Goal: Find contact information: Find specific fact

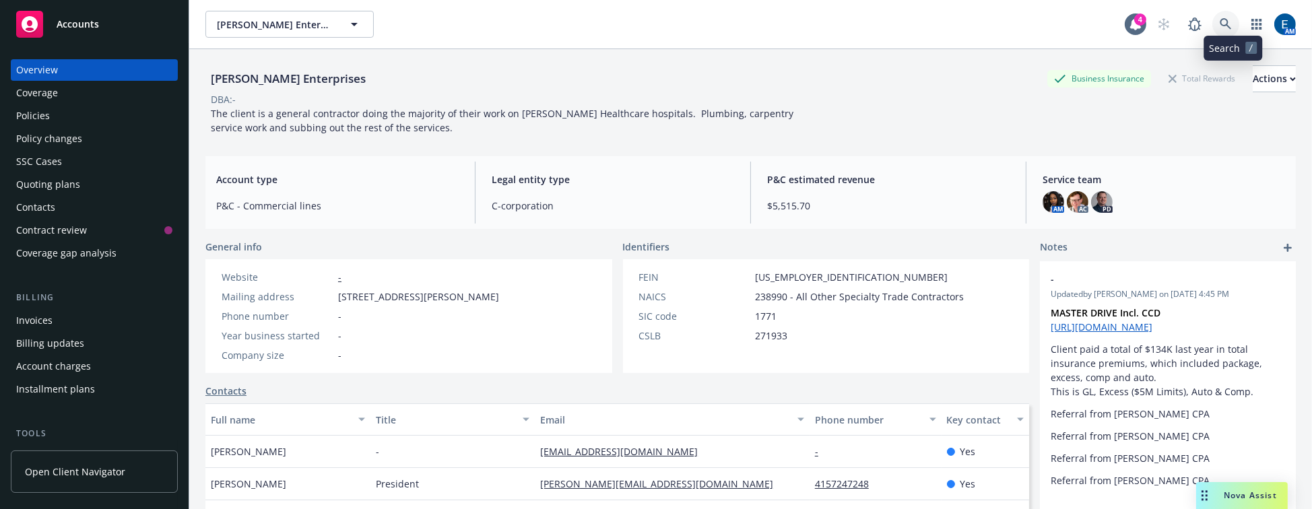
click at [1231, 22] on icon at bounding box center [1225, 24] width 12 height 12
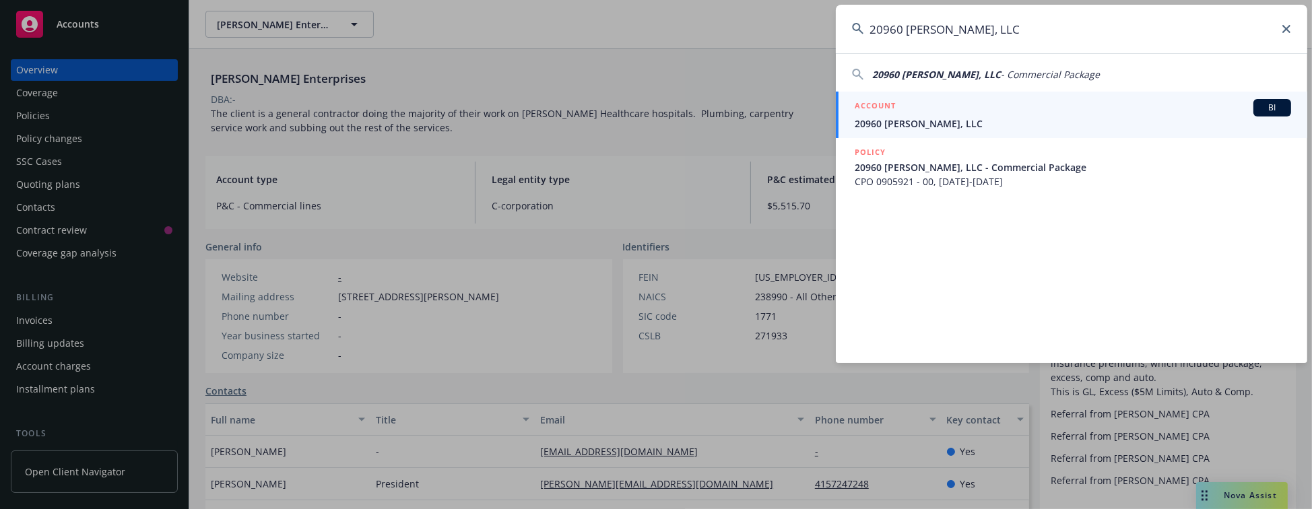
type input "20960 Brant, LLC"
click at [899, 115] on div "ACCOUNT BI" at bounding box center [1072, 108] width 436 height 18
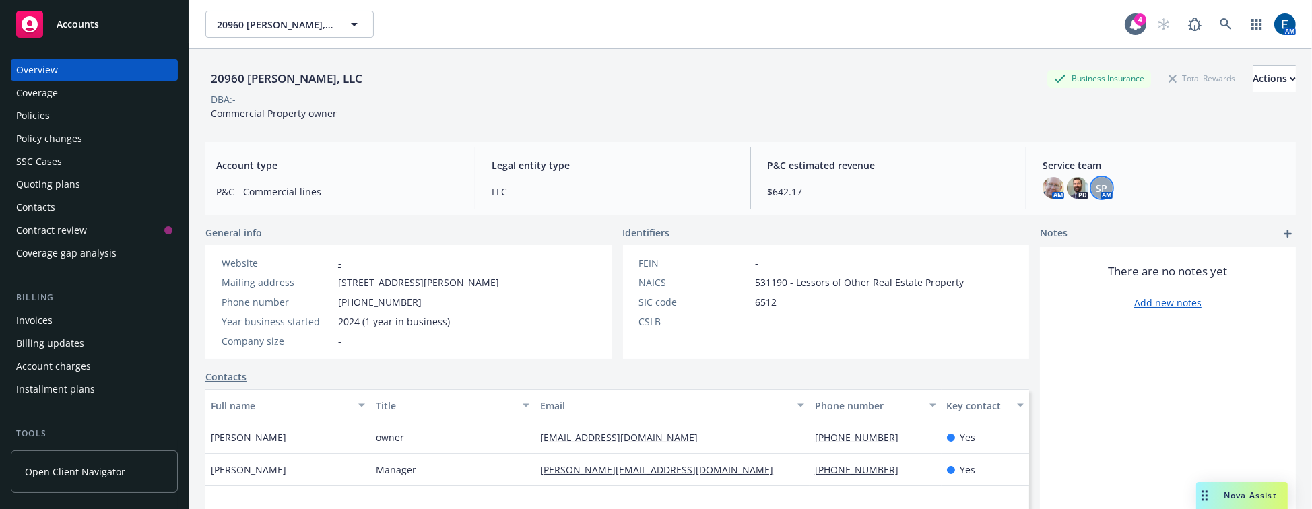
click at [1096, 186] on span "SP" at bounding box center [1101, 188] width 11 height 14
click at [1066, 180] on img at bounding box center [1077, 188] width 22 height 22
click at [1046, 180] on img at bounding box center [1053, 188] width 22 height 22
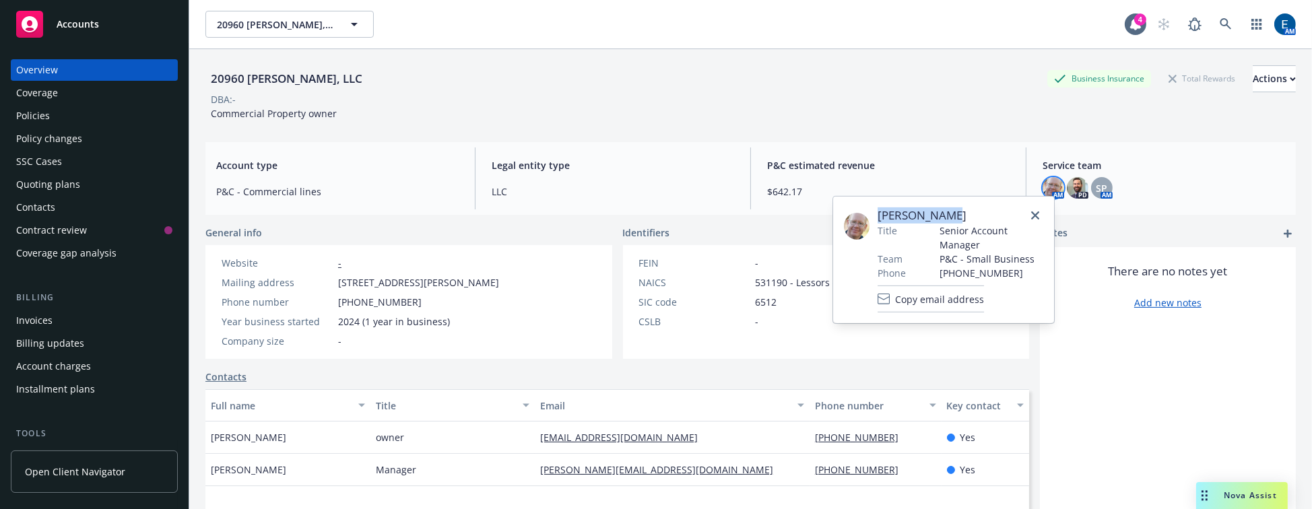
drag, startPoint x: 946, startPoint y: 213, endPoint x: 875, endPoint y: 214, distance: 70.7
click at [877, 214] on span "[PERSON_NAME]" at bounding box center [960, 215] width 166 height 16
copy span "[PERSON_NAME]"
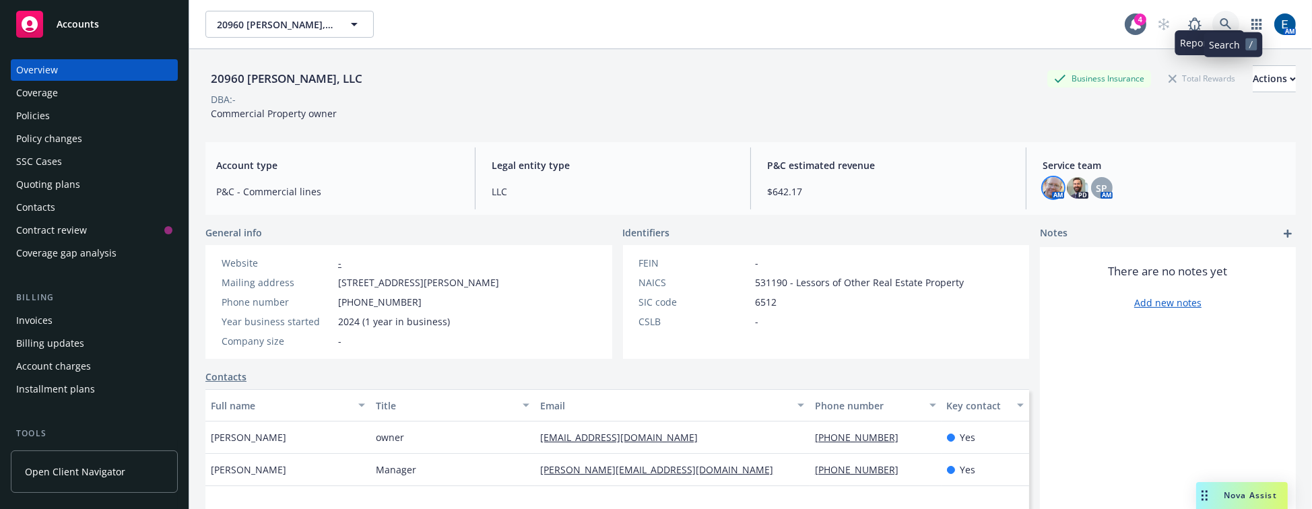
click at [1230, 24] on icon at bounding box center [1225, 24] width 12 height 12
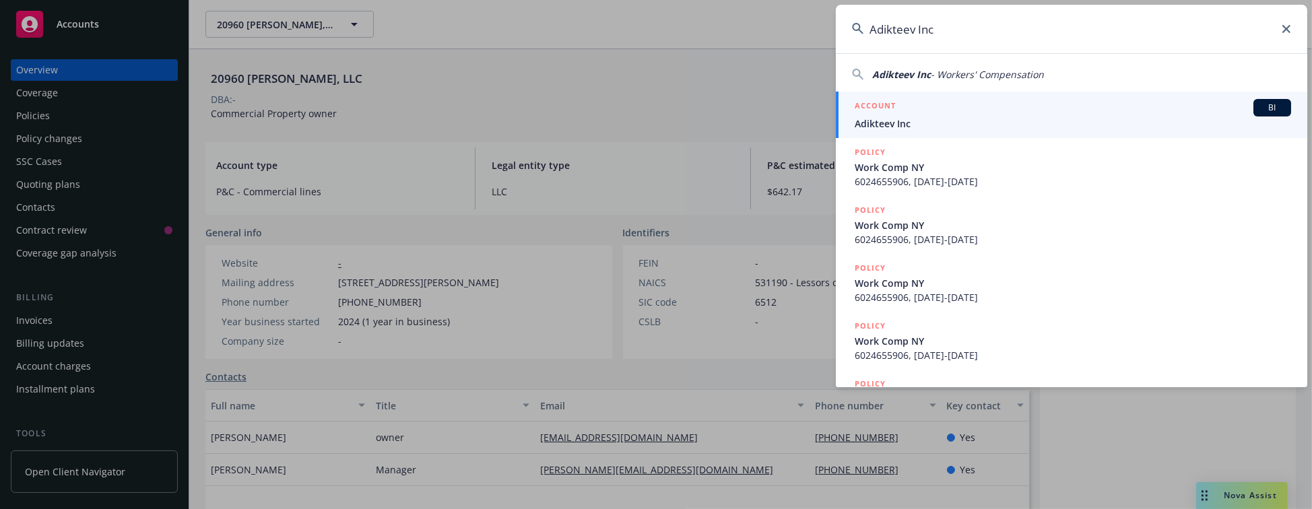
type input "Adikteev Inc"
click at [854, 114] on link "ACCOUNT BI Adikteev Inc" at bounding box center [1071, 115] width 471 height 46
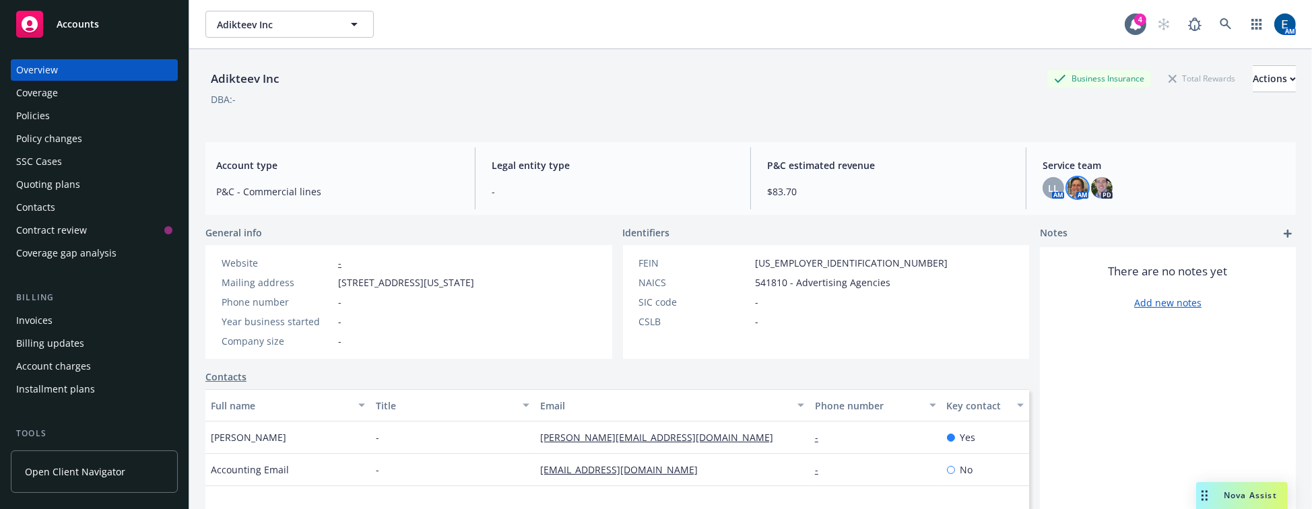
click at [1069, 182] on img at bounding box center [1077, 188] width 22 height 22
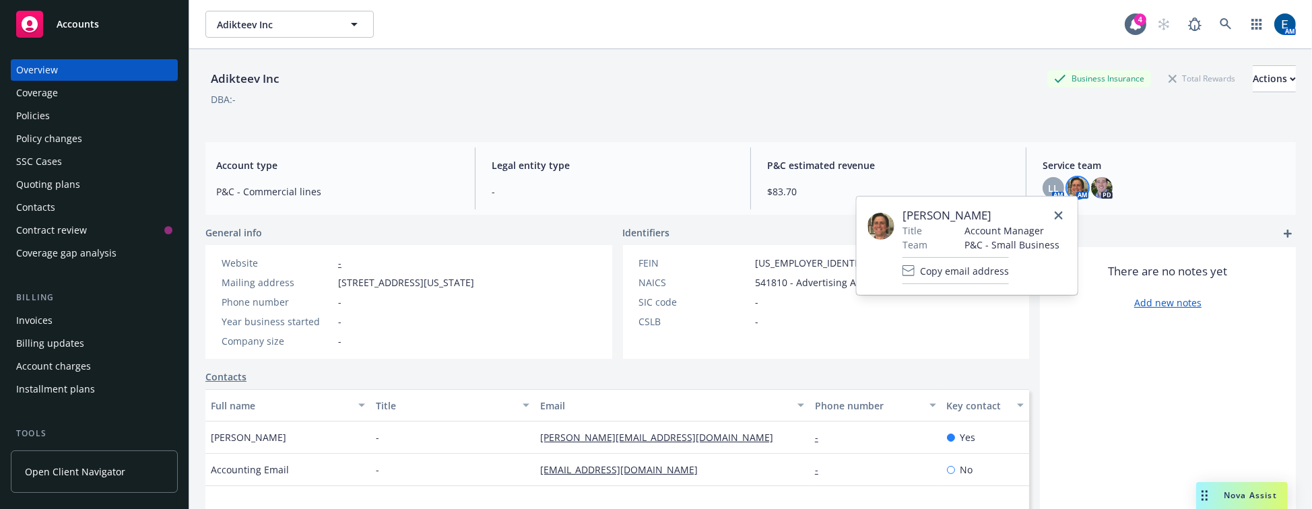
drag, startPoint x: 990, startPoint y: 208, endPoint x: 898, endPoint y: 218, distance: 92.8
click at [898, 219] on div "Nicholas Baldwin Title Account Manager Team P&C - Small Business Copy email add…" at bounding box center [966, 245] width 199 height 77
copy div "[PERSON_NAME]"
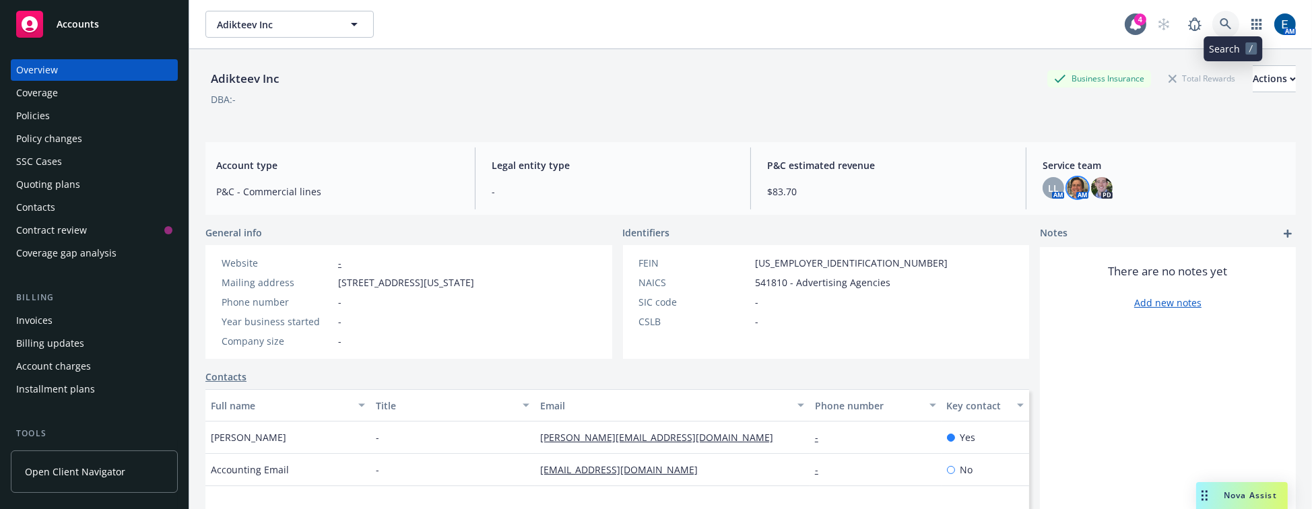
click at [1230, 18] on icon at bounding box center [1225, 24] width 12 height 12
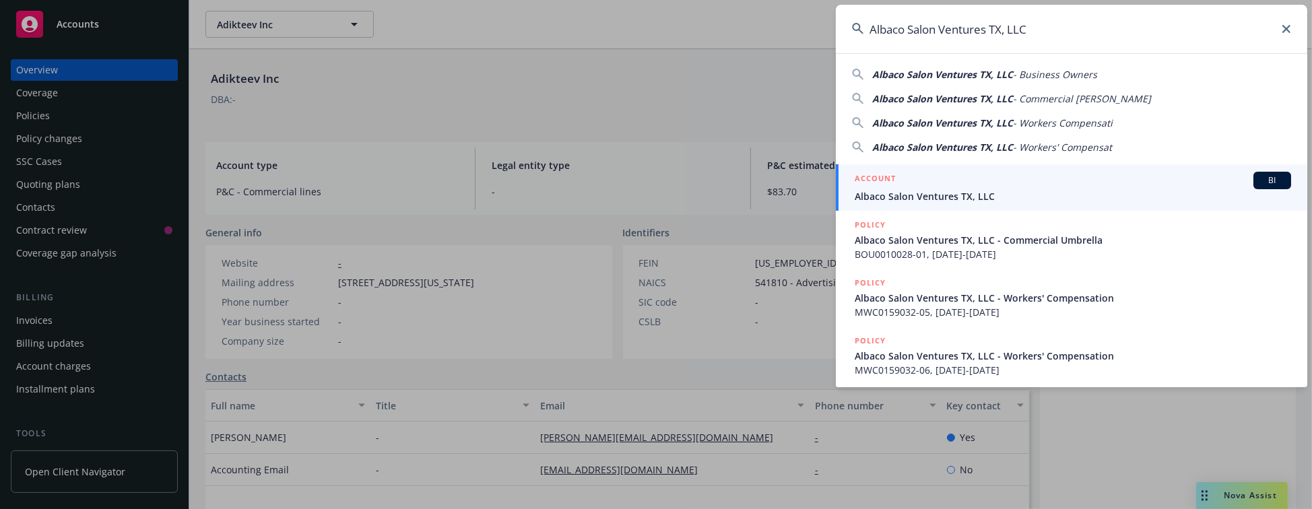
type input "Albaco Salon Ventures TX, LLC"
click at [891, 191] on span "Albaco Salon Ventures TX, LLC" at bounding box center [1072, 196] width 436 height 14
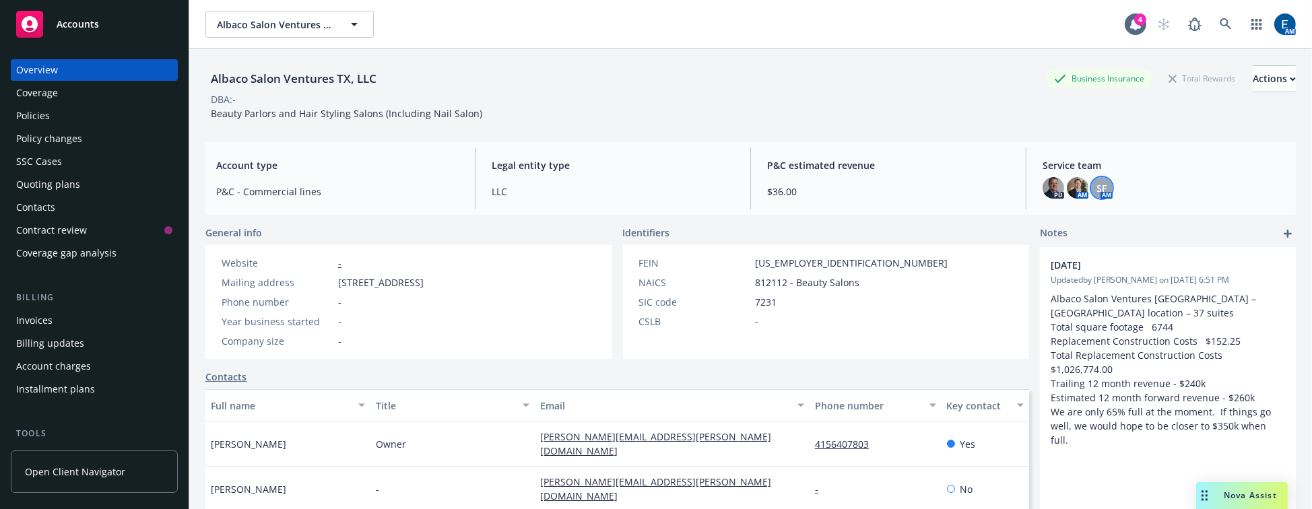
click at [1097, 181] on span "SF" at bounding box center [1102, 188] width 10 height 14
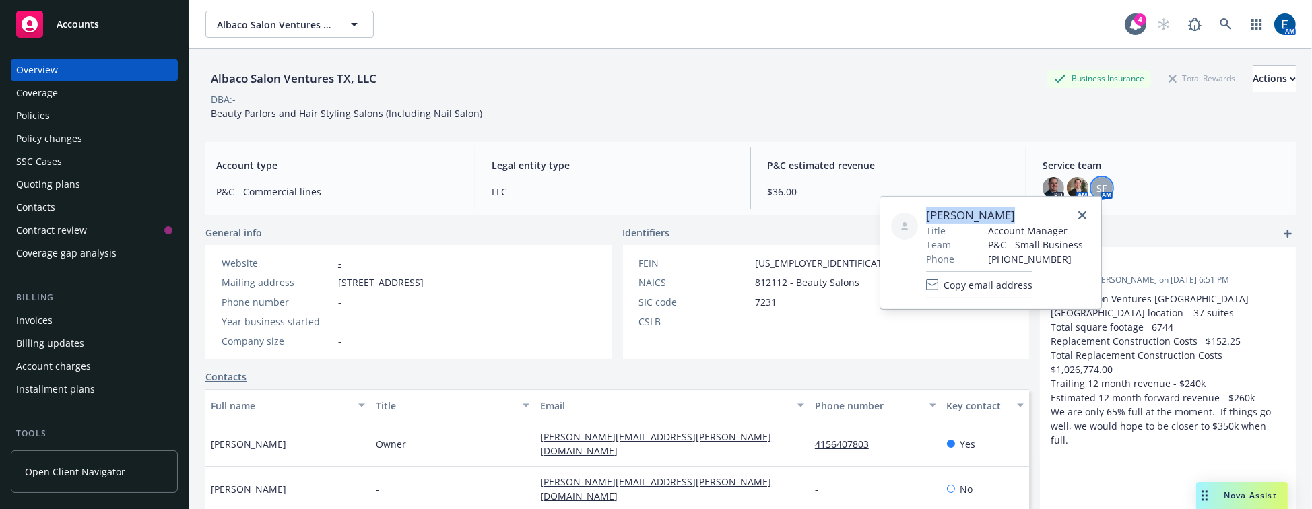
drag, startPoint x: 988, startPoint y: 211, endPoint x: 922, endPoint y: 212, distance: 66.0
click at [926, 212] on span "[PERSON_NAME]" at bounding box center [1004, 215] width 157 height 16
copy span "[PERSON_NAME]"
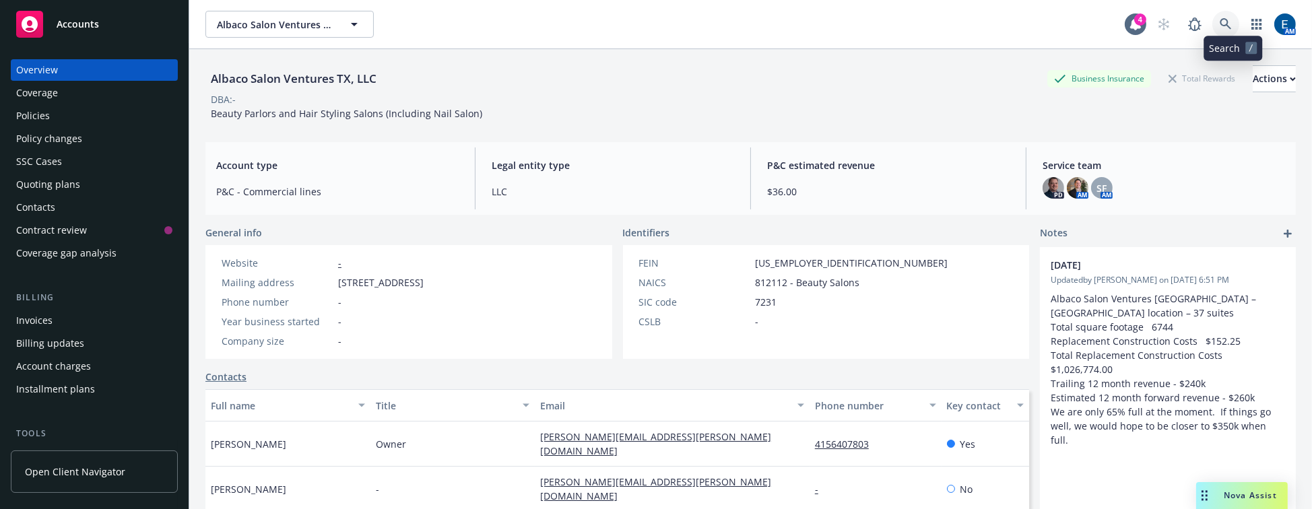
click at [1225, 18] on icon at bounding box center [1225, 24] width 12 height 12
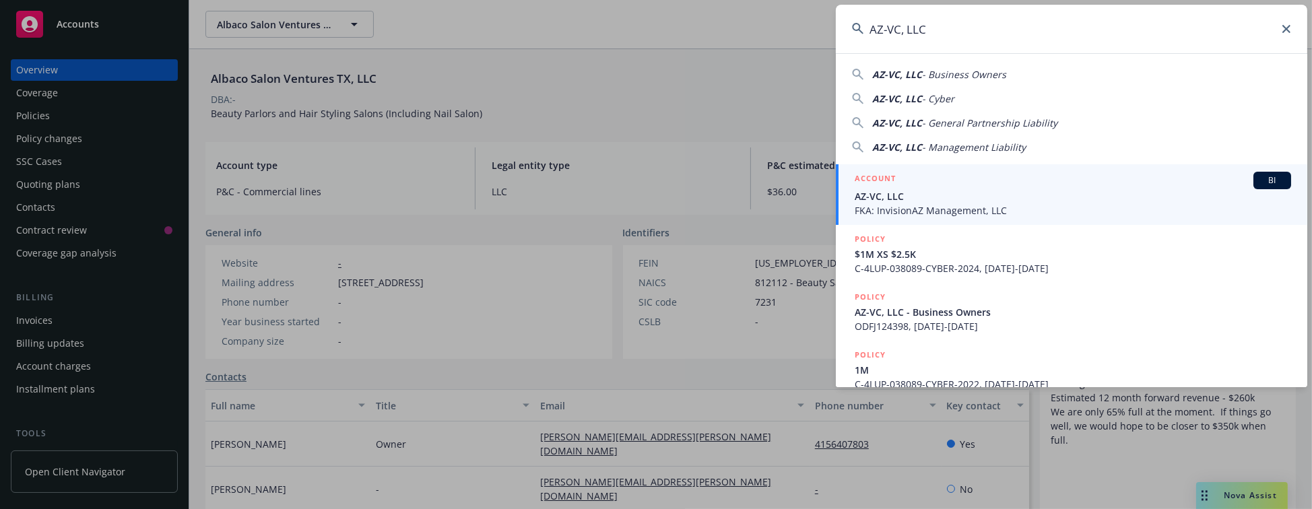
type input "AZ-VC, LLC"
click at [877, 206] on span "FKA: InvisionAZ Management, LLC" at bounding box center [1072, 210] width 436 height 14
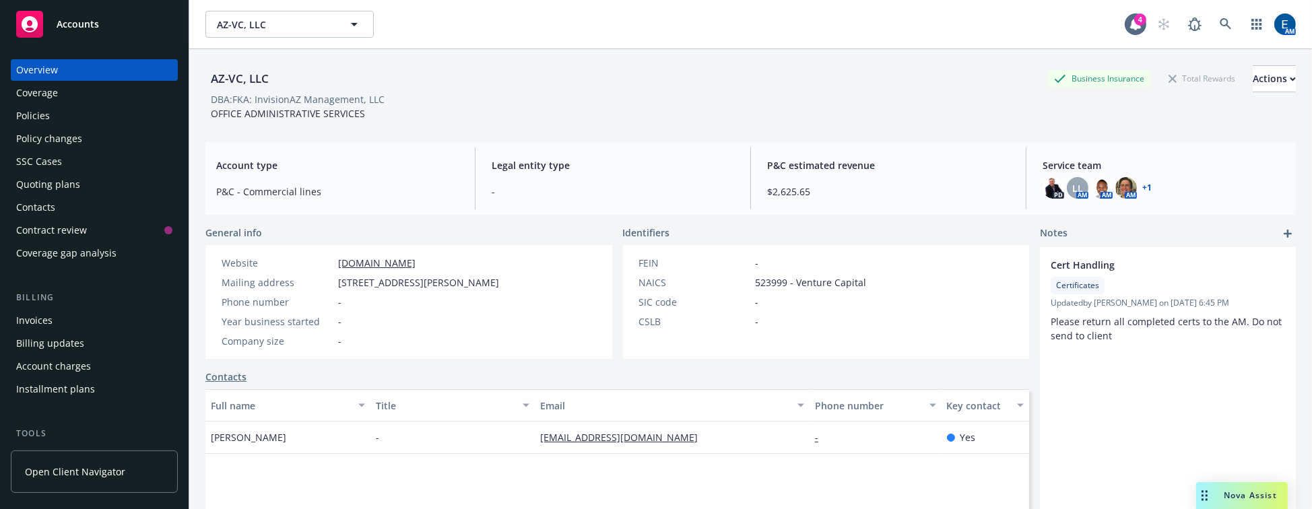
click at [1142, 184] on link "+ 1" at bounding box center [1146, 188] width 9 height 8
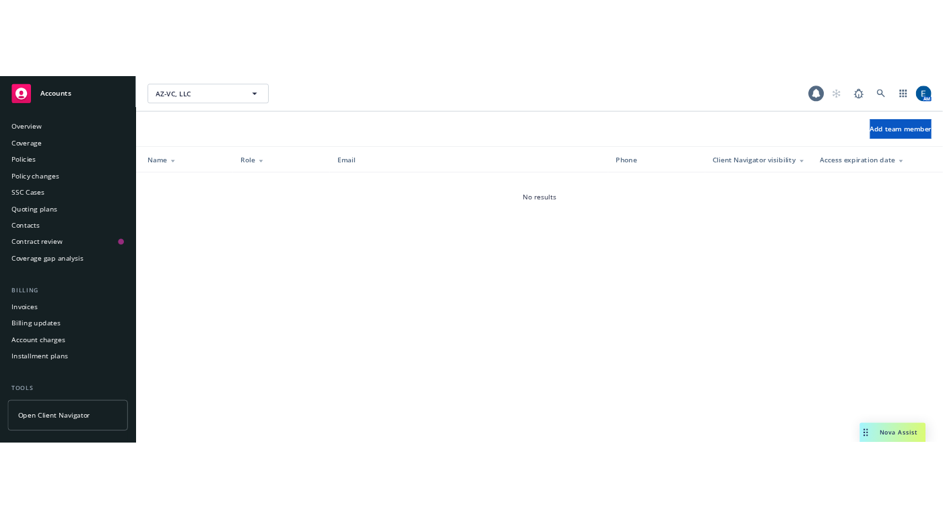
scroll to position [176, 0]
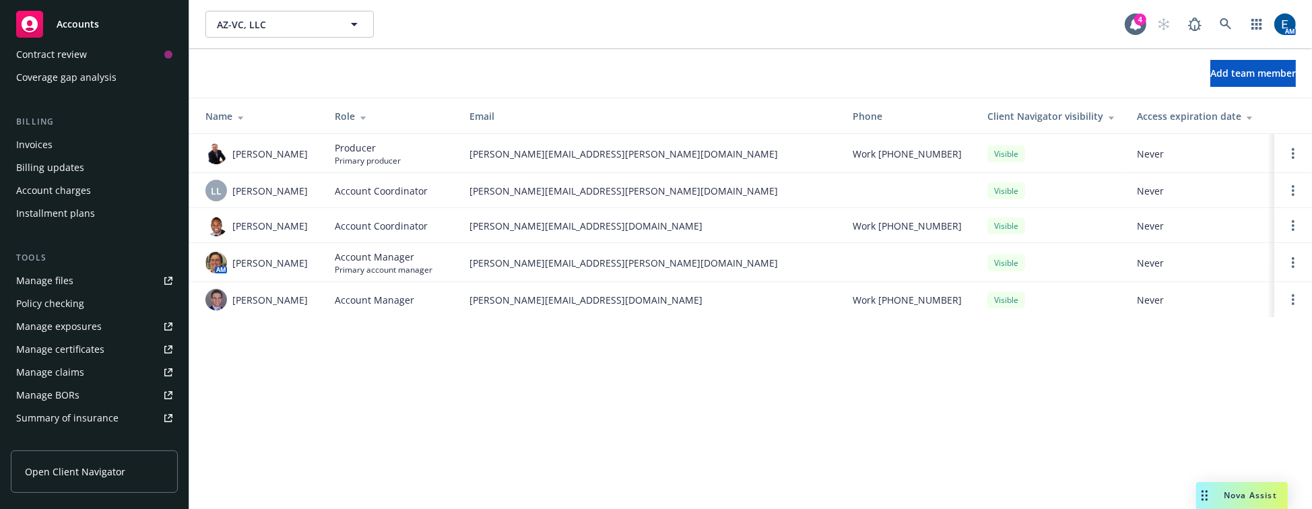
drag, startPoint x: 307, startPoint y: 261, endPoint x: 229, endPoint y: 256, distance: 78.2
click at [229, 256] on div "AM [PERSON_NAME]" at bounding box center [259, 263] width 108 height 22
copy span "[PERSON_NAME]"
click at [1231, 18] on icon at bounding box center [1224, 23] width 11 height 11
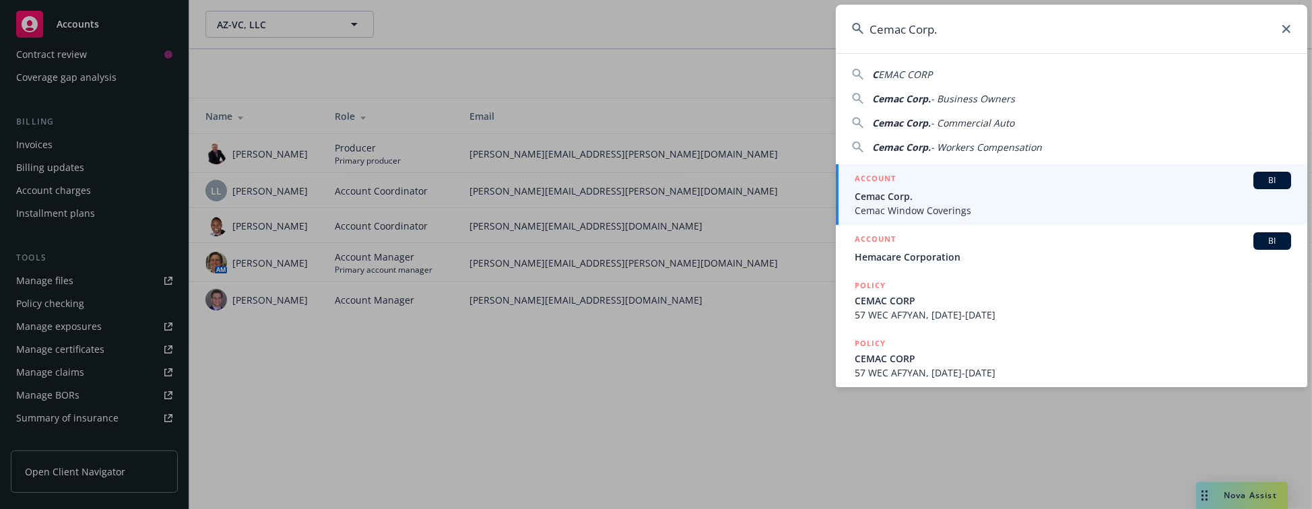
type input "Cemac Corp."
click at [885, 202] on span "Cemac Corp." at bounding box center [1072, 196] width 436 height 14
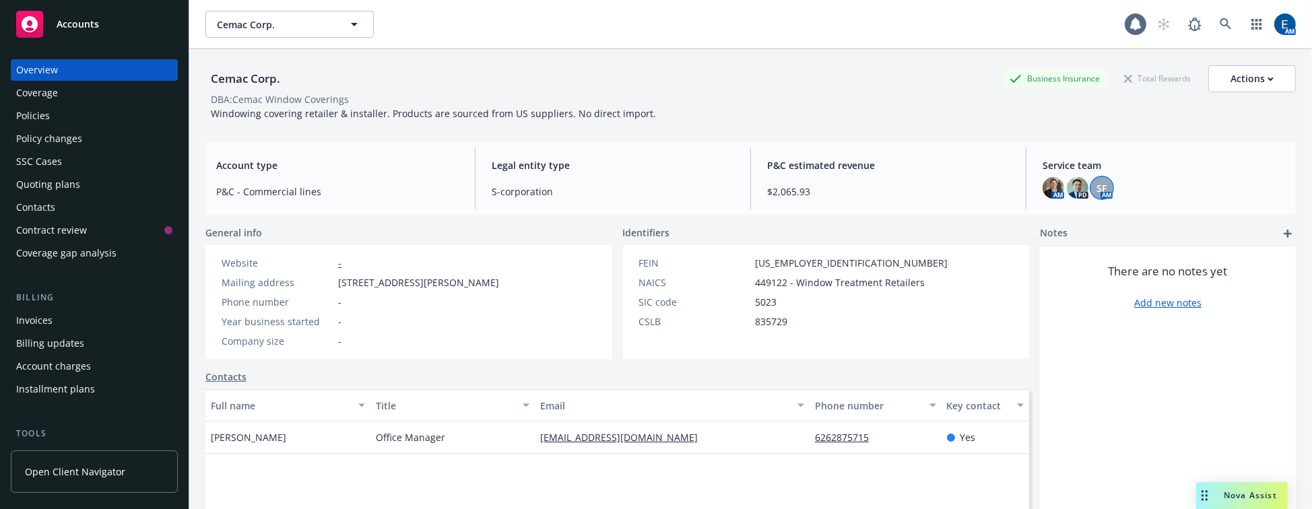
click at [1097, 181] on span "SF" at bounding box center [1102, 188] width 10 height 14
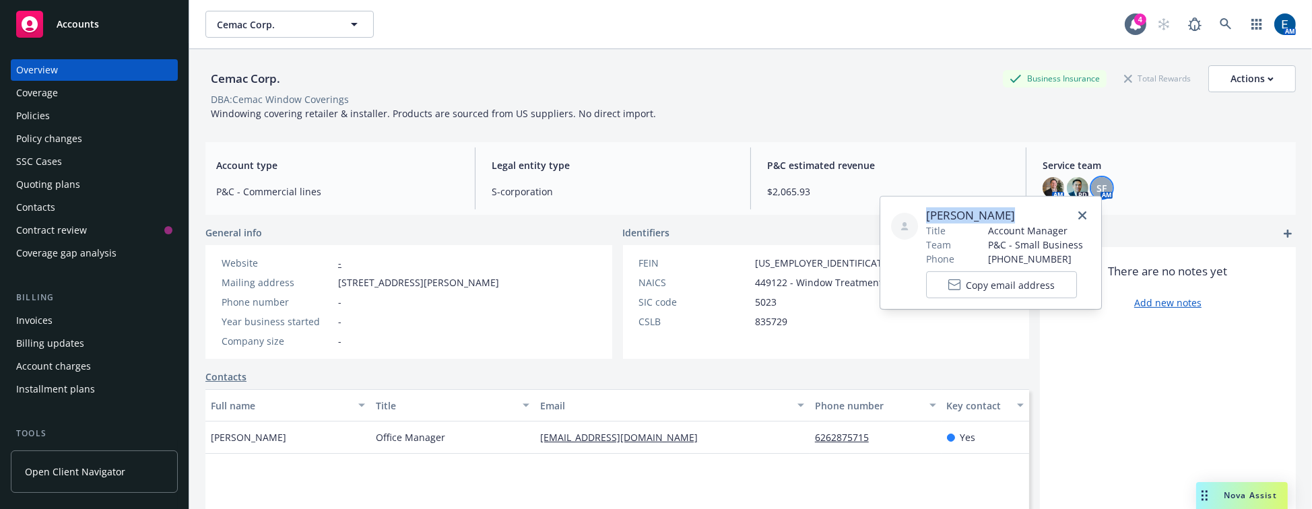
drag, startPoint x: 1000, startPoint y: 211, endPoint x: 925, endPoint y: 218, distance: 75.8
click at [926, 218] on span "[PERSON_NAME]" at bounding box center [1004, 215] width 157 height 16
copy span "[PERSON_NAME]"
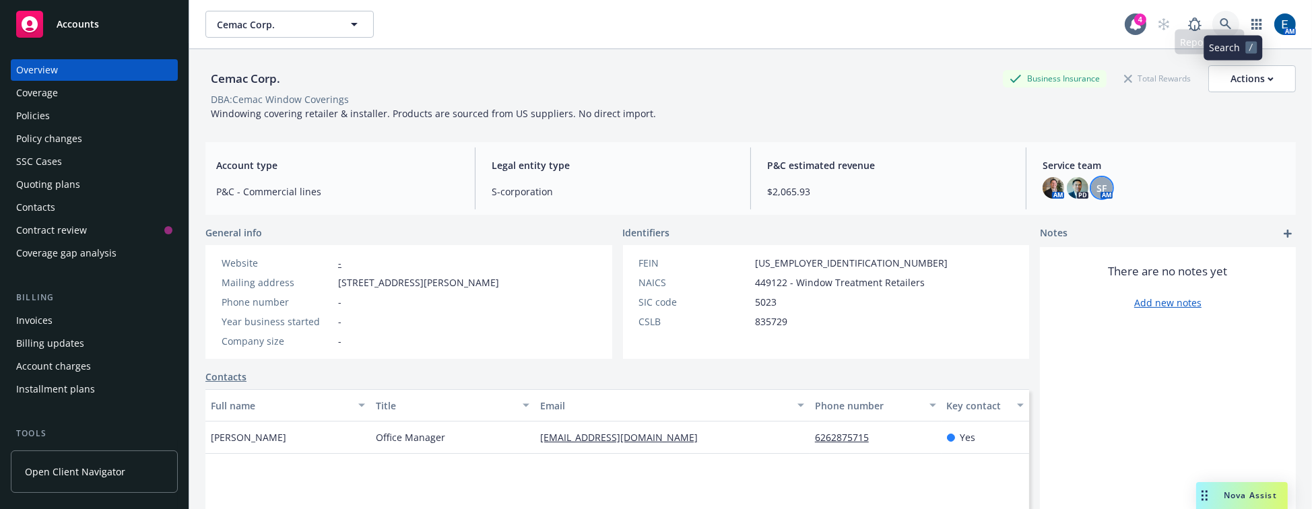
click at [1224, 20] on link at bounding box center [1225, 24] width 27 height 27
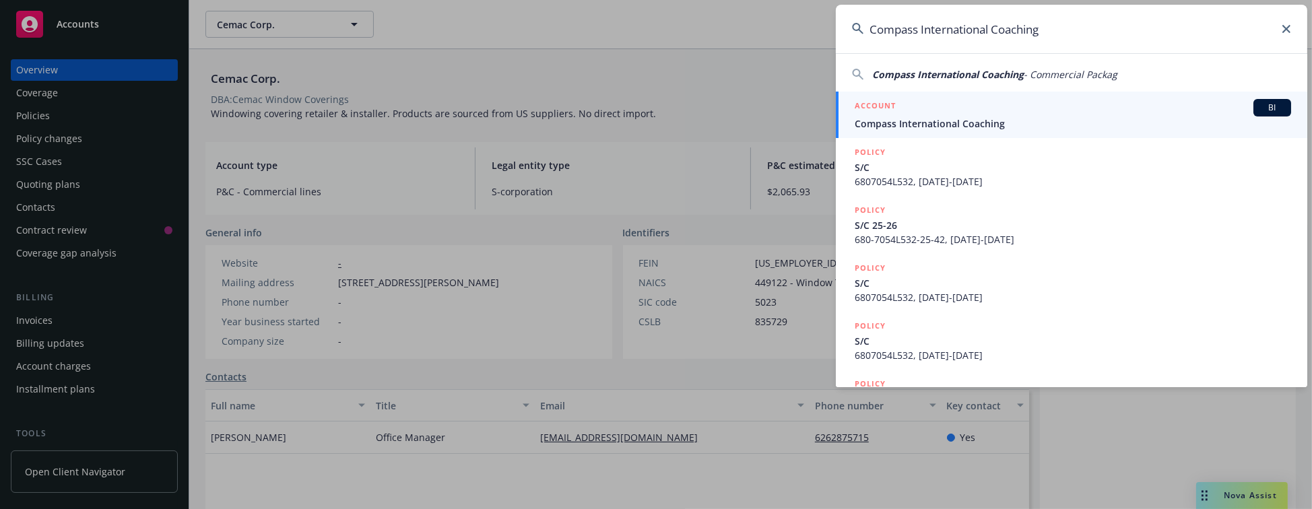
type input "Compass International Coaching"
click at [920, 123] on span "Compass International Coaching" at bounding box center [1072, 123] width 436 height 14
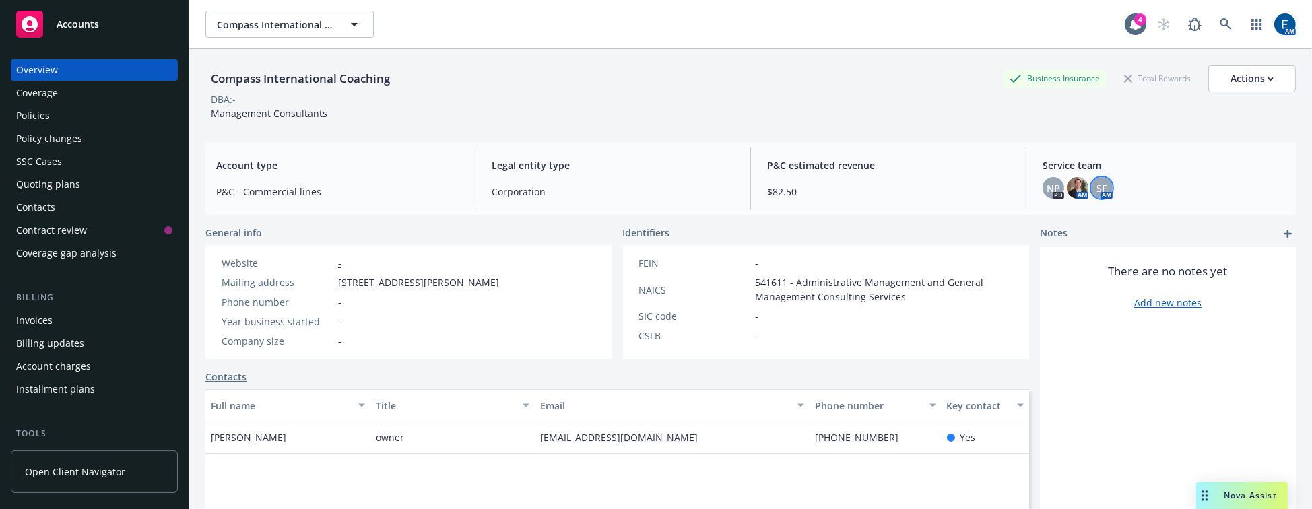
click at [1097, 181] on span "SF" at bounding box center [1102, 188] width 10 height 14
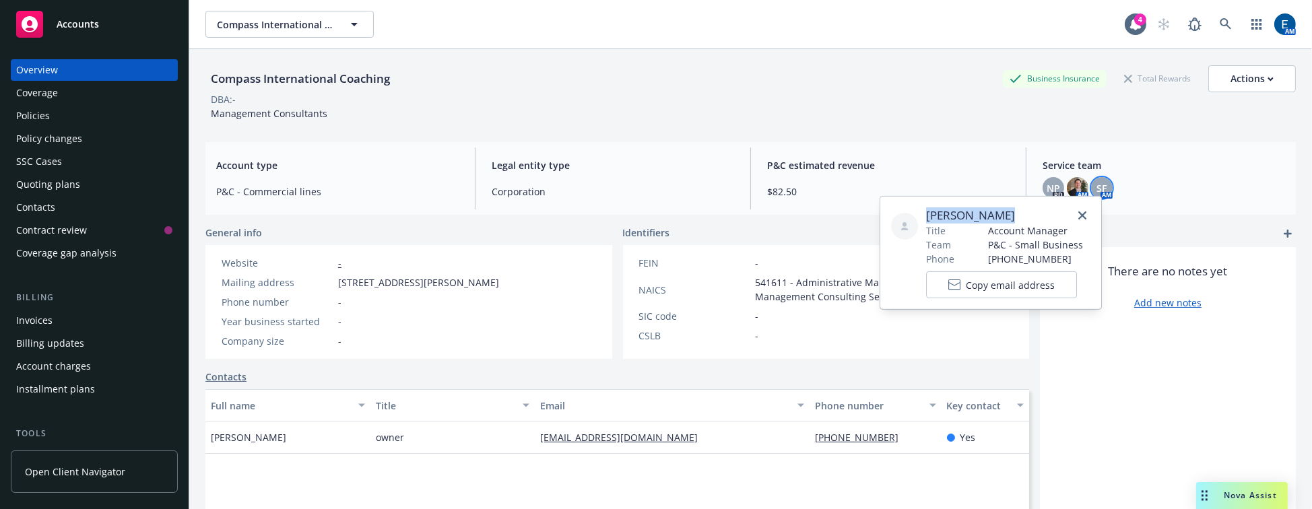
drag, startPoint x: 998, startPoint y: 214, endPoint x: 922, endPoint y: 207, distance: 75.7
click at [922, 207] on div "[PERSON_NAME] Title Account Manager Team P&C - Small Business Phone [PHONE_NUMB…" at bounding box center [990, 252] width 199 height 91
copy span "[PERSON_NAME]"
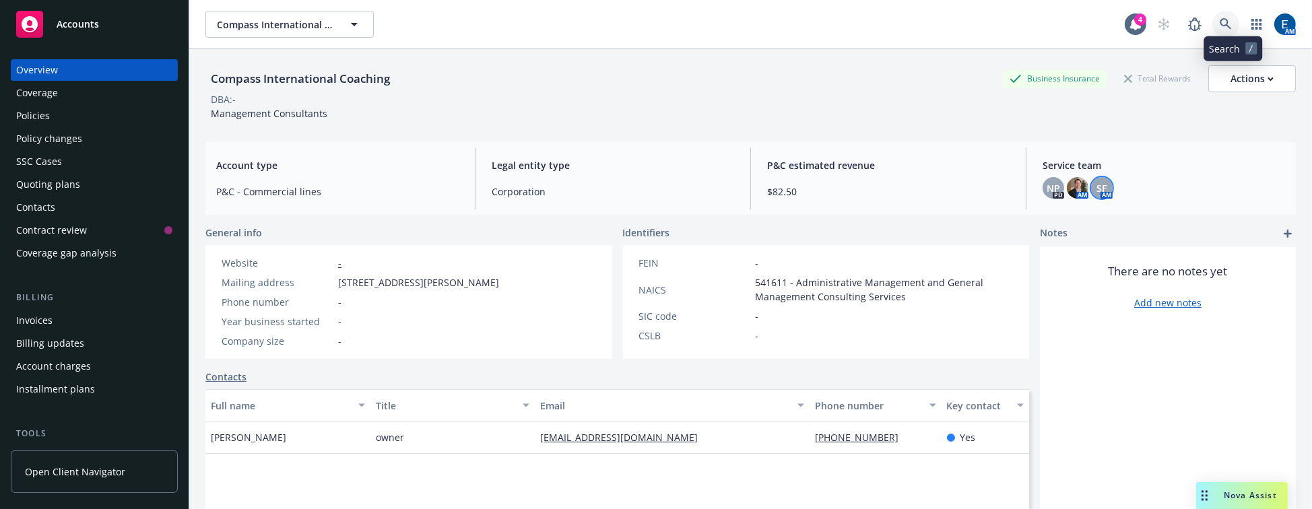
click at [1229, 18] on icon at bounding box center [1225, 24] width 12 height 12
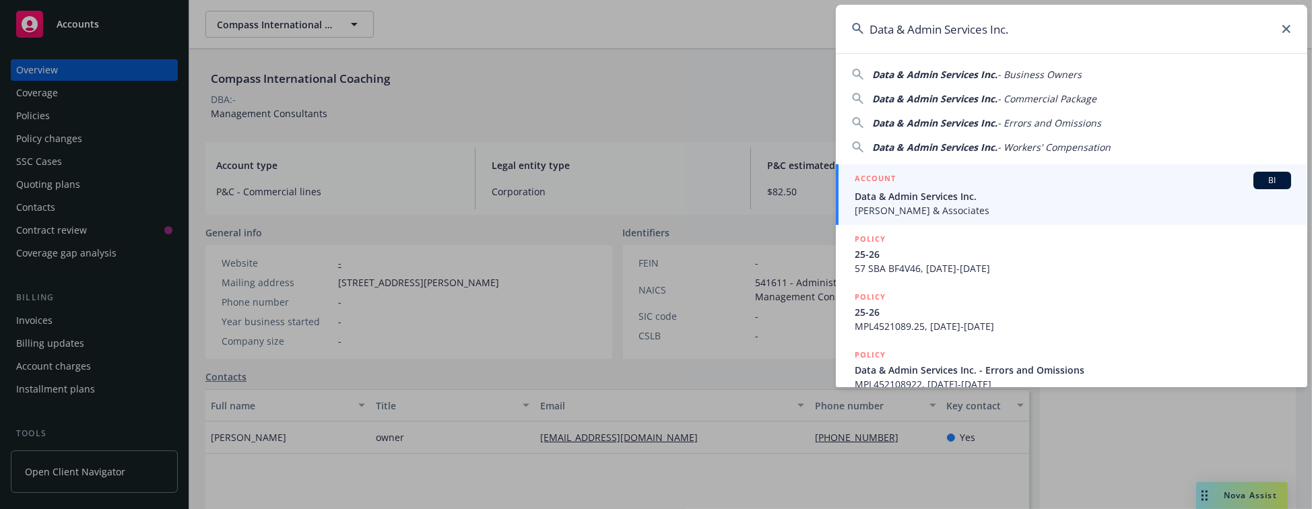
type input "Data & Admin Services Inc."
click at [1056, 180] on div "ACCOUNT BI" at bounding box center [1072, 181] width 436 height 18
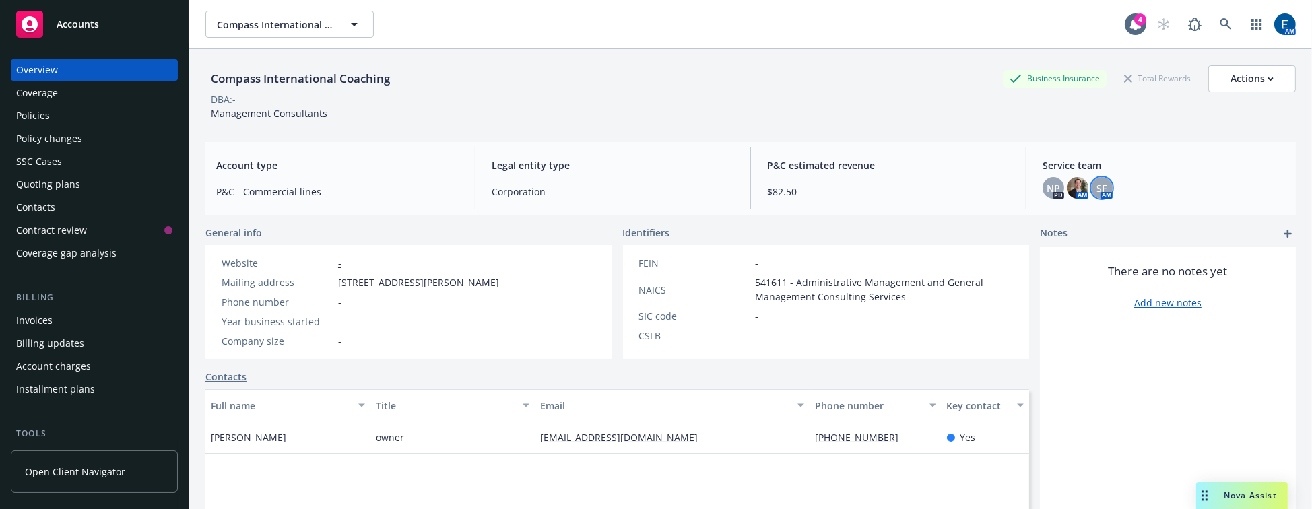
click at [1097, 181] on div "SF" at bounding box center [1102, 188] width 22 height 22
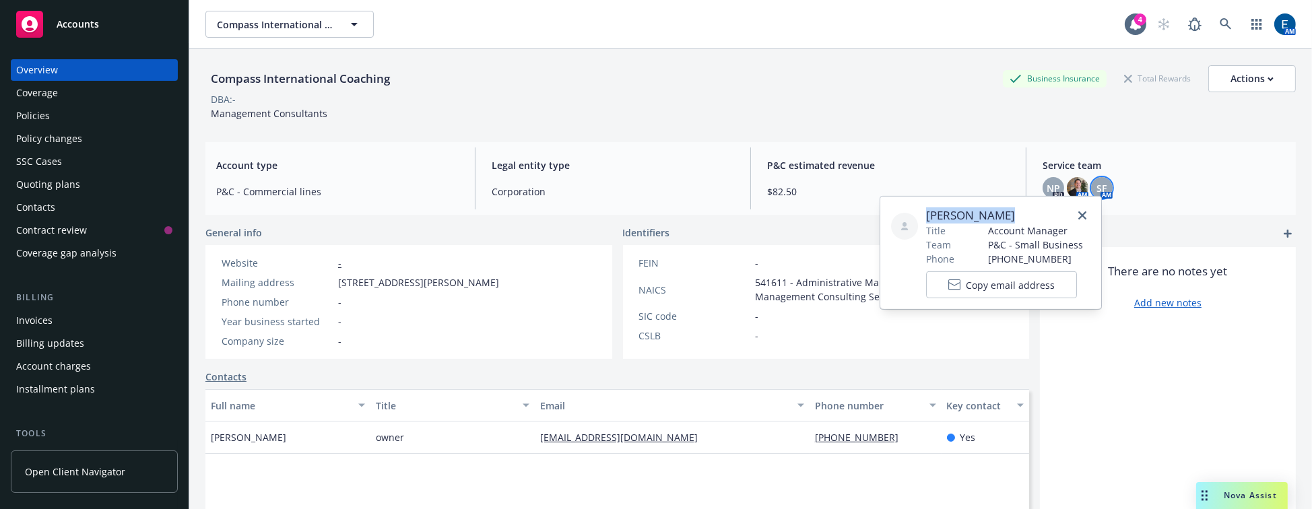
drag, startPoint x: 993, startPoint y: 211, endPoint x: 920, endPoint y: 207, distance: 72.8
click at [920, 207] on div "[PERSON_NAME] Title Account Manager Team P&C - Small Business Phone [PHONE_NUMB…" at bounding box center [990, 252] width 199 height 91
copy span "[PERSON_NAME]"
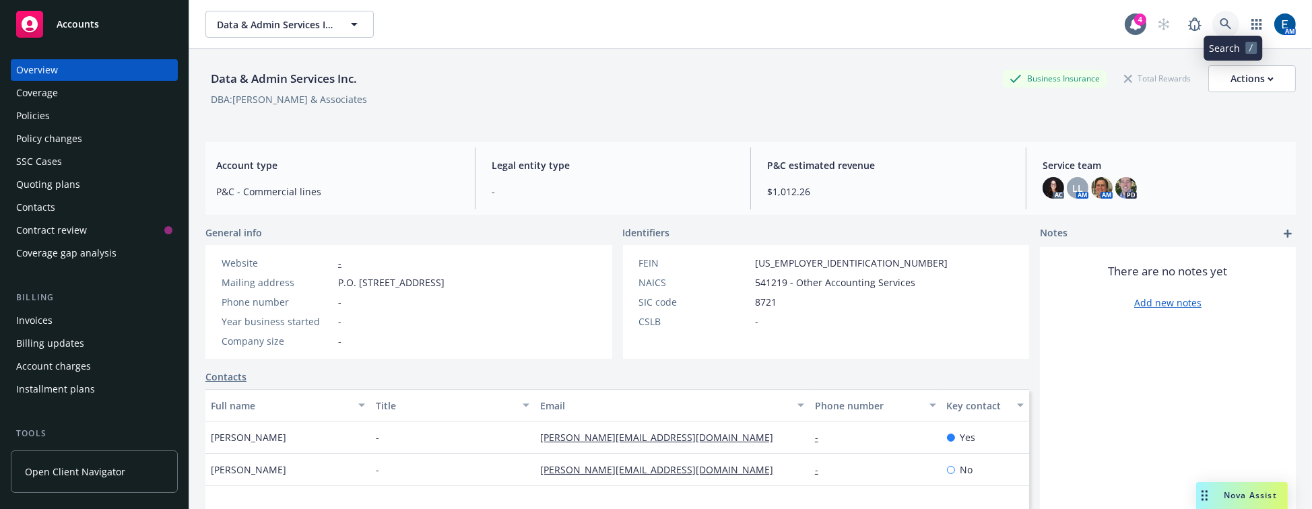
click at [1231, 18] on icon at bounding box center [1225, 24] width 12 height 12
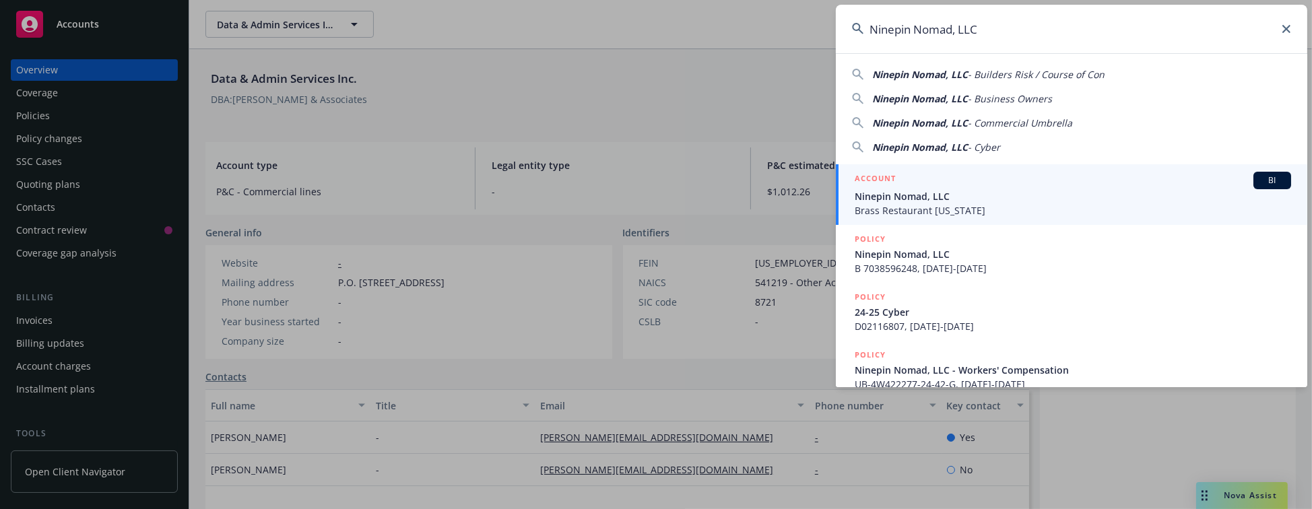
type input "Ninepin Nomad, LLC"
click at [932, 190] on span "Ninepin Nomad, LLC" at bounding box center [1072, 196] width 436 height 14
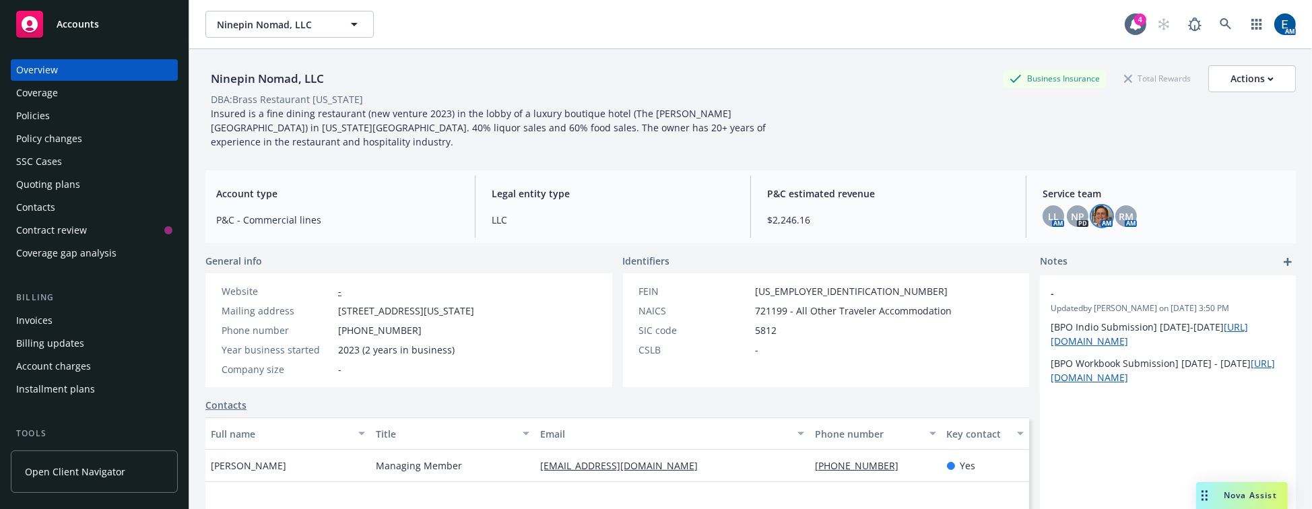
click at [1091, 205] on img at bounding box center [1102, 216] width 22 height 22
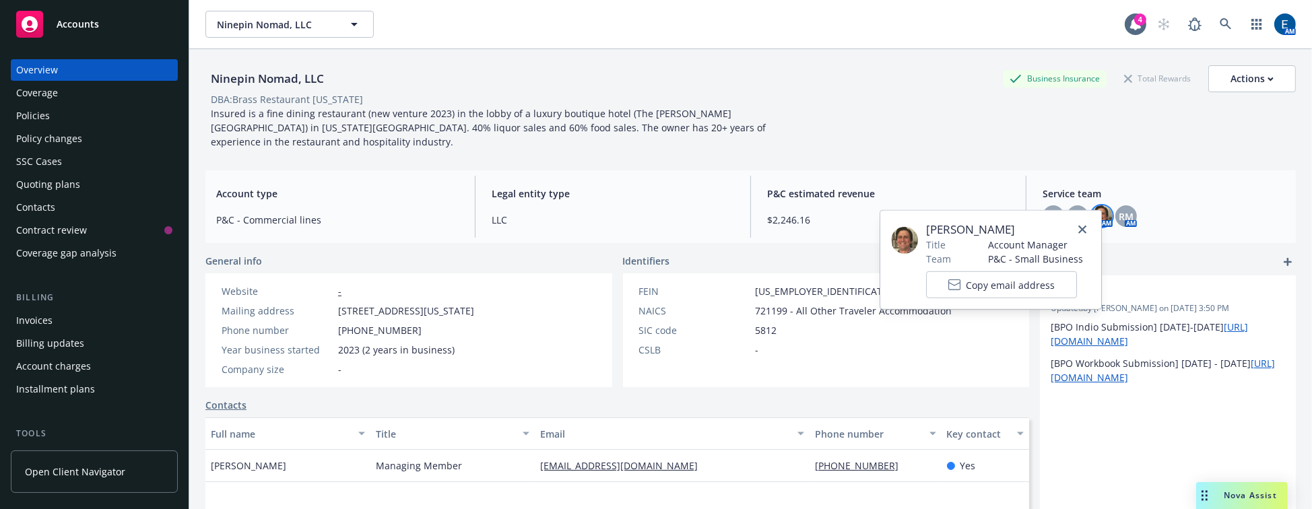
drag, startPoint x: 1020, startPoint y: 221, endPoint x: 922, endPoint y: 227, distance: 97.8
click at [926, 227] on span "[PERSON_NAME]" at bounding box center [1004, 230] width 157 height 16
copy span "[PERSON_NAME]"
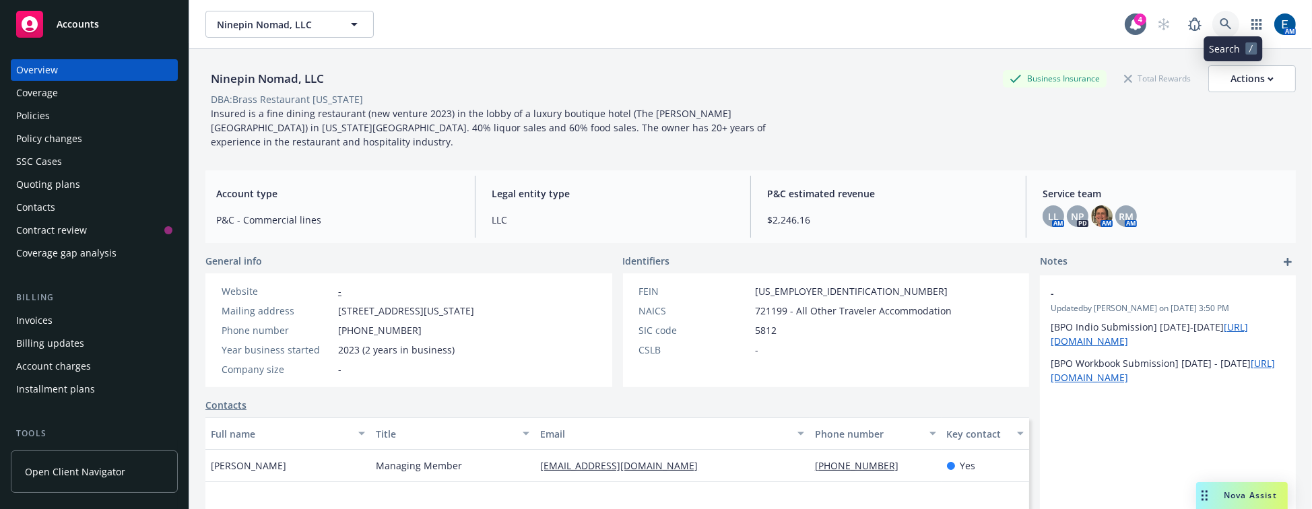
click at [1226, 18] on icon at bounding box center [1225, 24] width 12 height 12
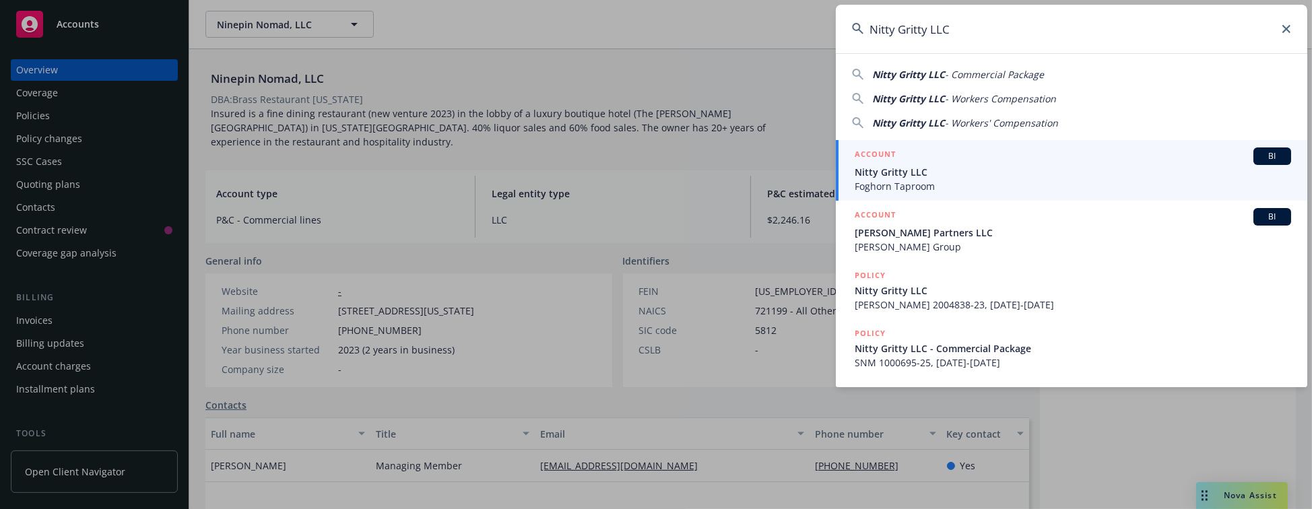
type input "Nitty Gritty LLC"
click at [940, 179] on span "Foghorn Taproom" at bounding box center [1072, 186] width 436 height 14
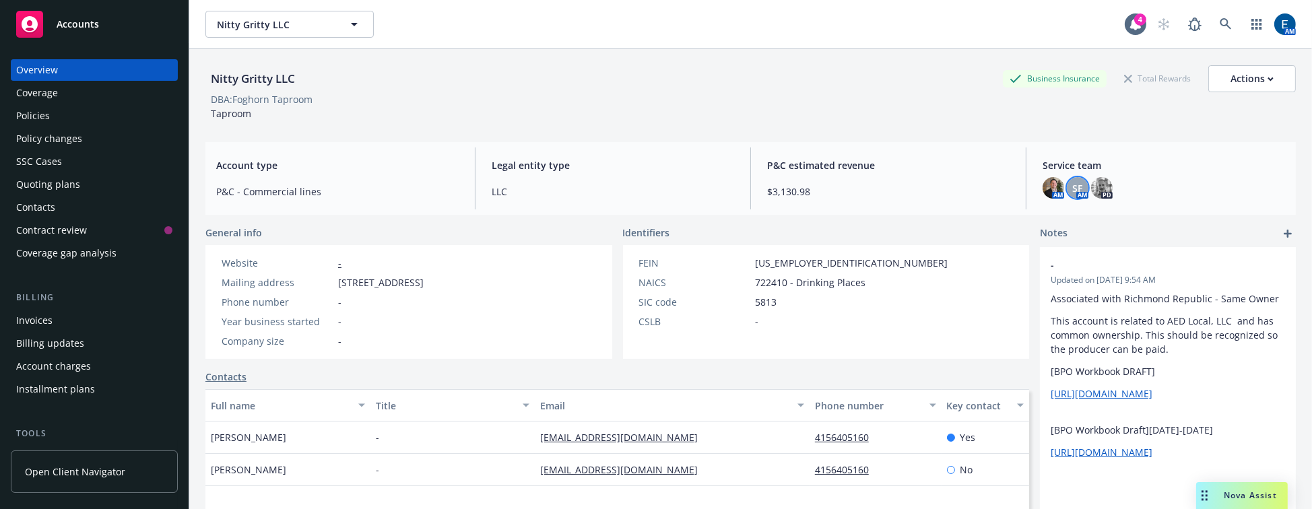
click at [1072, 177] on div "SF" at bounding box center [1077, 188] width 22 height 22
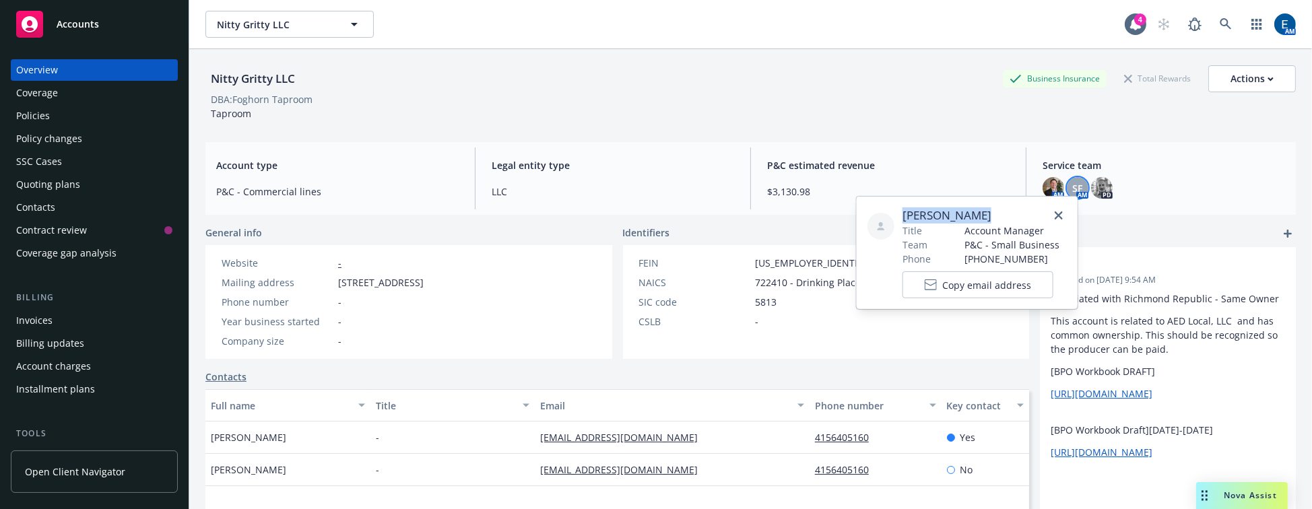
drag, startPoint x: 973, startPoint y: 213, endPoint x: 899, endPoint y: 208, distance: 74.2
click at [902, 208] on span "[PERSON_NAME]" at bounding box center [980, 215] width 157 height 16
copy span "[PERSON_NAME]"
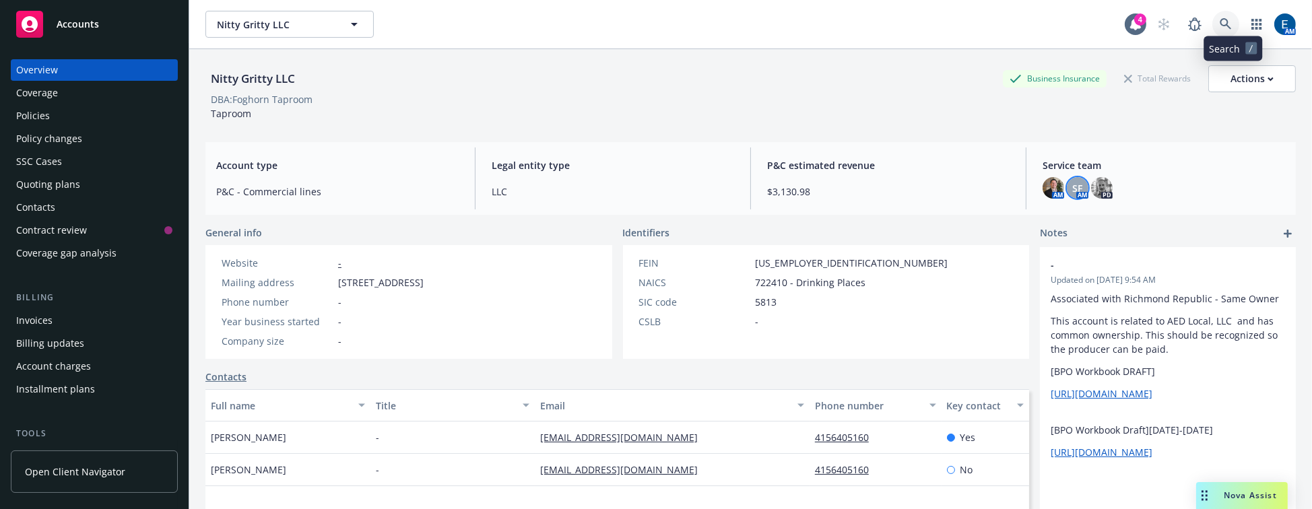
click at [1230, 18] on icon at bounding box center [1225, 24] width 12 height 12
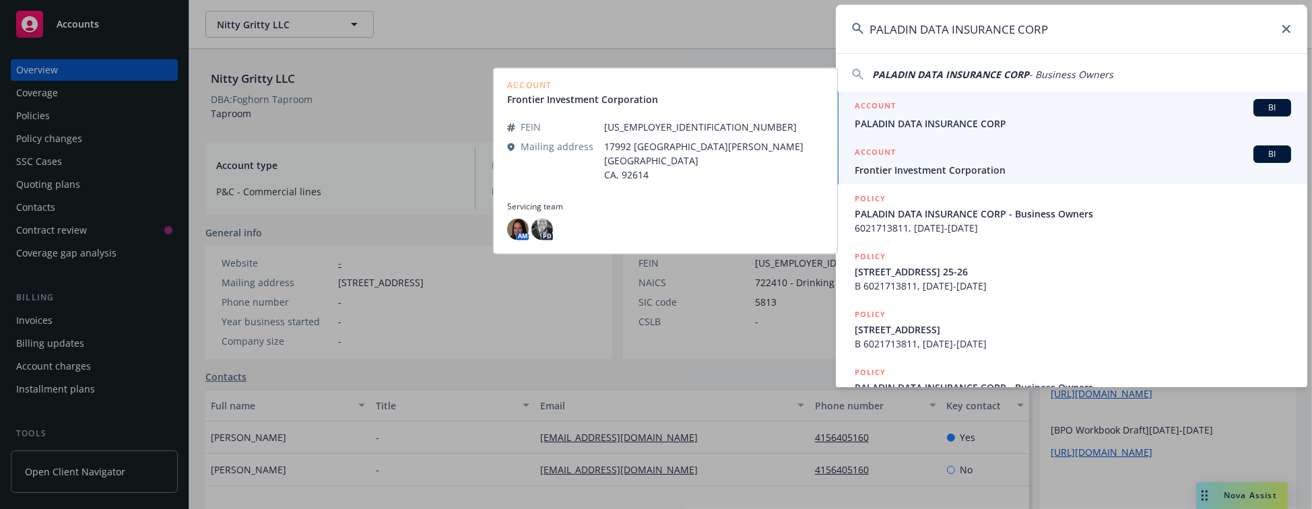
type input "PALADIN DATA INSURANCE CORP"
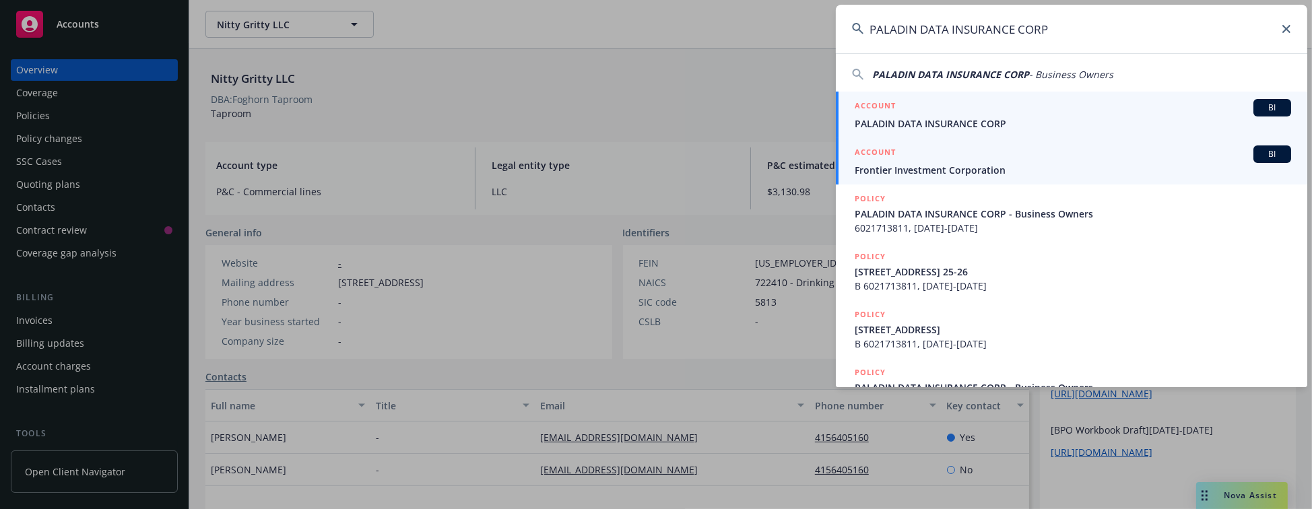
click at [911, 117] on span "PALADIN DATA INSURANCE CORP" at bounding box center [1072, 123] width 436 height 14
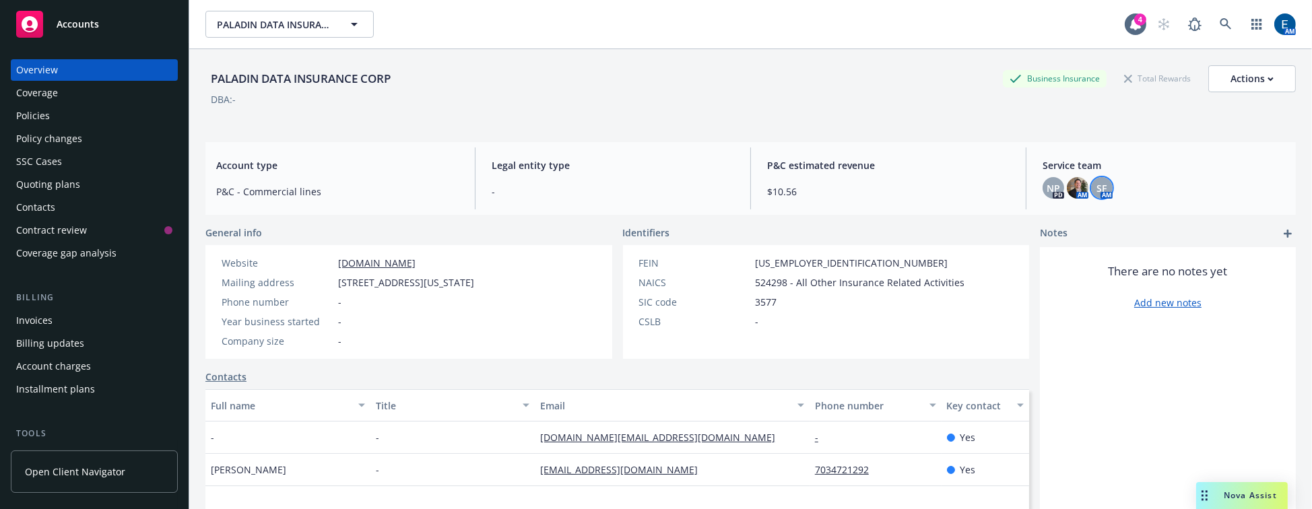
click at [1097, 182] on span "SF" at bounding box center [1102, 188] width 10 height 14
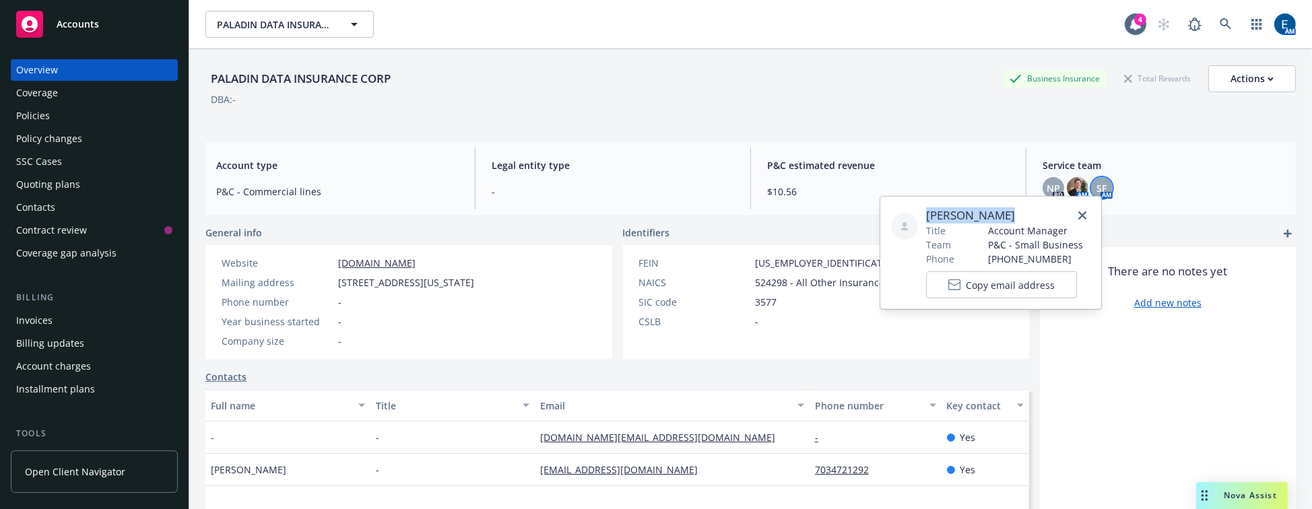
drag, startPoint x: 1004, startPoint y: 209, endPoint x: 922, endPoint y: 211, distance: 82.1
click at [922, 211] on div "[PERSON_NAME] Title Account Manager Team P&C - Small Business Phone [PHONE_NUMB…" at bounding box center [990, 252] width 199 height 91
copy span "[PERSON_NAME]"
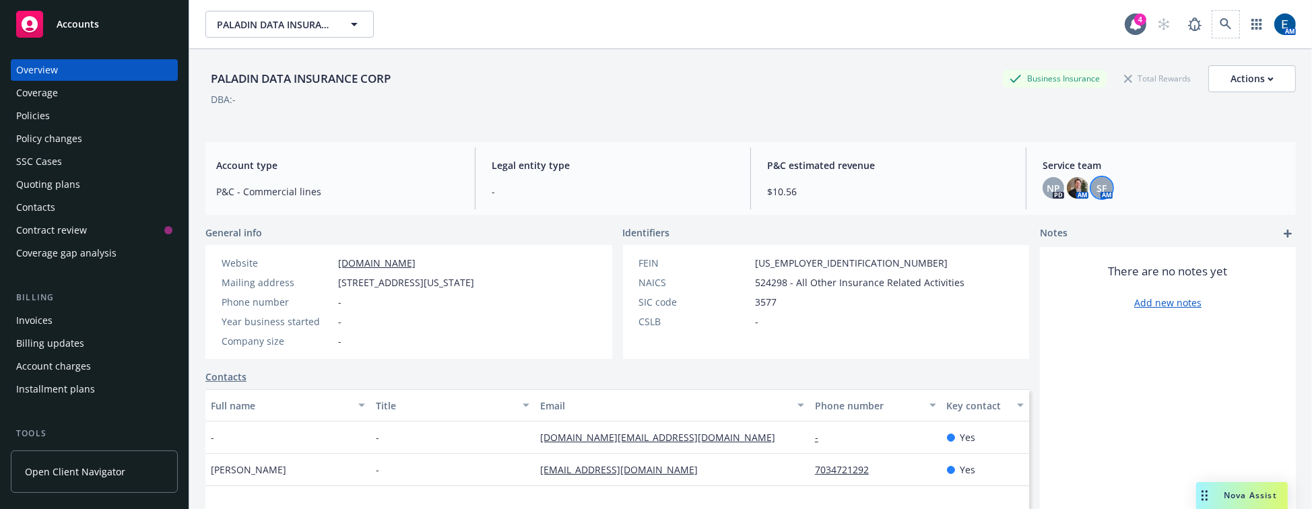
drag, startPoint x: 1239, startPoint y: 9, endPoint x: 1250, endPoint y: 2, distance: 13.6
click at [1239, 11] on span at bounding box center [1225, 24] width 27 height 27
click at [1231, 20] on icon at bounding box center [1224, 23] width 11 height 11
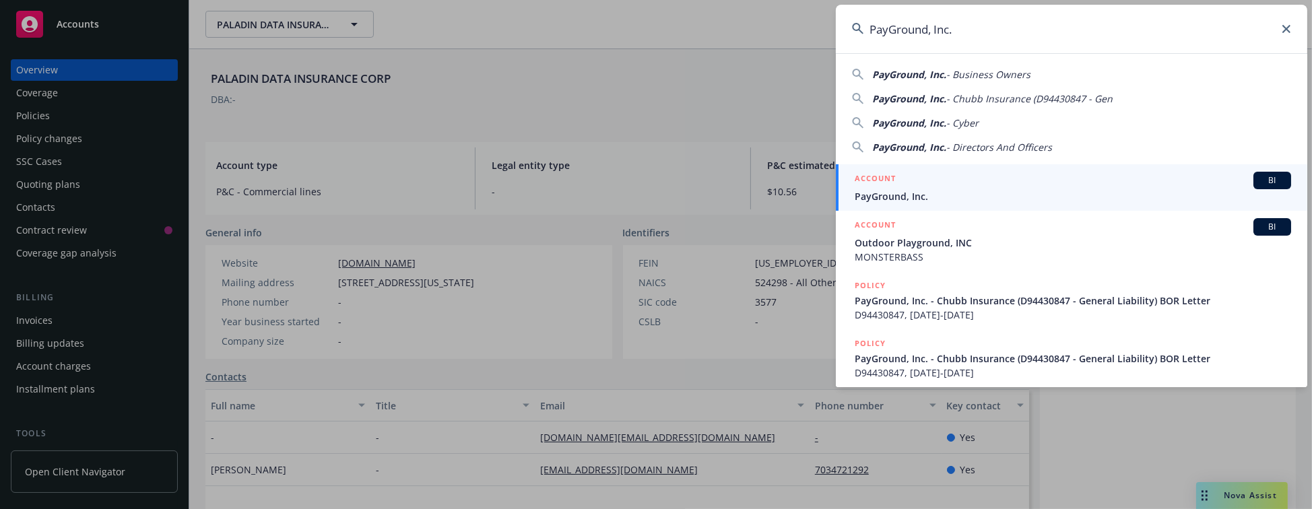
type input "PayGround, Inc."
click at [881, 187] on h5 "ACCOUNT" at bounding box center [874, 180] width 41 height 16
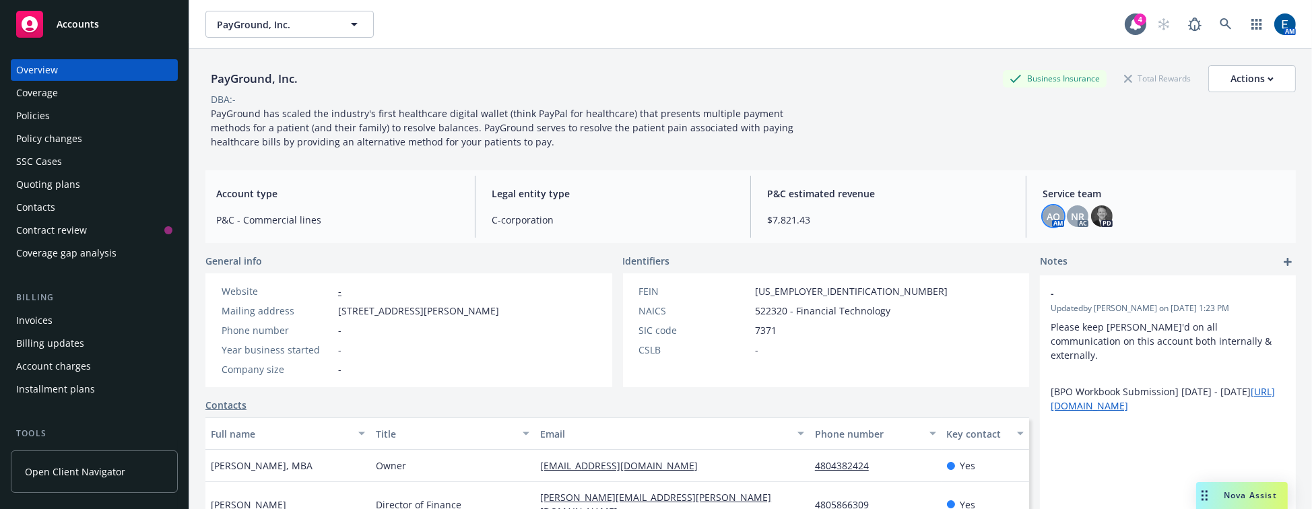
click at [1046, 209] on span "AO" at bounding box center [1052, 216] width 13 height 14
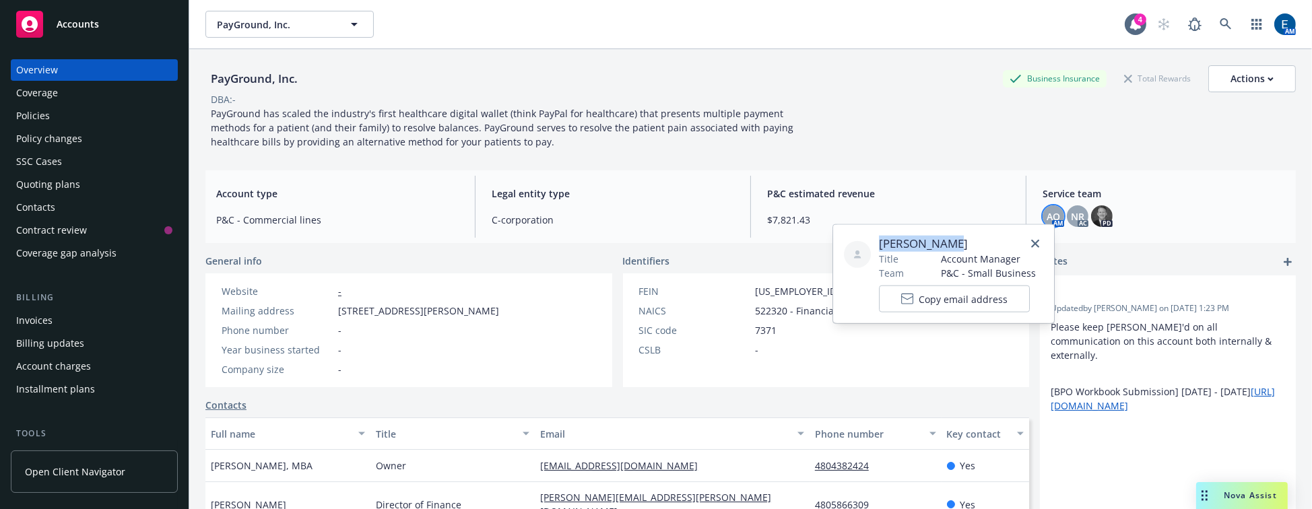
drag, startPoint x: 970, startPoint y: 235, endPoint x: 886, endPoint y: 237, distance: 84.2
click at [873, 240] on div "[PERSON_NAME] Title Account Manager Team P&C - Small Business Copy email address" at bounding box center [943, 274] width 199 height 77
copy span "[PERSON_NAME]"
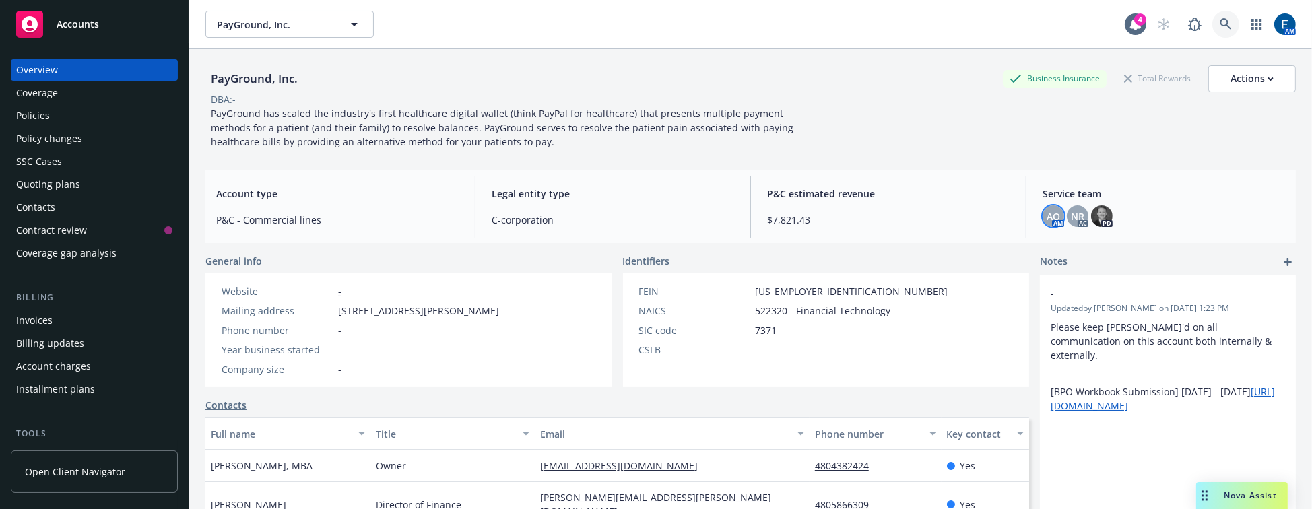
click at [1231, 18] on icon at bounding box center [1225, 24] width 12 height 12
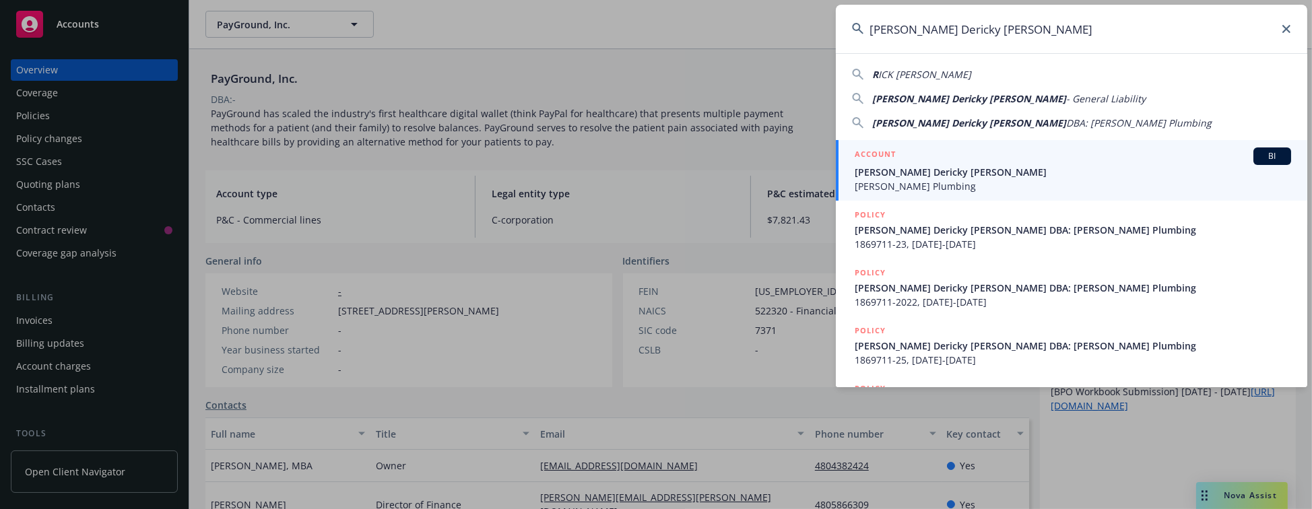
type input "[PERSON_NAME] Dericky [PERSON_NAME]"
click at [928, 182] on span "[PERSON_NAME] Plumbing" at bounding box center [1072, 186] width 436 height 14
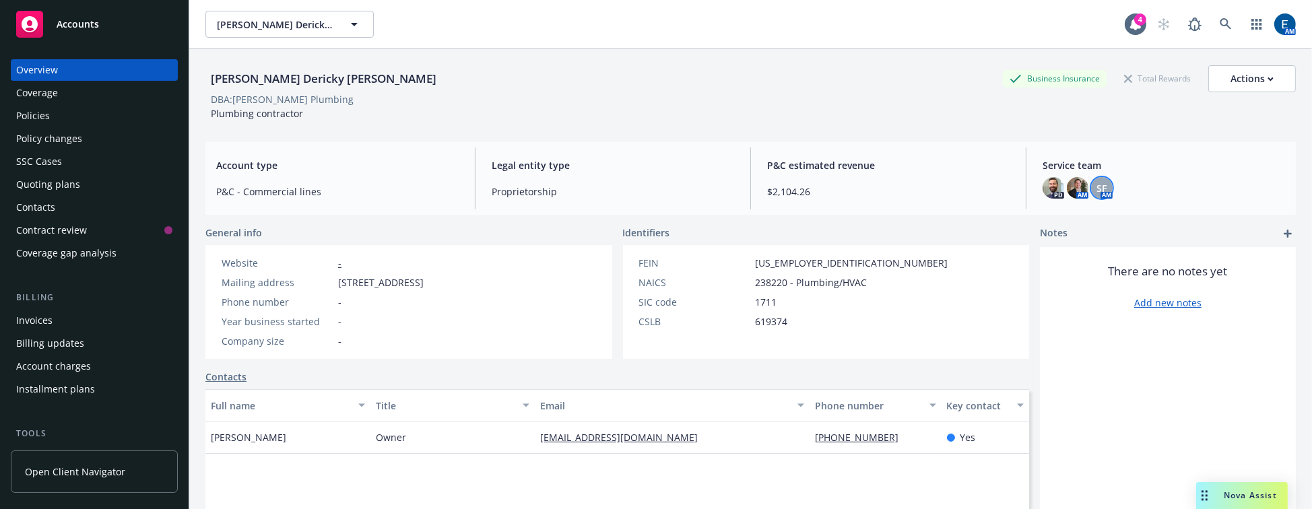
click at [1091, 182] on div "SF" at bounding box center [1102, 188] width 22 height 22
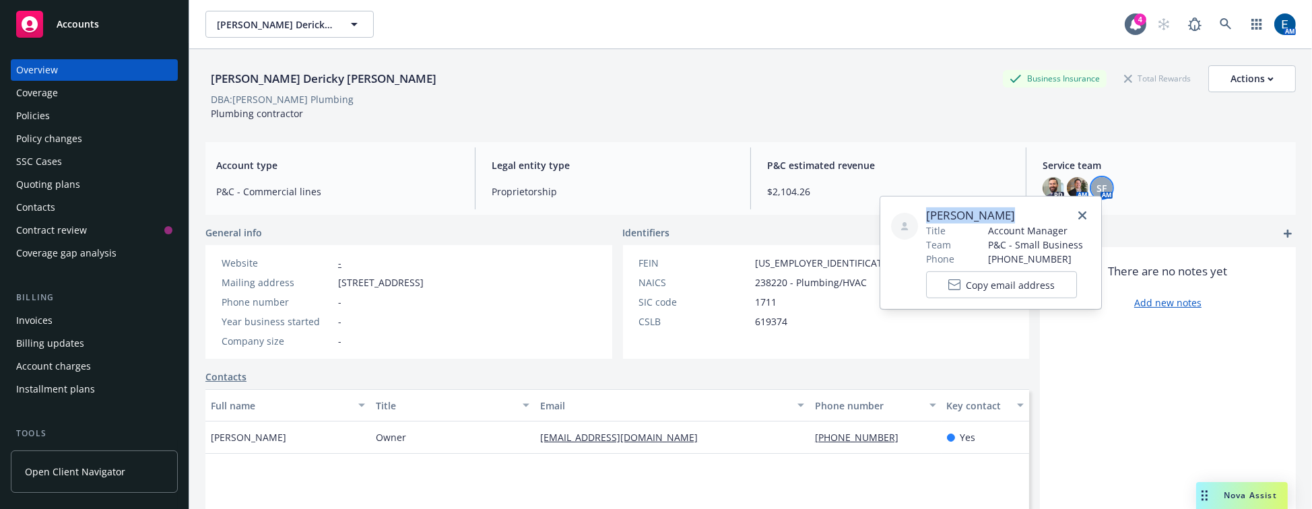
drag, startPoint x: 1009, startPoint y: 215, endPoint x: 921, endPoint y: 209, distance: 87.7
click at [921, 209] on div "[PERSON_NAME] Title Account Manager Team P&C - Small Business Phone [PHONE_NUMB…" at bounding box center [990, 252] width 199 height 91
copy span "[PERSON_NAME]"
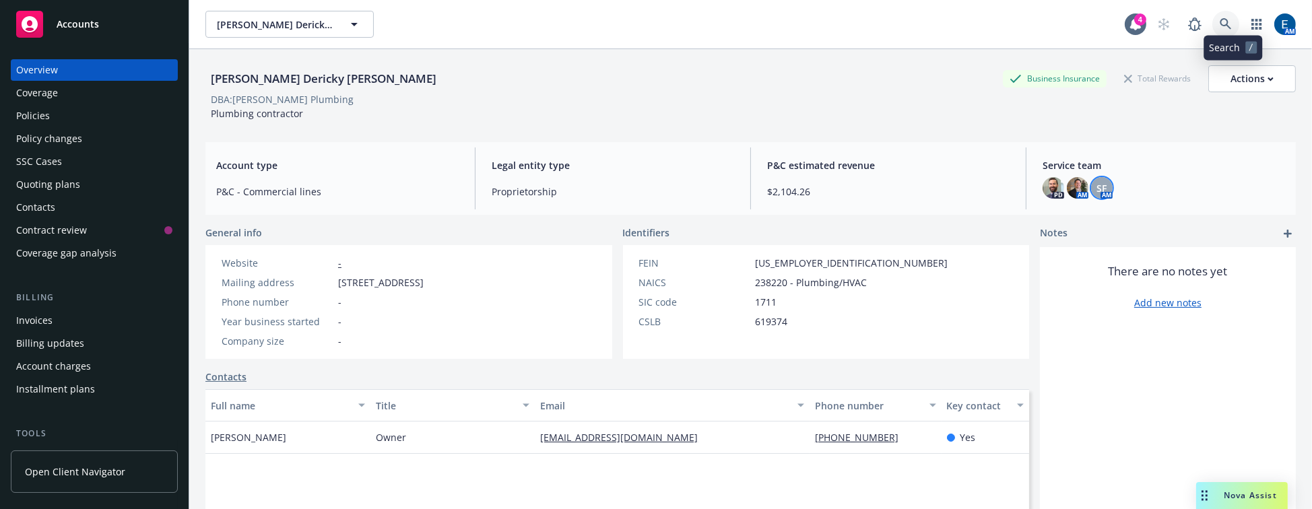
click at [1231, 18] on icon at bounding box center [1225, 24] width 12 height 12
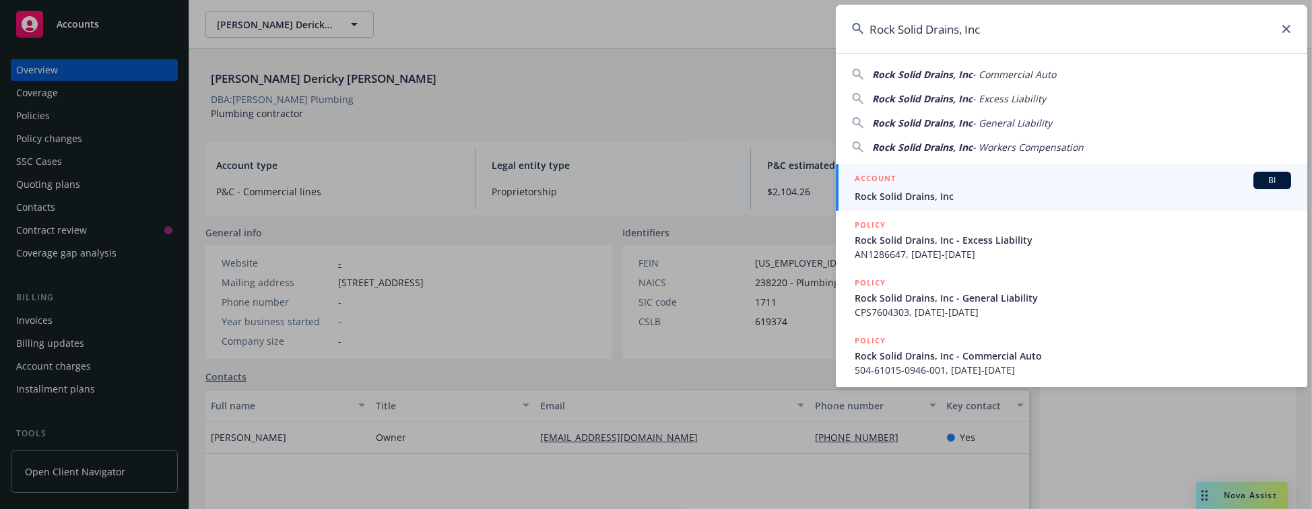
type input "Rock Solid Drains, Inc"
click at [901, 192] on span "Rock Solid Drains, Inc" at bounding box center [1072, 196] width 436 height 14
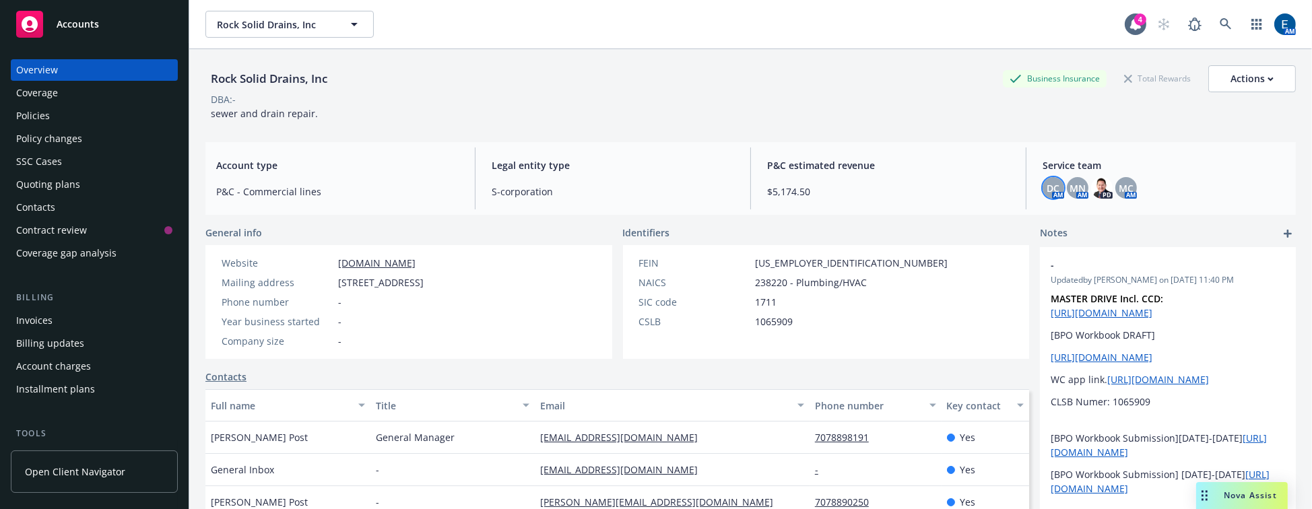
click at [1047, 181] on span "DC" at bounding box center [1053, 188] width 13 height 14
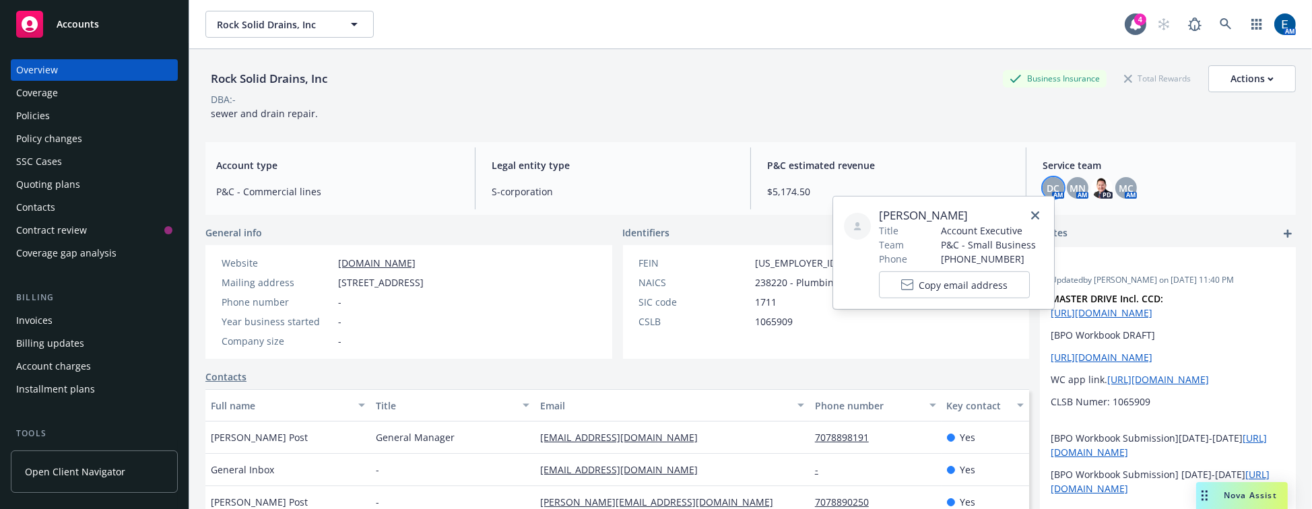
click at [963, 211] on span "[PERSON_NAME]" at bounding box center [957, 215] width 157 height 16
click at [967, 210] on span "[PERSON_NAME]" at bounding box center [957, 215] width 157 height 16
drag, startPoint x: 971, startPoint y: 209, endPoint x: 878, endPoint y: 202, distance: 93.2
click at [878, 202] on div "[PERSON_NAME] Title Account Executive Team P&C - Small Business Phone [PHONE_NU…" at bounding box center [943, 253] width 221 height 112
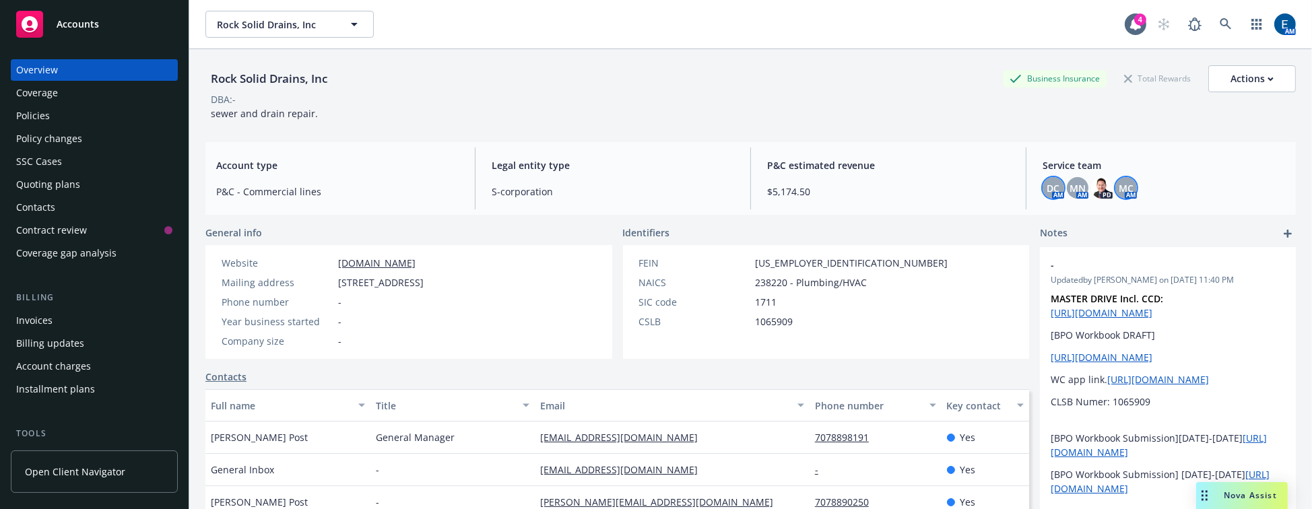
click at [1118, 182] on span "MC" at bounding box center [1125, 188] width 15 height 14
click at [1069, 181] on span "MN" at bounding box center [1077, 188] width 16 height 14
click at [1047, 181] on span "DC" at bounding box center [1053, 188] width 13 height 14
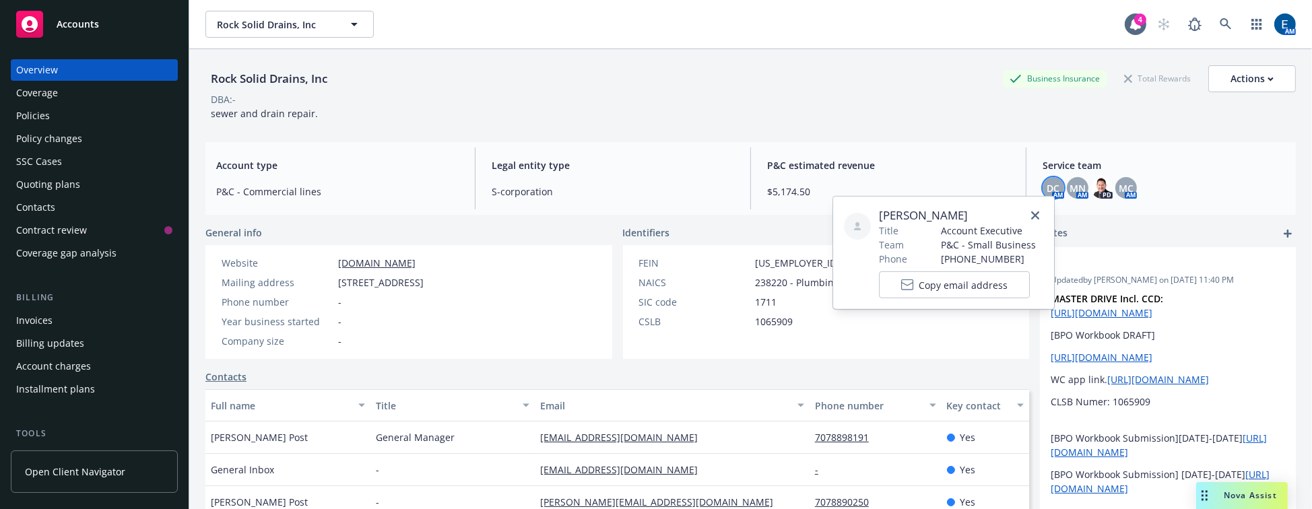
drag, startPoint x: 975, startPoint y: 211, endPoint x: 877, endPoint y: 209, distance: 98.3
click at [879, 209] on span "[PERSON_NAME]" at bounding box center [957, 215] width 157 height 16
copy span "[PERSON_NAME]"
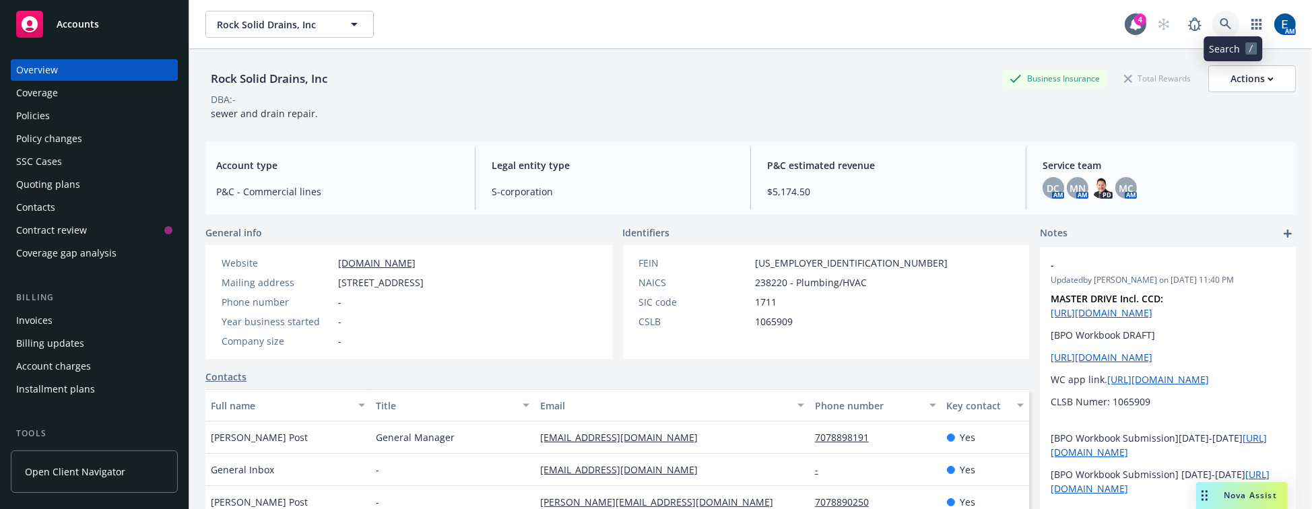
click at [1231, 20] on icon at bounding box center [1225, 24] width 12 height 12
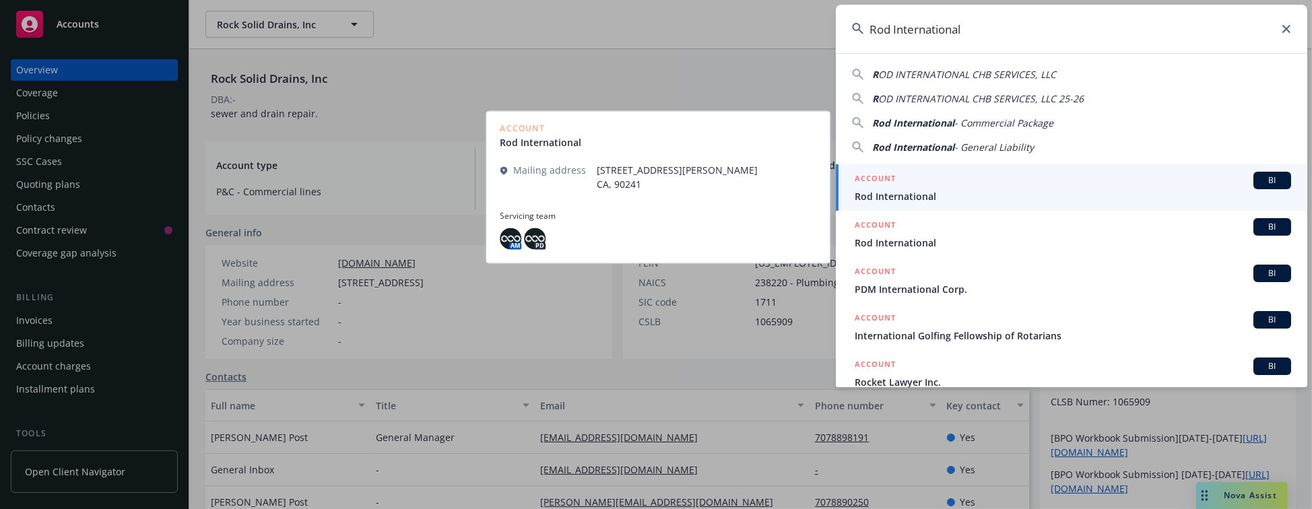
type input "Rod International"
click at [945, 183] on div "ACCOUNT BI" at bounding box center [1072, 181] width 436 height 18
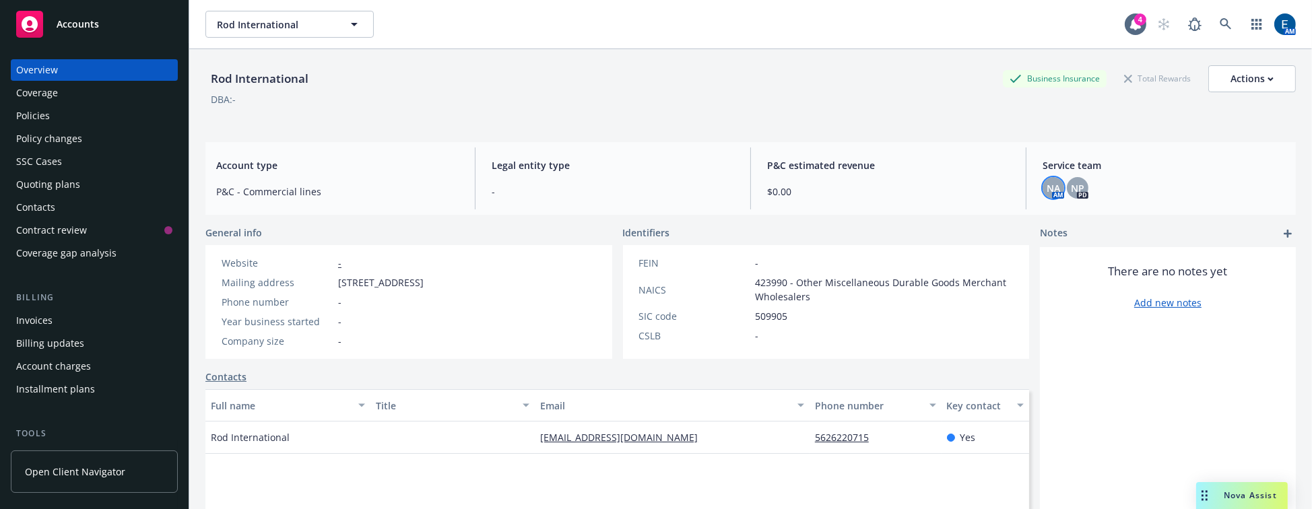
click at [1046, 183] on span "NA" at bounding box center [1052, 188] width 13 height 14
click at [1079, 180] on div "NA AM NP PD" at bounding box center [1163, 188] width 242 height 22
click at [1231, 11] on link at bounding box center [1225, 24] width 27 height 27
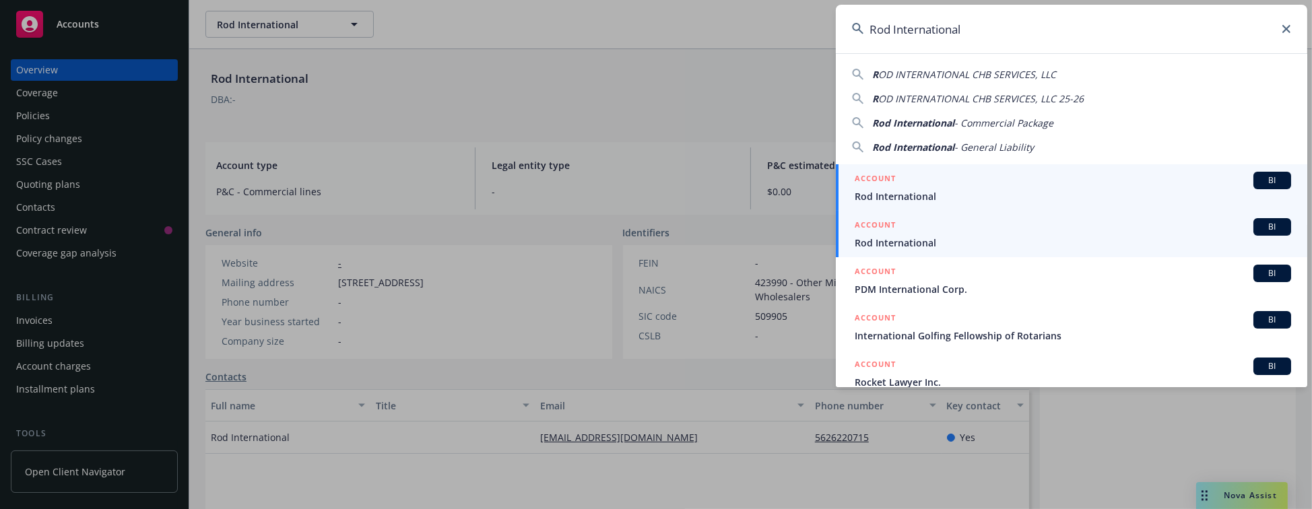
type input "Rod International"
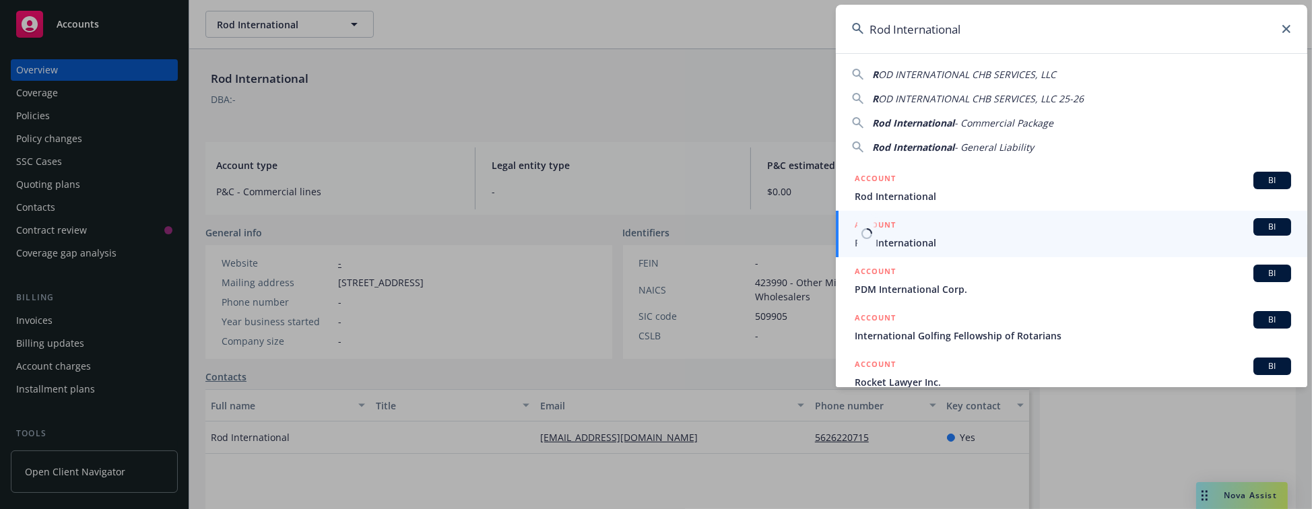
click at [939, 238] on span "Rod International" at bounding box center [1072, 243] width 436 height 14
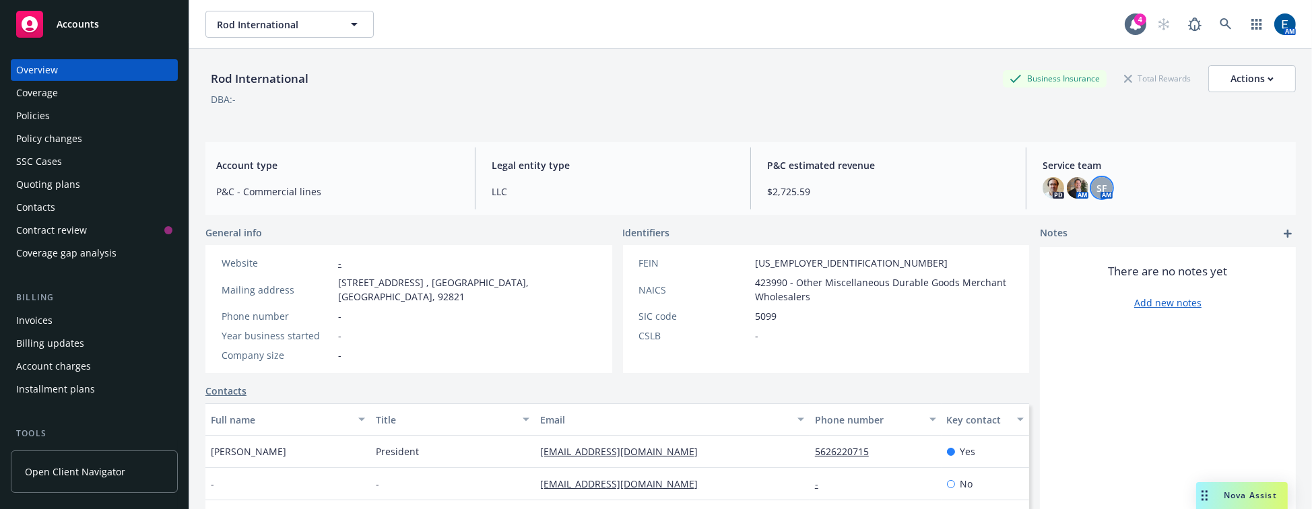
click at [1097, 181] on span "SF" at bounding box center [1102, 188] width 10 height 14
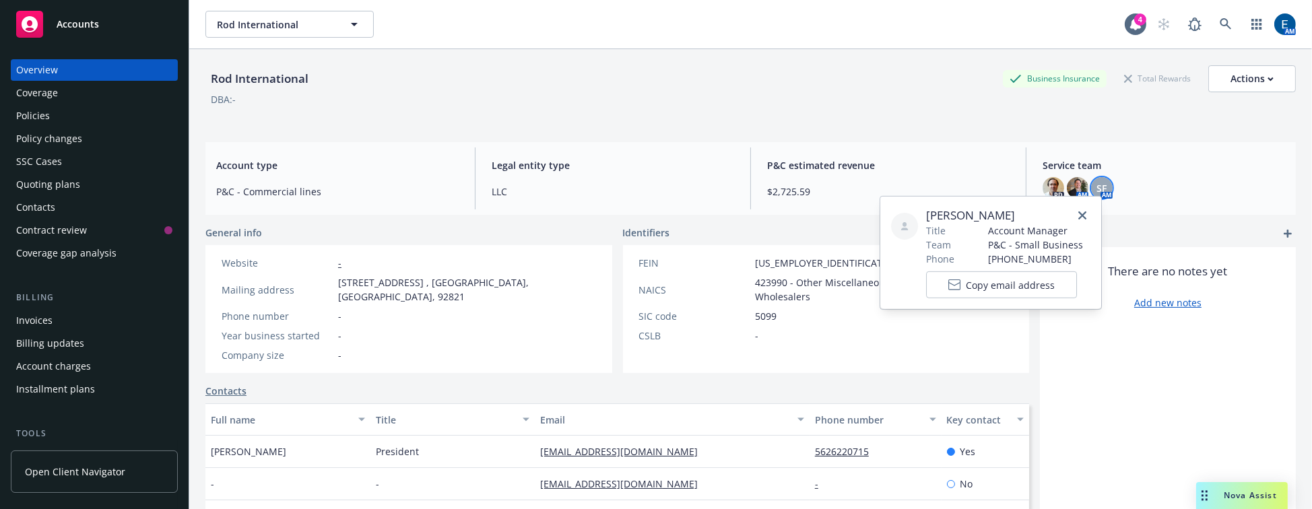
drag, startPoint x: 983, startPoint y: 217, endPoint x: 990, endPoint y: 210, distance: 9.5
click at [988, 213] on span "[PERSON_NAME]" at bounding box center [1004, 215] width 157 height 16
click at [987, 212] on span "[PERSON_NAME]" at bounding box center [1004, 215] width 157 height 16
drag, startPoint x: 991, startPoint y: 213, endPoint x: 922, endPoint y: 215, distance: 68.7
click at [922, 215] on div "[PERSON_NAME] Title Account Manager Team P&C - Small Business Phone [PHONE_NUMB…" at bounding box center [990, 252] width 199 height 91
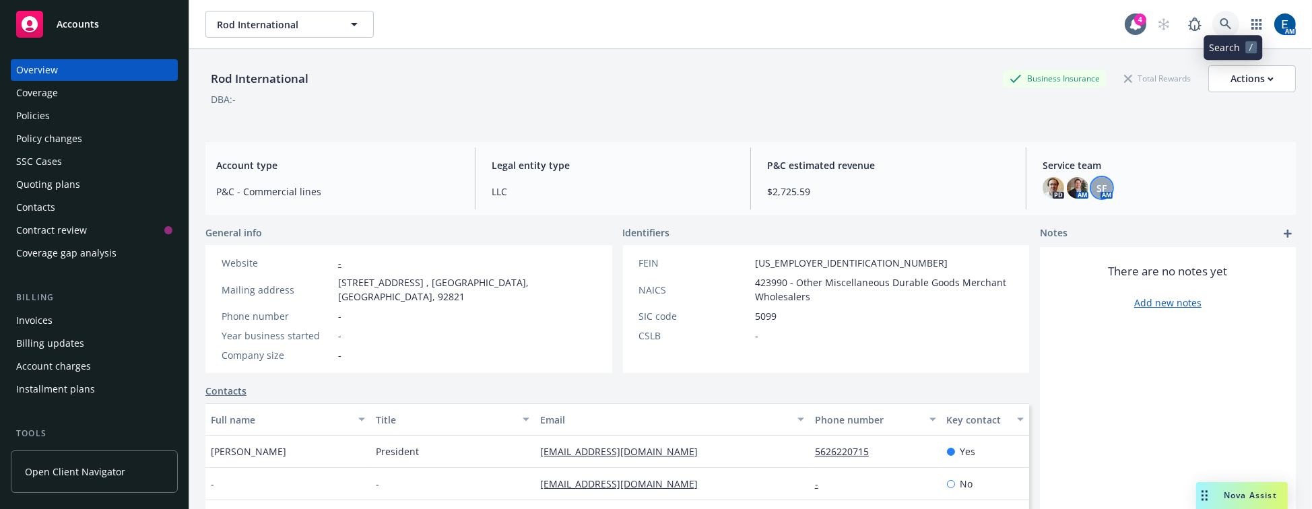
click at [1226, 18] on icon at bounding box center [1225, 24] width 12 height 12
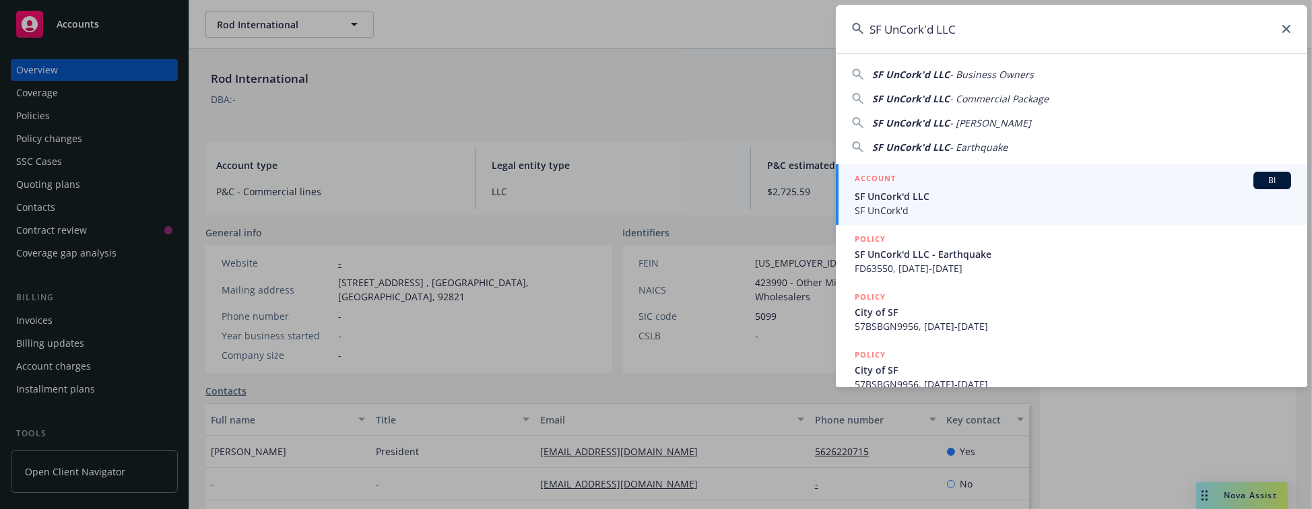
type input "SF UnCork'd LLC"
click at [969, 188] on div "ACCOUNT BI" at bounding box center [1072, 181] width 436 height 18
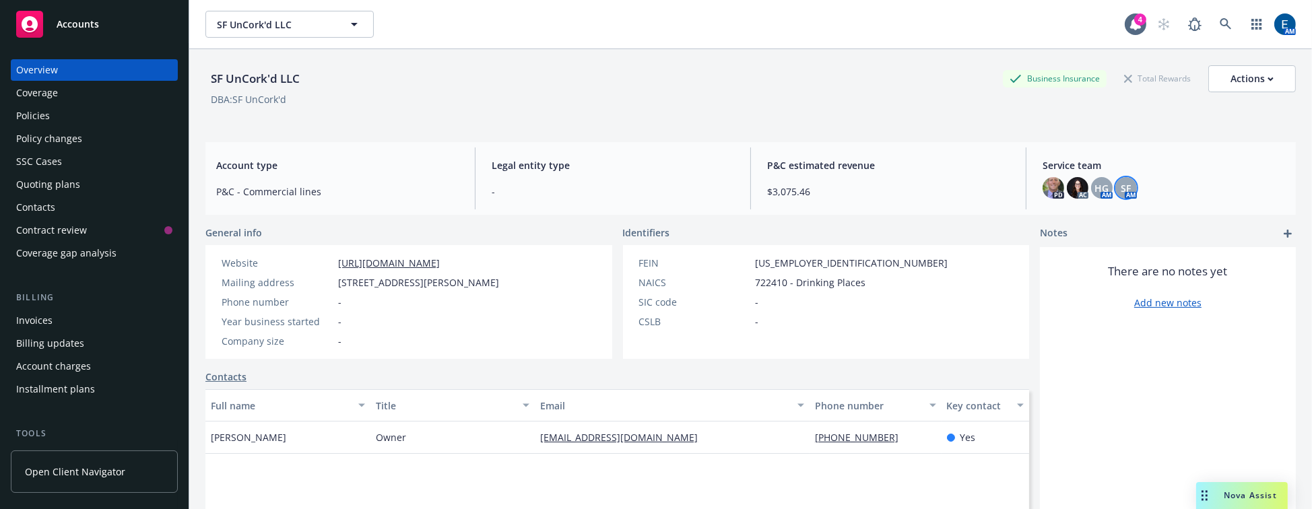
click at [1121, 181] on span "SF" at bounding box center [1126, 188] width 10 height 14
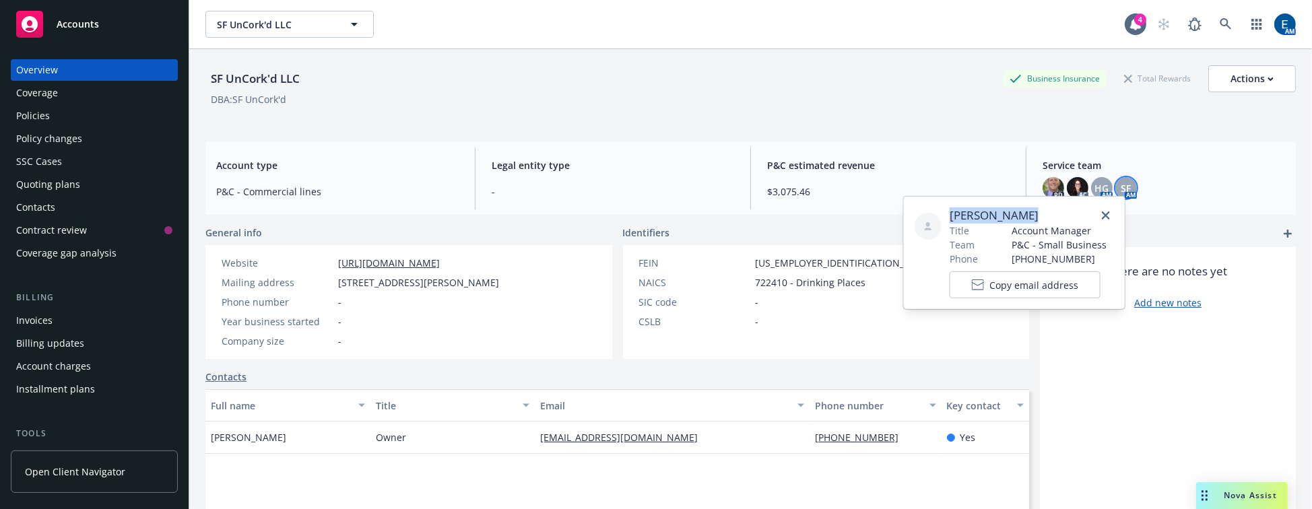
drag, startPoint x: 1024, startPoint y: 217, endPoint x: 943, endPoint y: 215, distance: 81.5
click at [943, 215] on div "[PERSON_NAME] Title Account Manager Team P&C - Small Business Phone [PHONE_NUMB…" at bounding box center [1013, 252] width 199 height 91
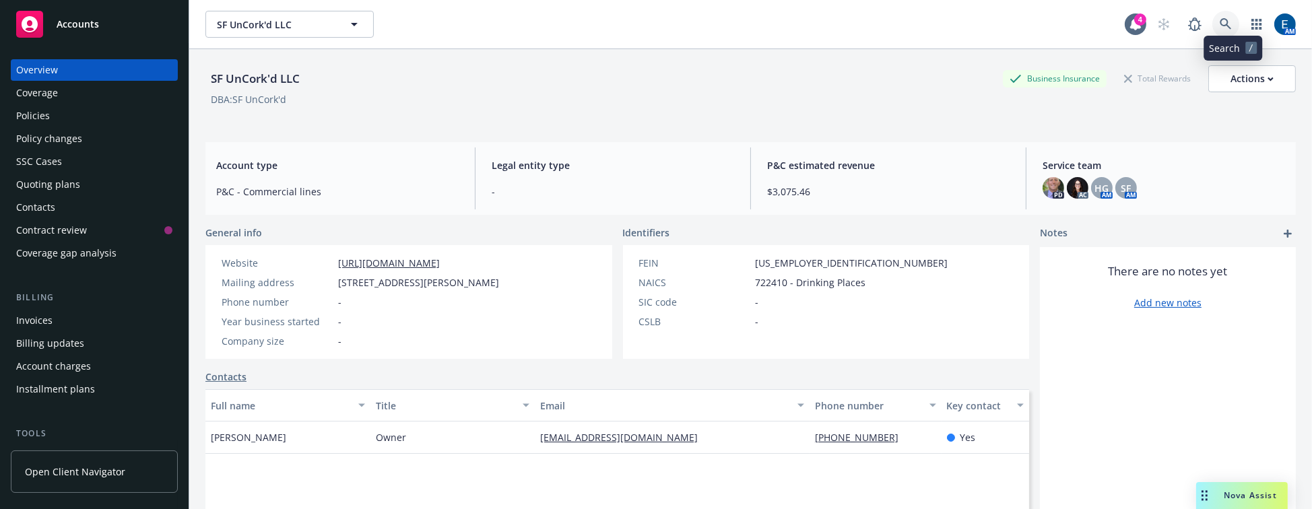
click at [1231, 20] on icon at bounding box center [1225, 24] width 12 height 12
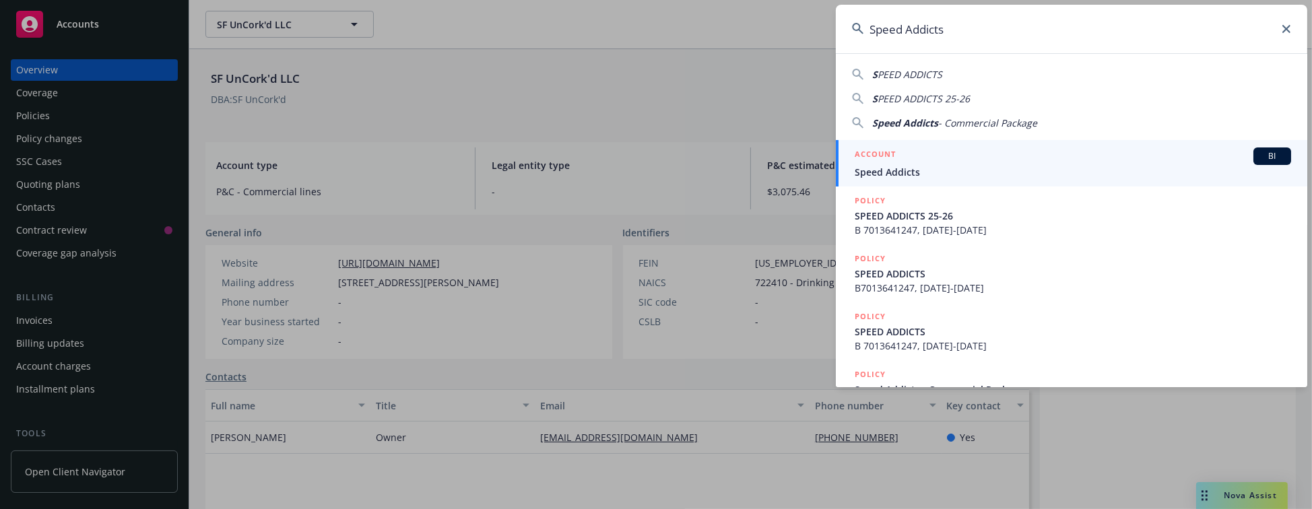
type input "Speed Addicts"
click at [932, 162] on div "ACCOUNT BI" at bounding box center [1072, 156] width 436 height 18
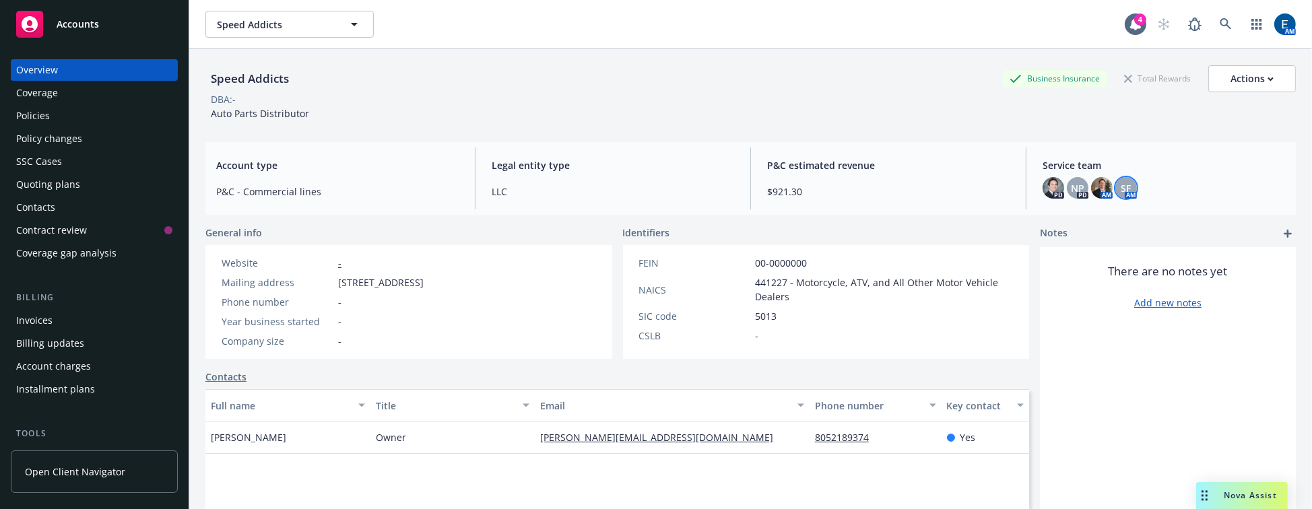
click at [1121, 181] on span "SF" at bounding box center [1126, 188] width 10 height 14
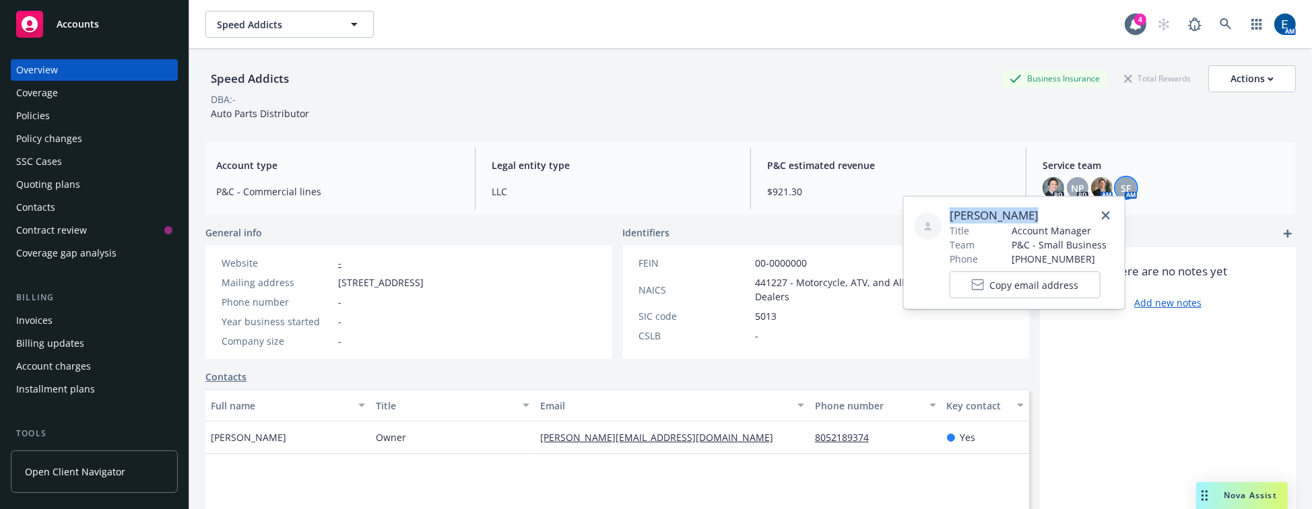
drag, startPoint x: 1023, startPoint y: 215, endPoint x: 947, endPoint y: 213, distance: 76.1
click at [949, 213] on span "[PERSON_NAME]" at bounding box center [1027, 215] width 157 height 16
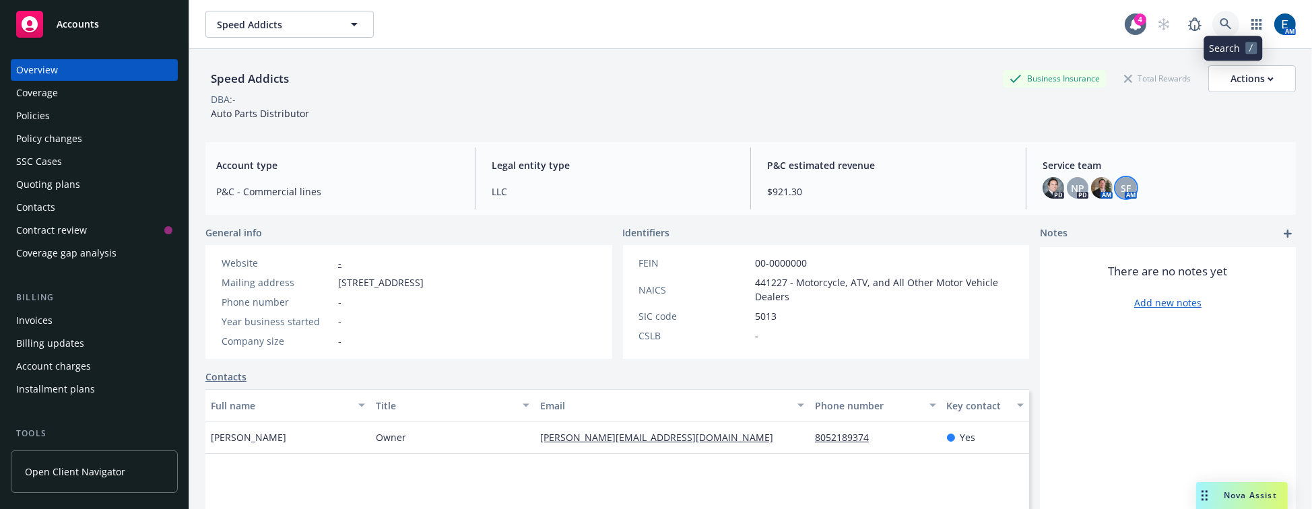
click at [1231, 18] on icon at bounding box center [1225, 24] width 12 height 12
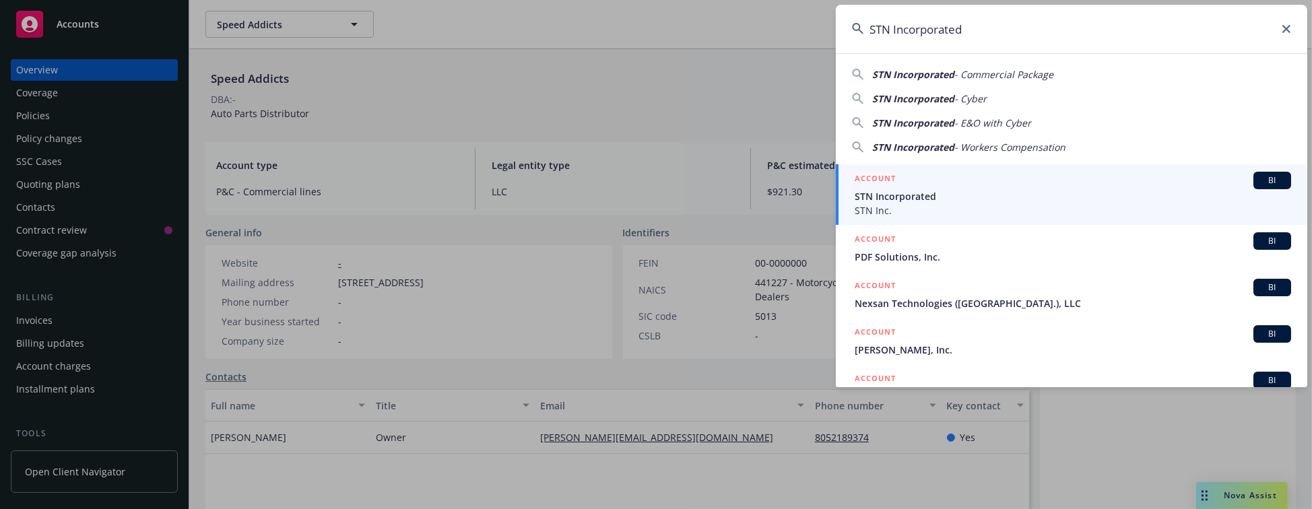
type input "STN Incorporated"
click at [1004, 192] on span "STN Incorporated" at bounding box center [1072, 196] width 436 height 14
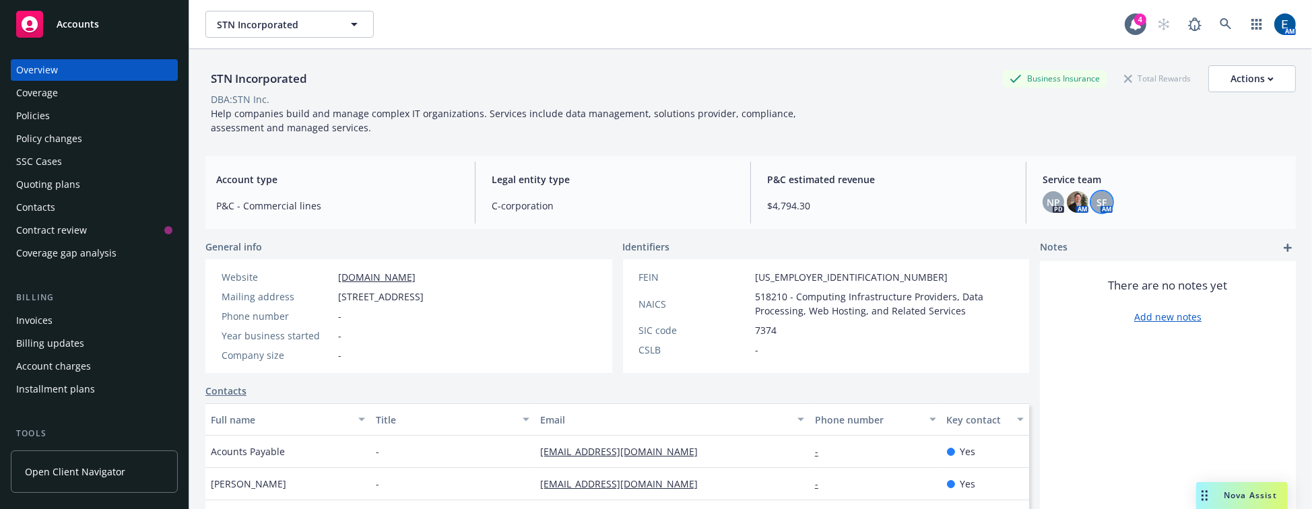
click at [1097, 195] on span "SF" at bounding box center [1102, 202] width 10 height 14
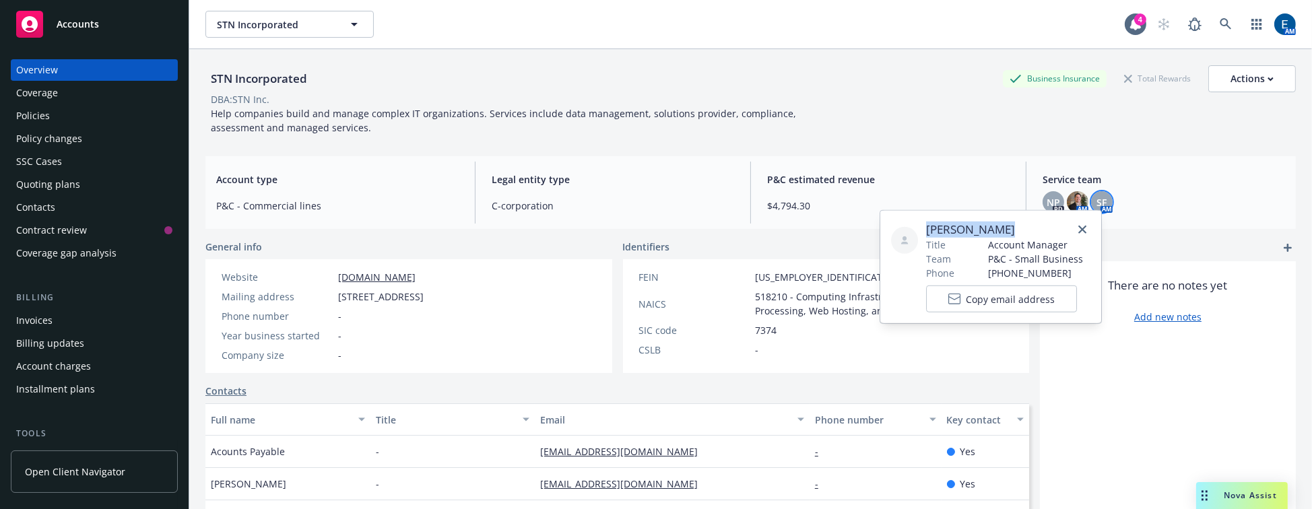
drag, startPoint x: 1000, startPoint y: 226, endPoint x: 909, endPoint y: 226, distance: 91.6
click at [909, 228] on div "[PERSON_NAME] Title Account Manager Team P&C - Small Business Phone [PHONE_NUMB…" at bounding box center [990, 267] width 199 height 91
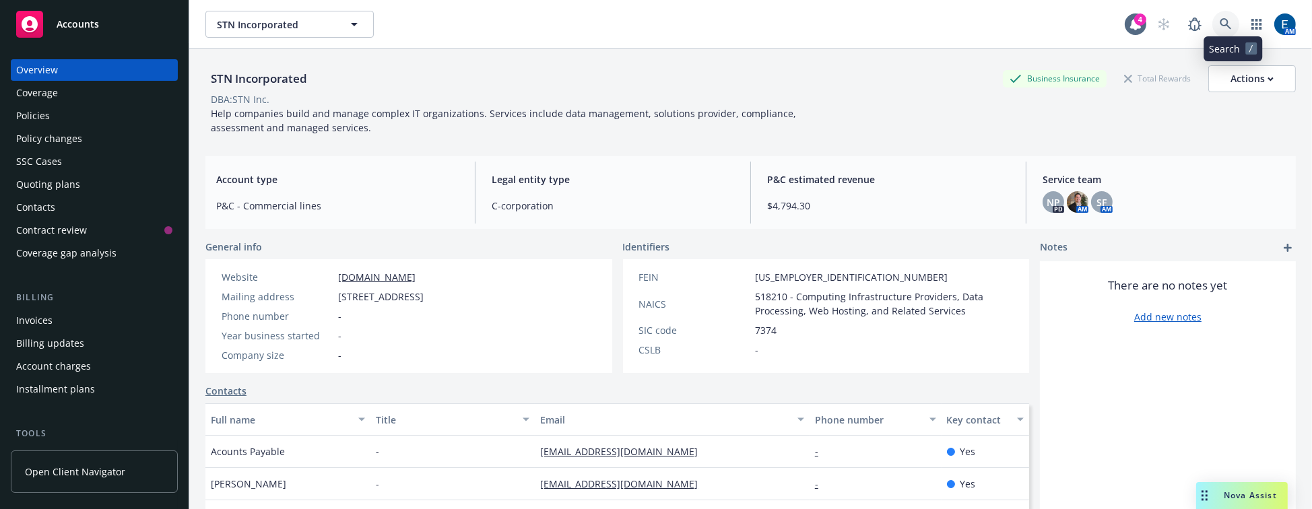
click at [1229, 18] on icon at bounding box center [1225, 24] width 12 height 12
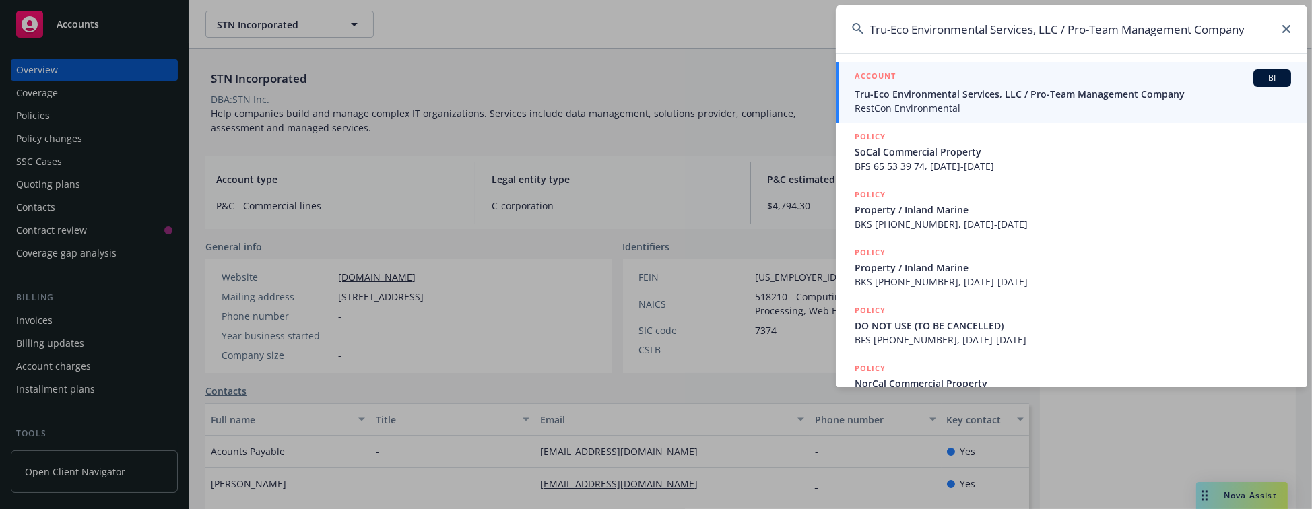
type input "Tru-Eco Environmental Services, LLC / Pro-Team Management Company"
click at [908, 103] on span "RestCon Environmental" at bounding box center [1072, 108] width 436 height 14
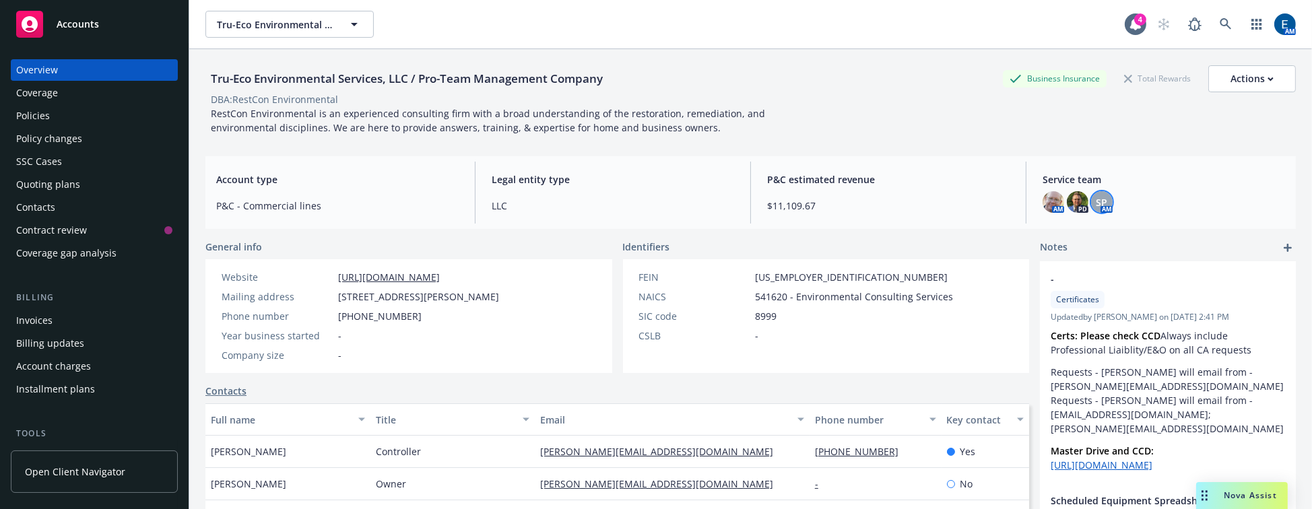
click at [1096, 199] on span "SP" at bounding box center [1101, 202] width 11 height 14
click at [1042, 193] on img at bounding box center [1053, 202] width 22 height 22
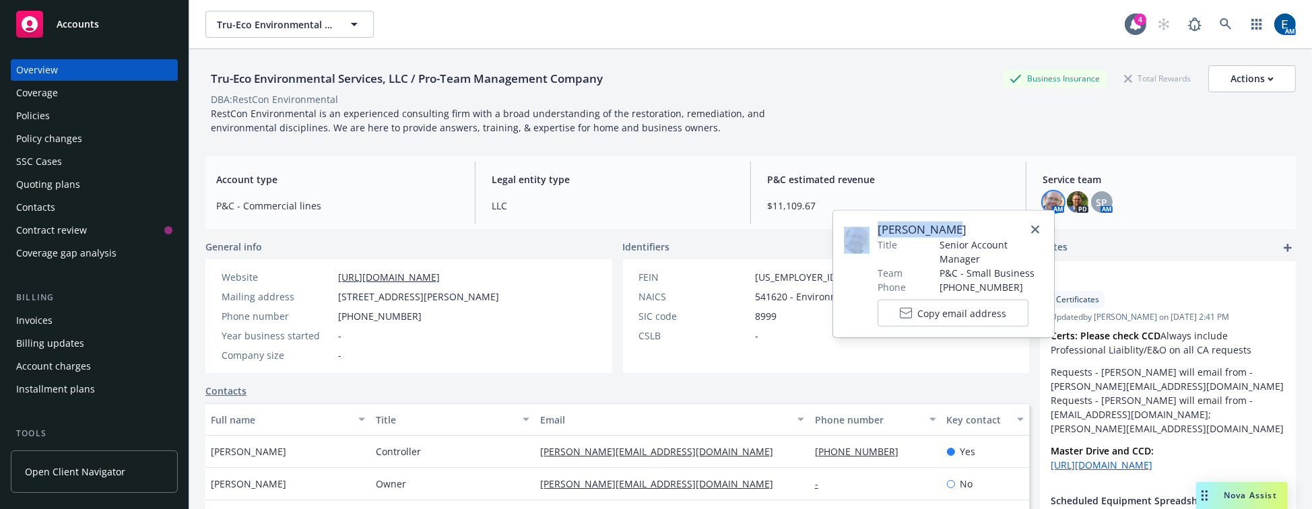
drag, startPoint x: 963, startPoint y: 224, endPoint x: 873, endPoint y: 226, distance: 90.2
click at [873, 226] on div "[PERSON_NAME] Title Senior Account Manager Team P&C - Small Business Phone [PHO…" at bounding box center [943, 274] width 199 height 105
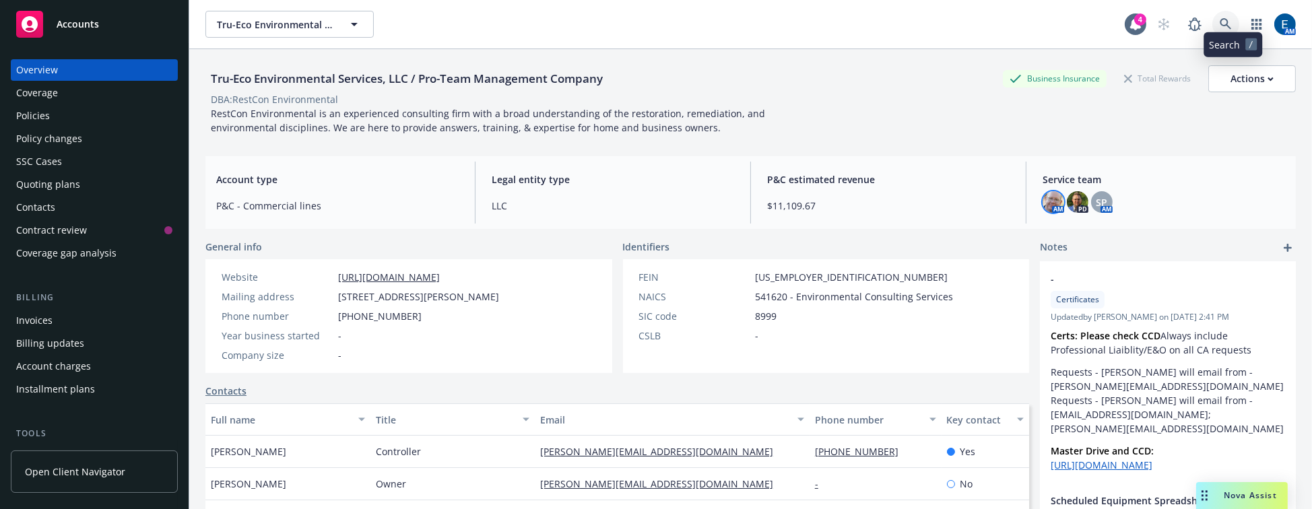
click at [1231, 27] on link at bounding box center [1225, 24] width 27 height 27
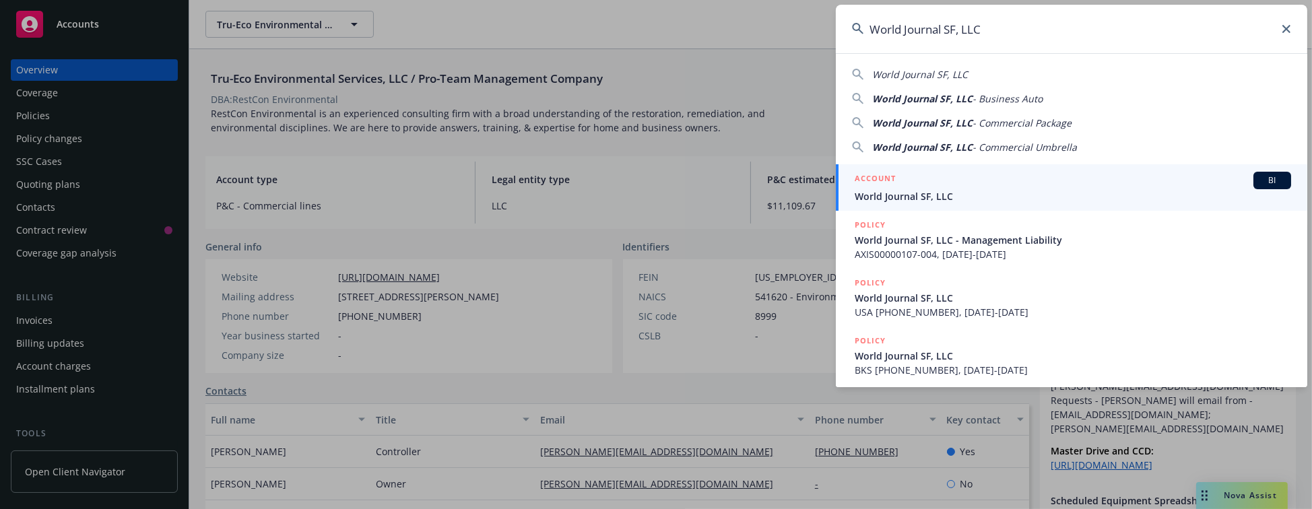
type input "World Journal SF, LLC"
click at [987, 172] on div "ACCOUNT BI" at bounding box center [1072, 181] width 436 height 18
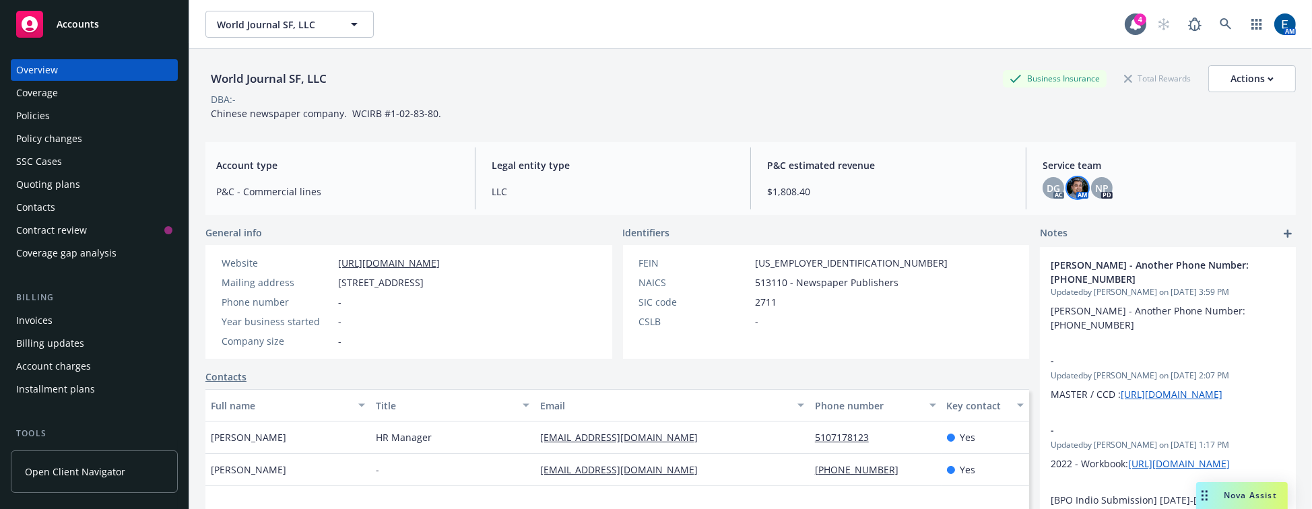
click at [1066, 182] on img at bounding box center [1077, 188] width 22 height 22
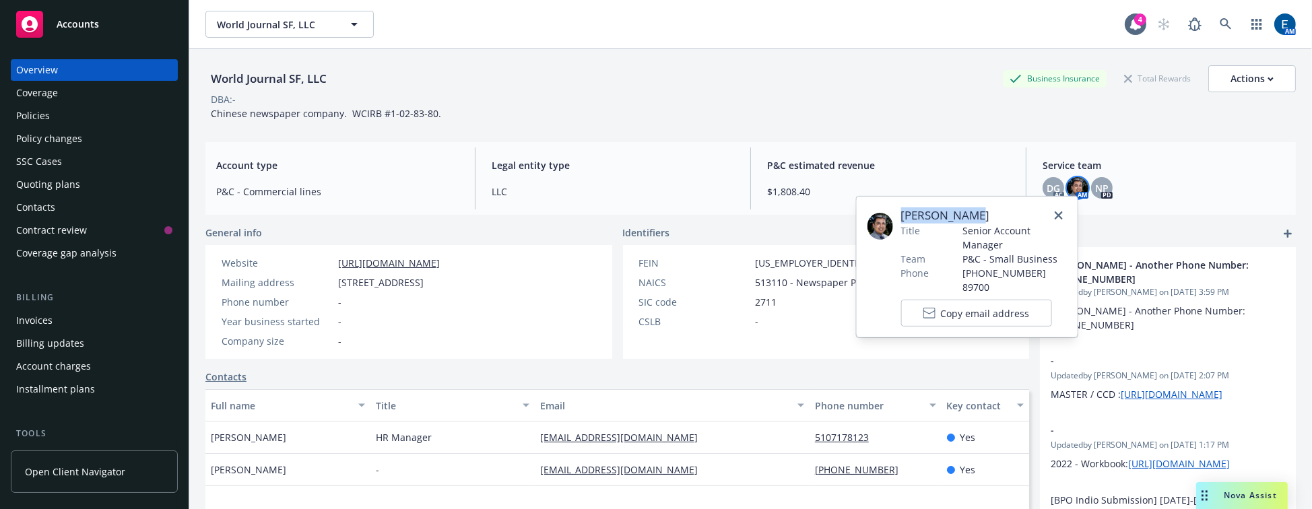
drag, startPoint x: 976, startPoint y: 213, endPoint x: 899, endPoint y: 211, distance: 77.4
click at [901, 211] on span "[PERSON_NAME]" at bounding box center [984, 215] width 166 height 16
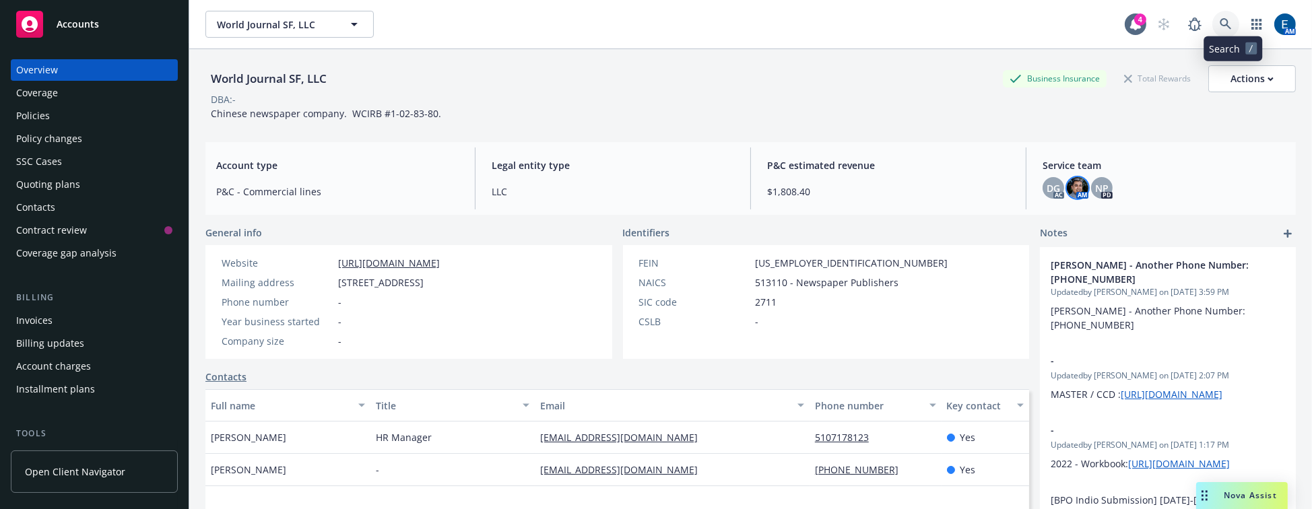
click at [1227, 21] on icon at bounding box center [1225, 24] width 12 height 12
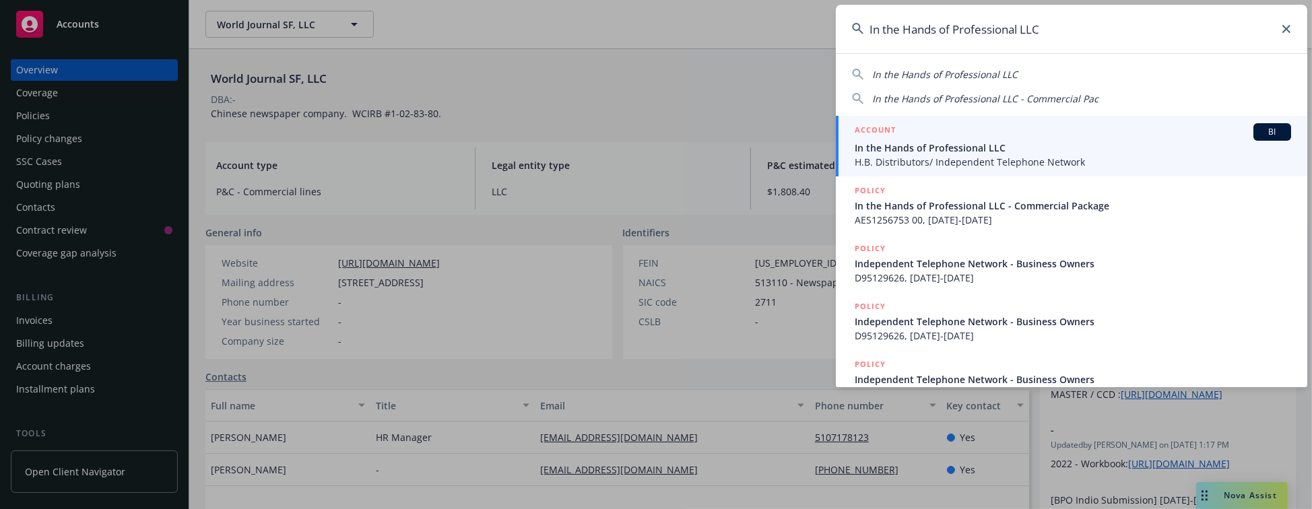
type input "In the Hands of Professional LLC"
click at [990, 141] on span "In the Hands of Professional LLC" at bounding box center [1072, 148] width 436 height 14
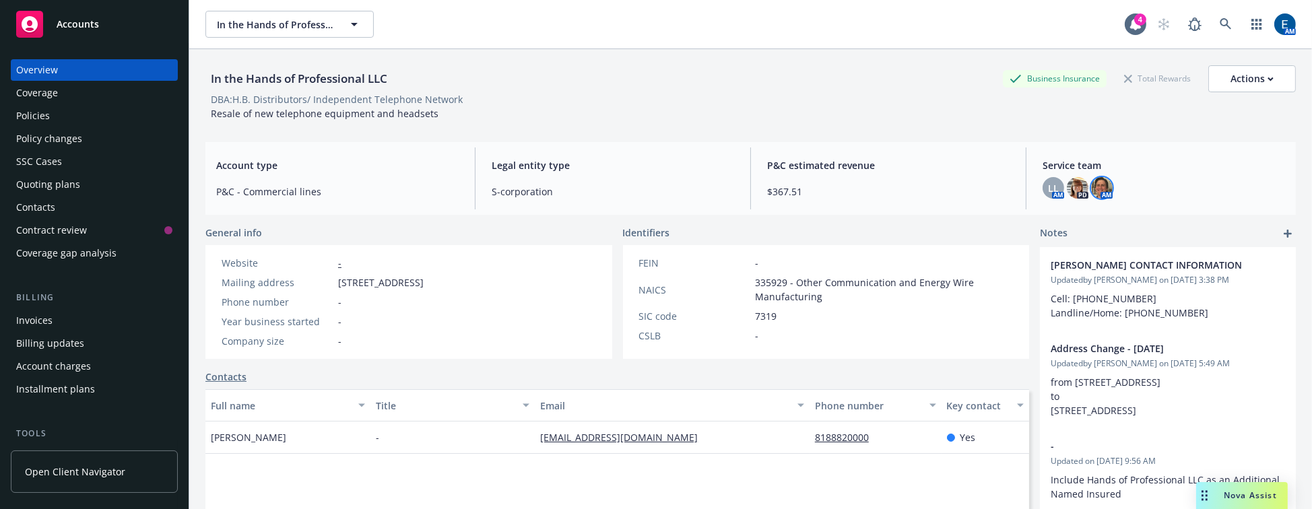
click at [1091, 178] on img at bounding box center [1102, 188] width 22 height 22
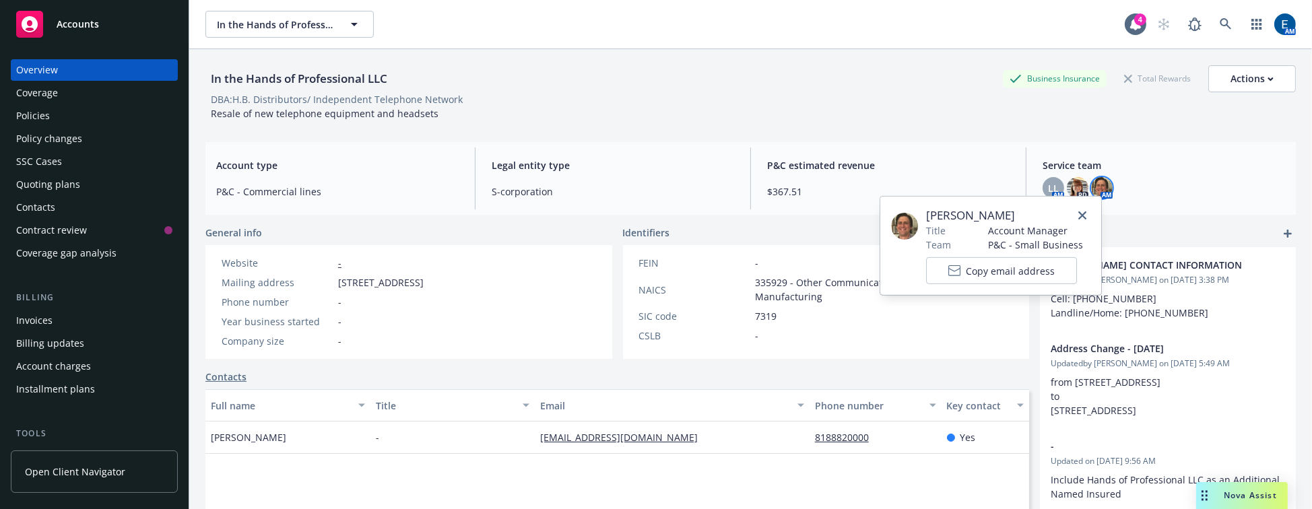
drag, startPoint x: 1021, startPoint y: 211, endPoint x: 924, endPoint y: 216, distance: 96.4
click at [926, 216] on span "[PERSON_NAME]" at bounding box center [1004, 215] width 157 height 16
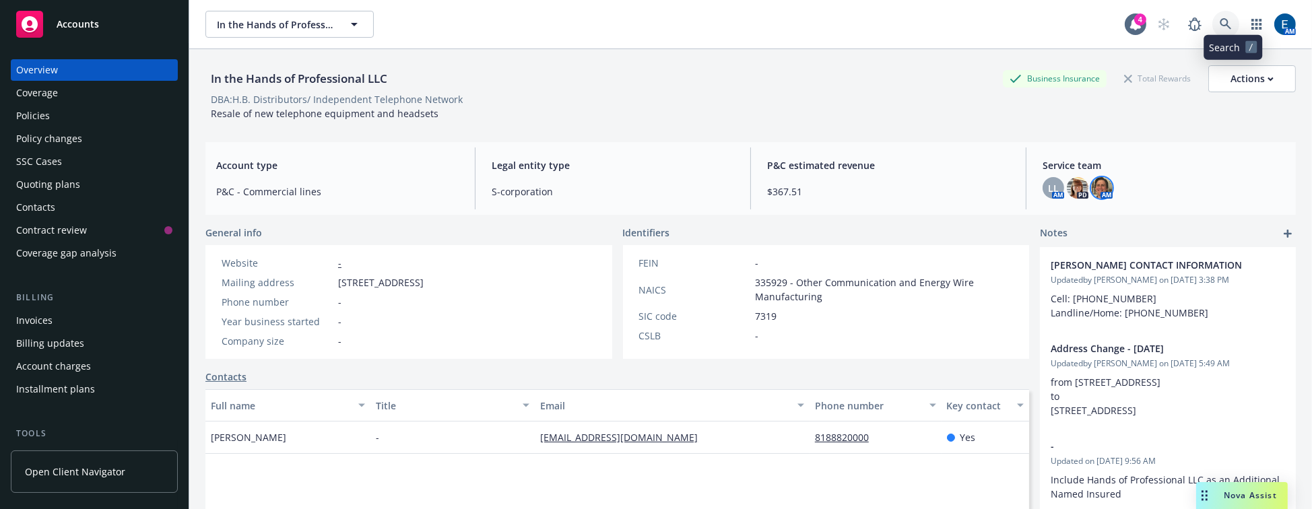
click at [1239, 17] on link at bounding box center [1225, 24] width 27 height 27
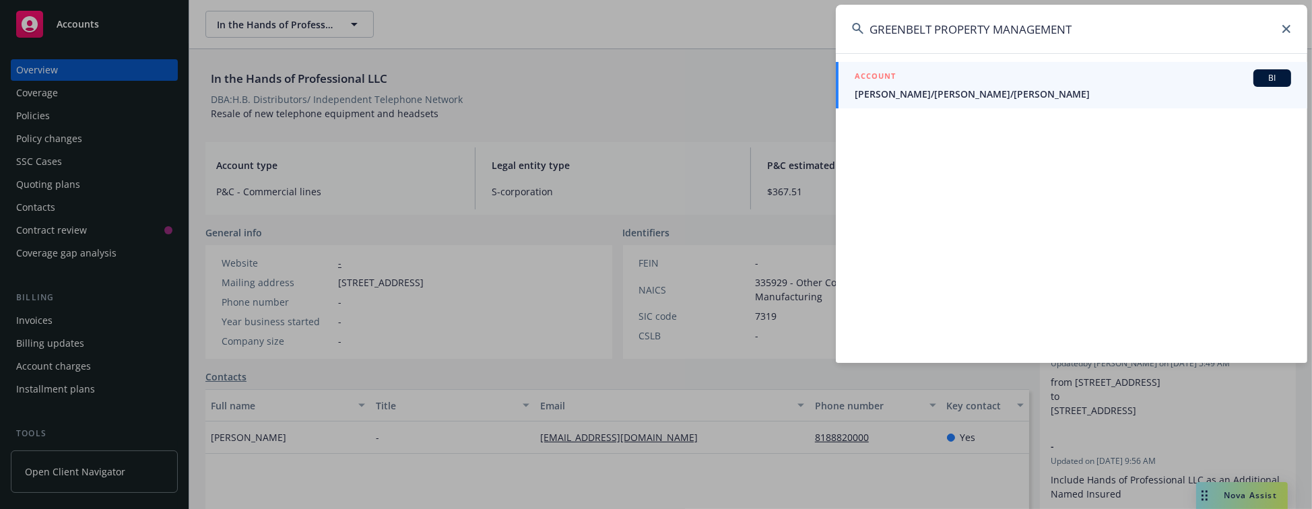
drag, startPoint x: 996, startPoint y: 26, endPoint x: 1082, endPoint y: 20, distance: 85.7
click at [1081, 20] on input "GREENBELT PROPERTY MANAGEMENT" at bounding box center [1071, 29] width 471 height 48
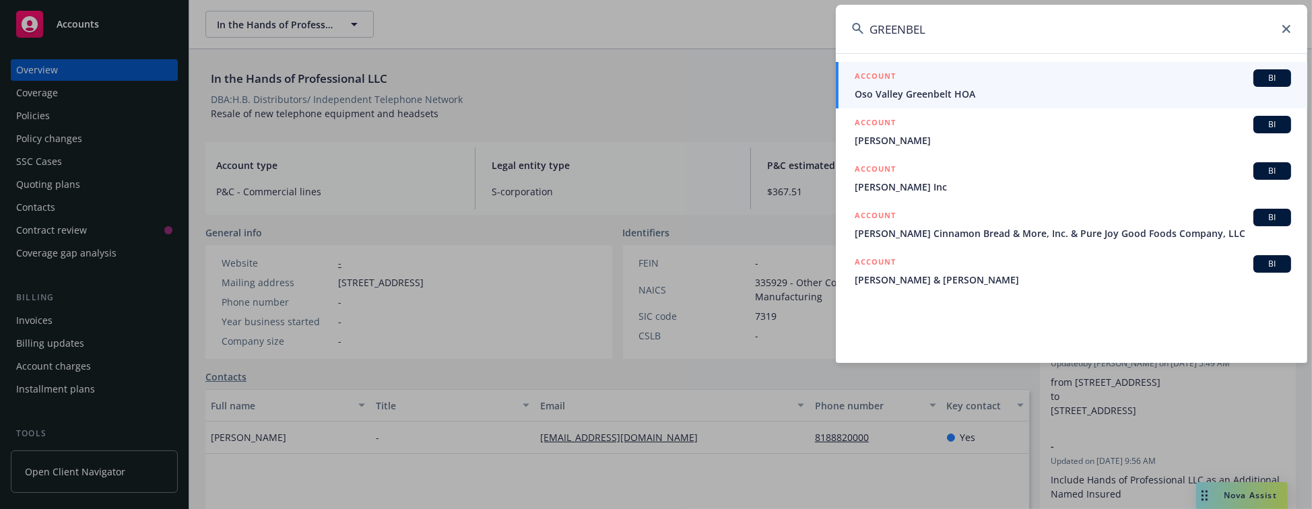
type input "GREENBEL"
click at [993, 92] on span "Oso Valley Greenbelt HOA" at bounding box center [1072, 94] width 436 height 14
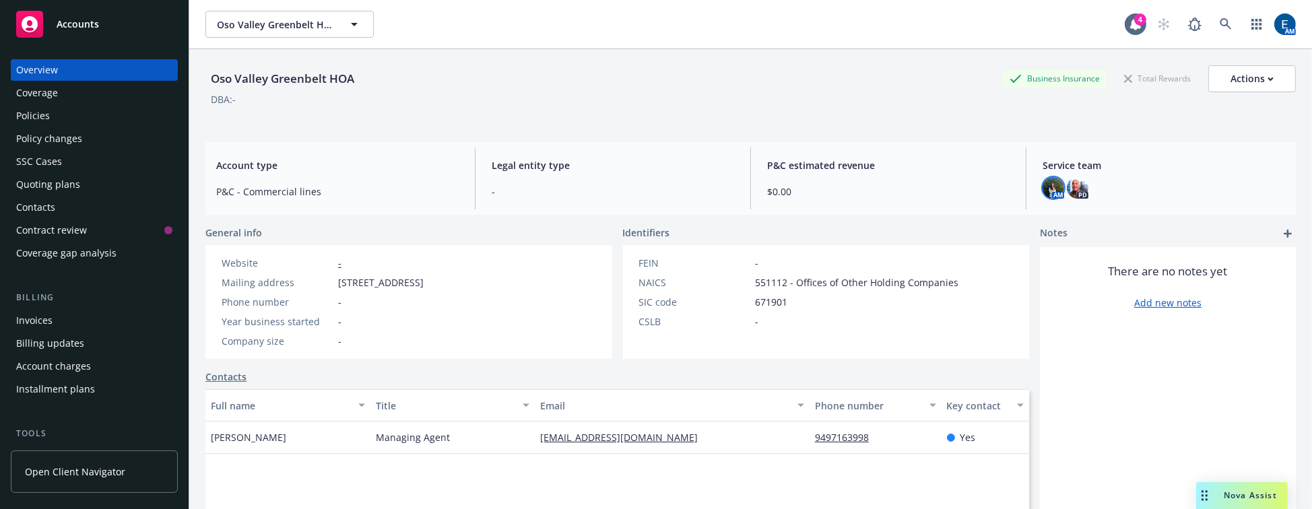
click at [1047, 178] on img at bounding box center [1053, 188] width 22 height 22
click at [1229, 18] on icon at bounding box center [1225, 24] width 12 height 12
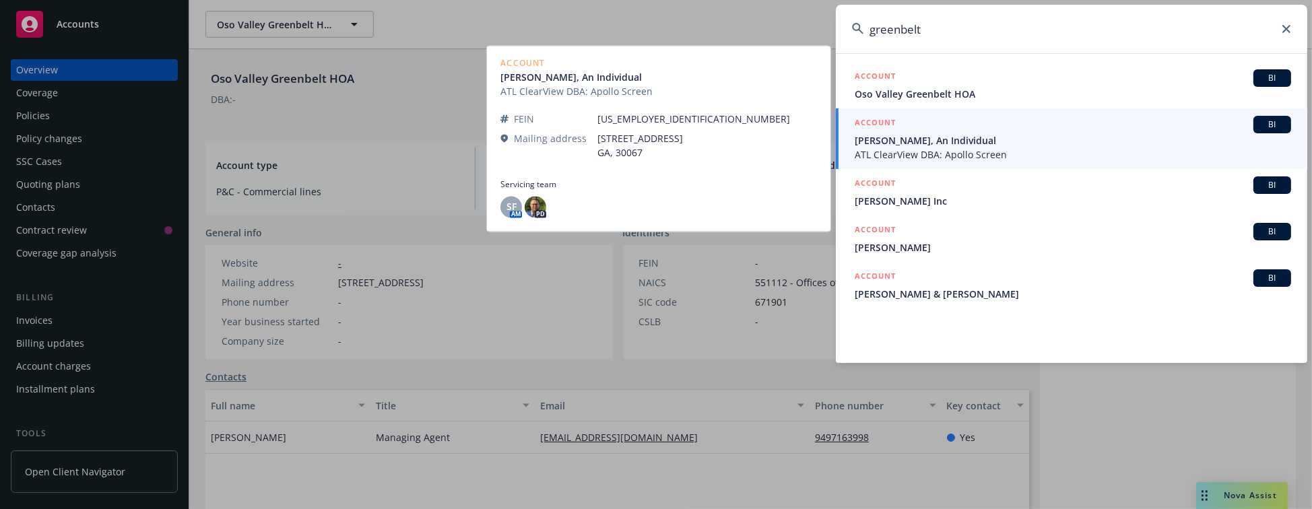
type input "greenbelt"
click at [943, 160] on span "ATL ClearView DBA: Apollo Screen" at bounding box center [1072, 154] width 436 height 14
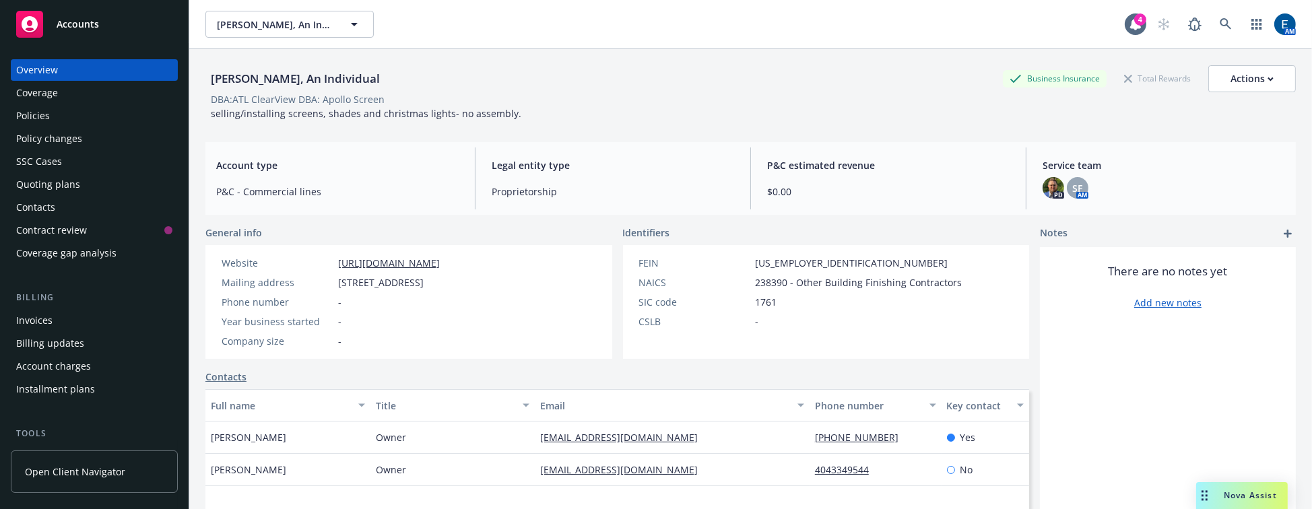
click at [67, 105] on div "Policies" at bounding box center [94, 116] width 156 height 22
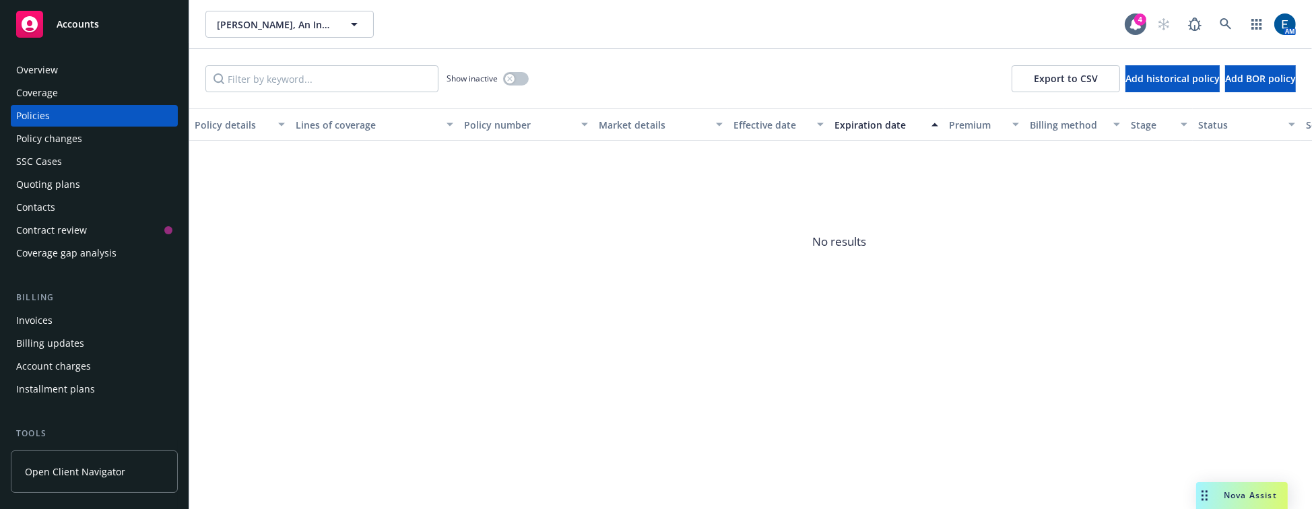
click at [512, 65] on div "Show inactive" at bounding box center [487, 78] width 82 height 27
click at [511, 72] on button "button" at bounding box center [516, 78] width 26 height 13
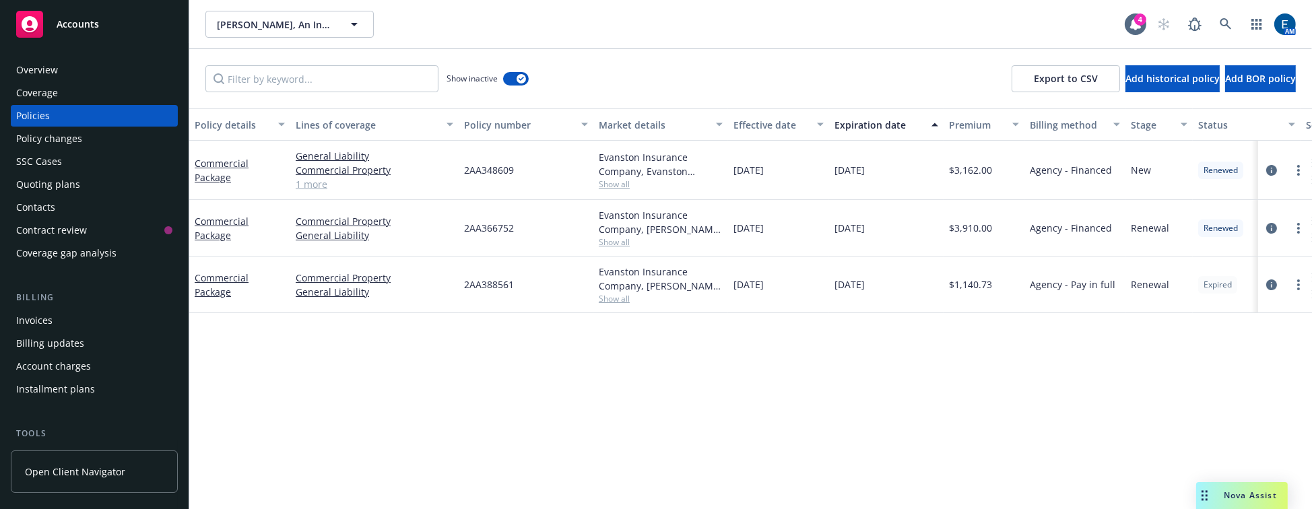
click at [61, 63] on div "Overview" at bounding box center [94, 70] width 156 height 22
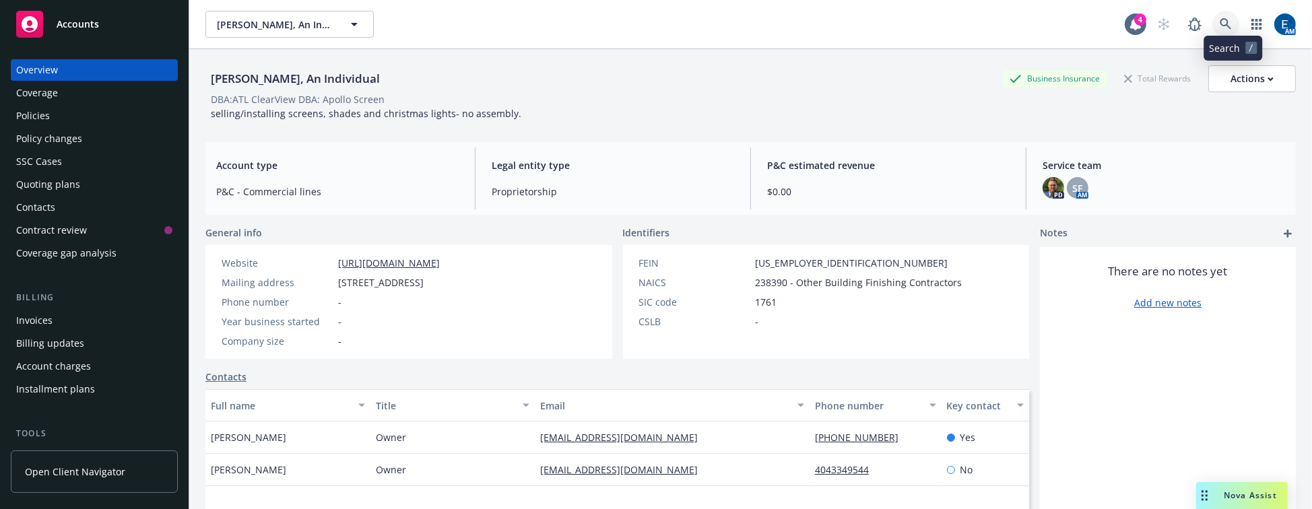
click at [1231, 18] on icon at bounding box center [1225, 24] width 12 height 12
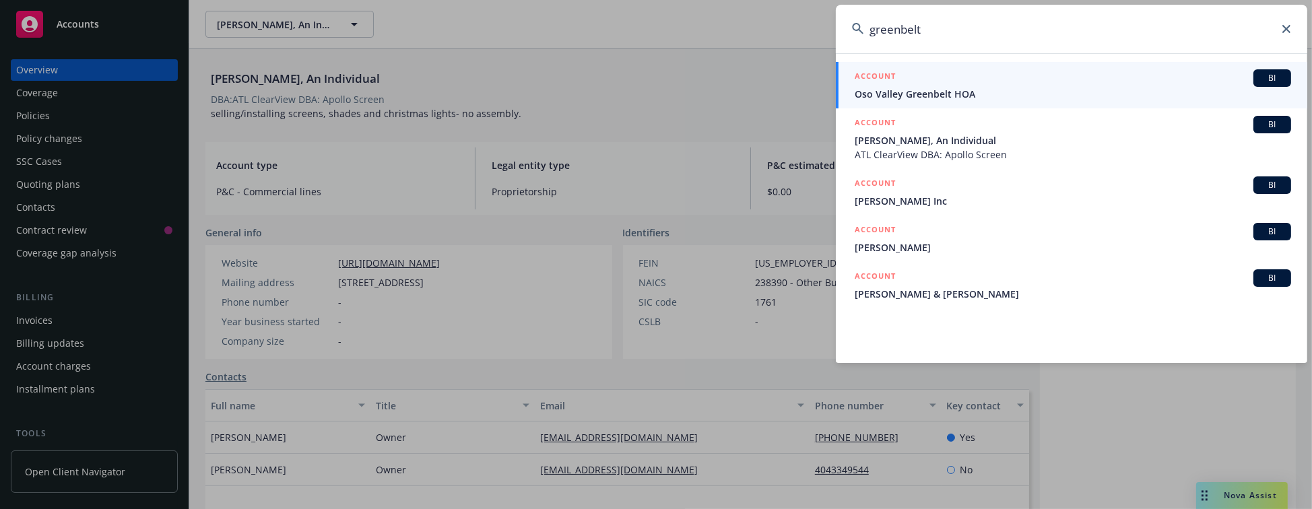
type input "greenbelt"
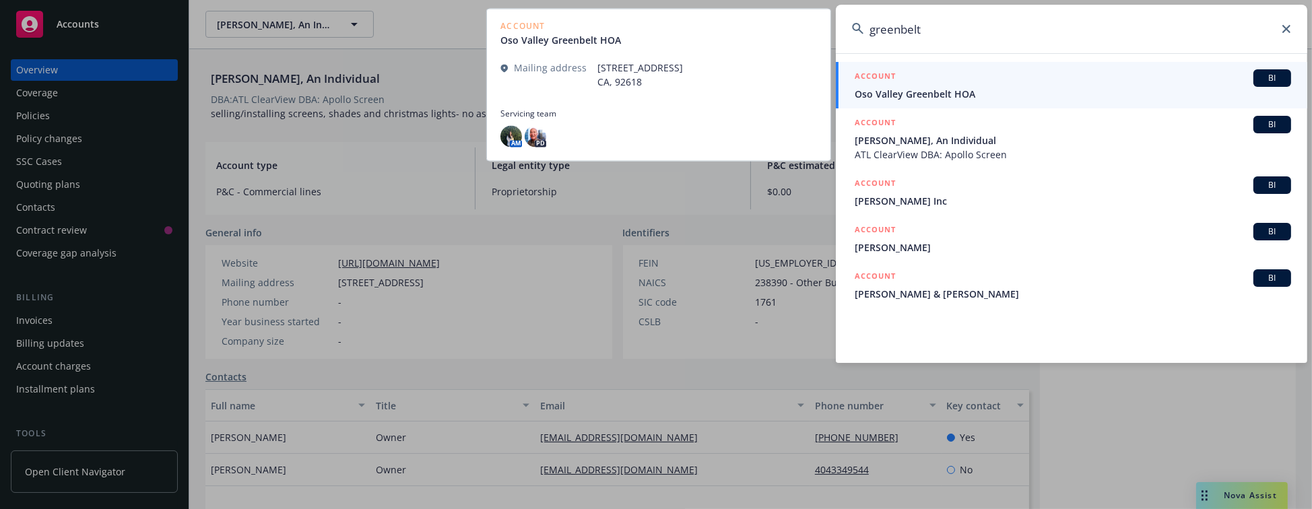
click at [907, 94] on span "Oso Valley Greenbelt HOA" at bounding box center [1072, 94] width 436 height 14
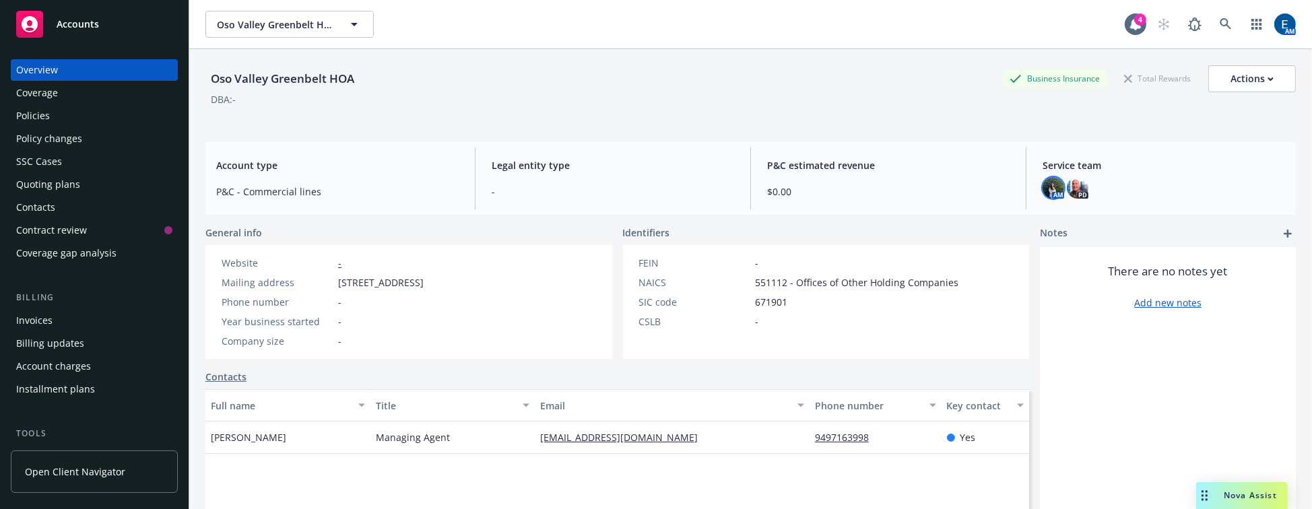
click at [1048, 181] on img at bounding box center [1053, 188] width 22 height 22
click at [926, 160] on div "P&C estimated revenue $0.00" at bounding box center [888, 178] width 264 height 62
click at [1231, 23] on icon at bounding box center [1224, 23] width 11 height 11
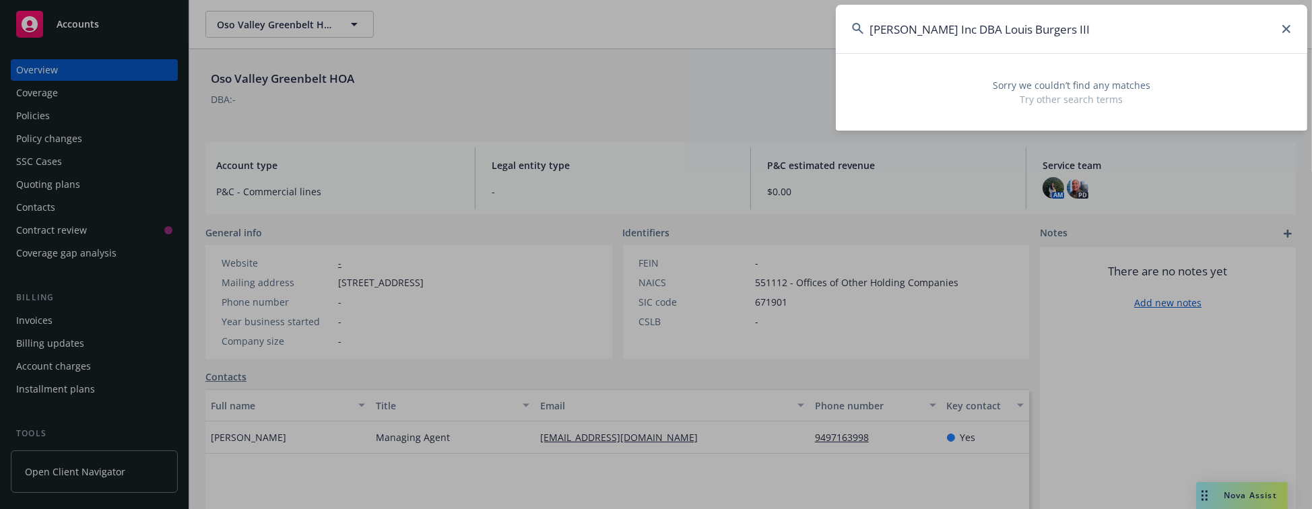
drag, startPoint x: 944, startPoint y: 31, endPoint x: 1083, endPoint y: 26, distance: 139.4
click at [1083, 26] on input "[PERSON_NAME] Inc DBA Louis Burgers III" at bounding box center [1071, 29] width 471 height 48
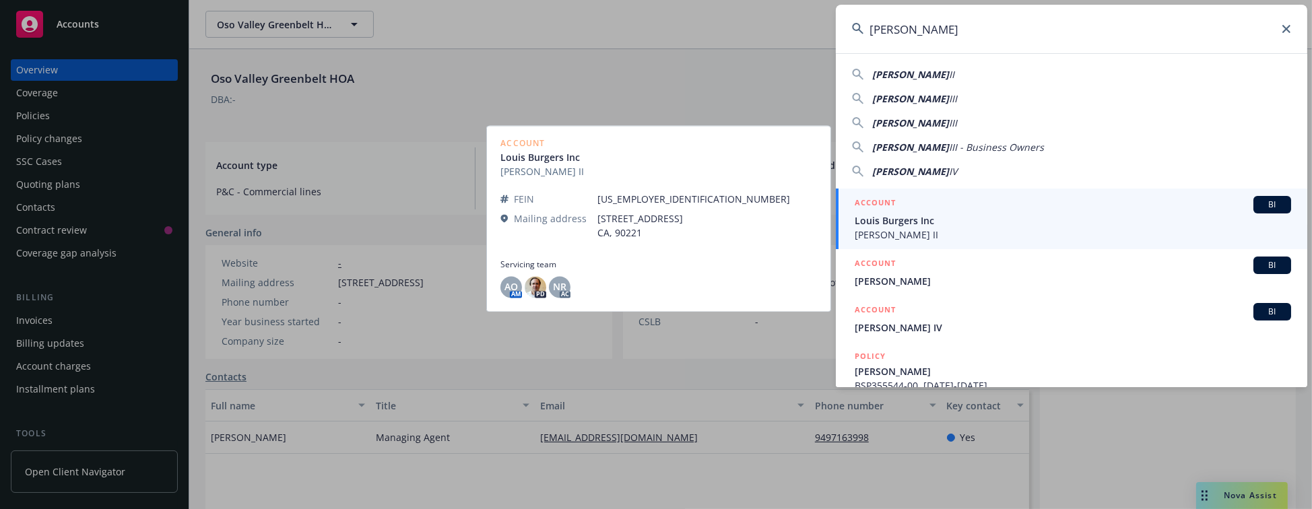
type input "[PERSON_NAME]"
click at [1000, 215] on span "Louis Burgers Inc" at bounding box center [1072, 220] width 436 height 14
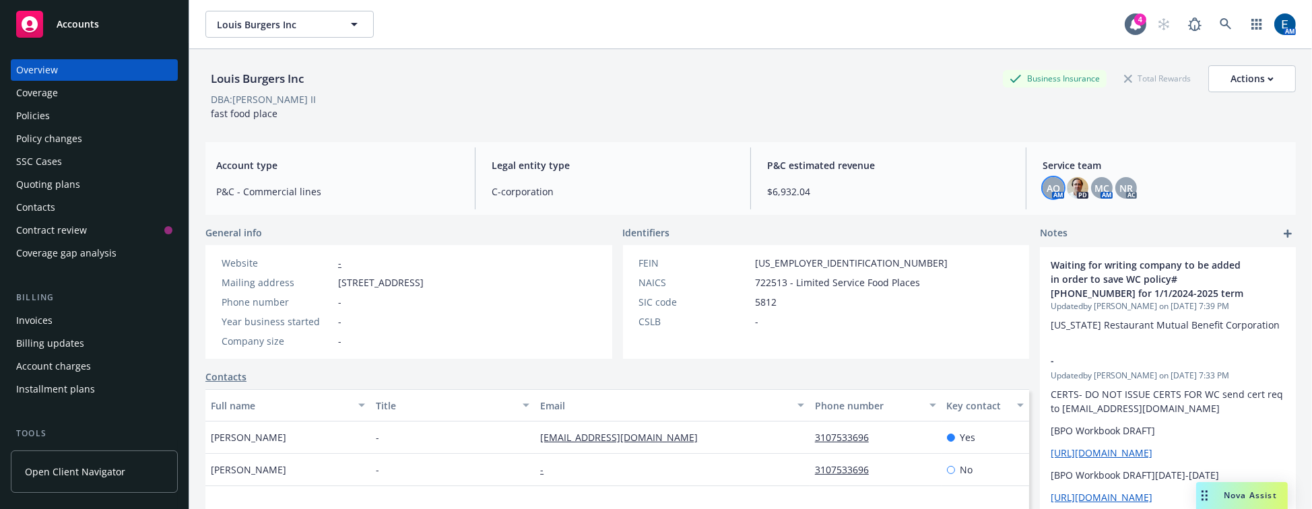
click at [1046, 182] on span "AO" at bounding box center [1052, 188] width 13 height 14
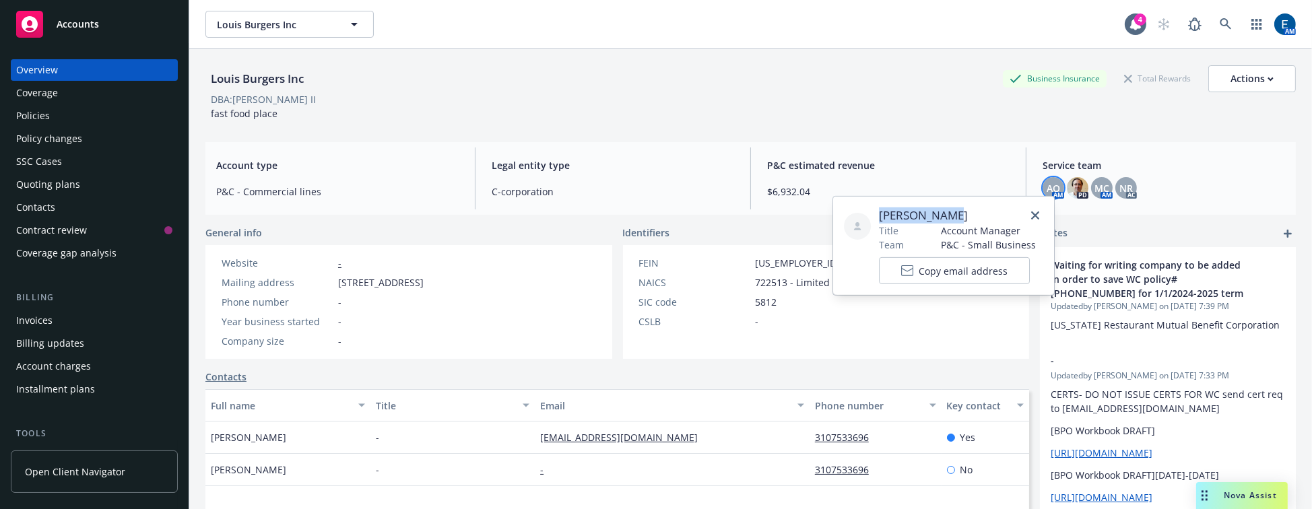
drag, startPoint x: 954, startPoint y: 212, endPoint x: 879, endPoint y: 215, distance: 75.5
click at [879, 215] on span "[PERSON_NAME]" at bounding box center [957, 215] width 157 height 16
